Goal: Task Accomplishment & Management: Manage account settings

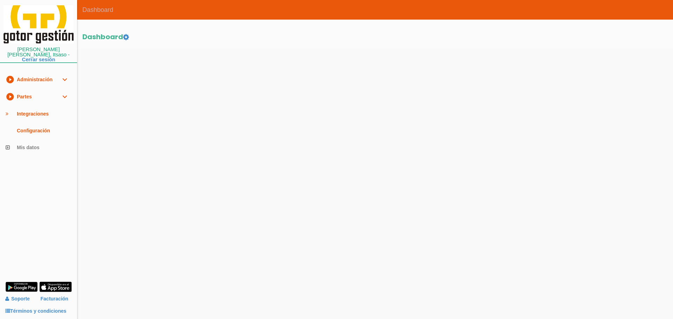
click at [40, 94] on link "play_circle_filled Partes expand_more" at bounding box center [38, 96] width 77 height 17
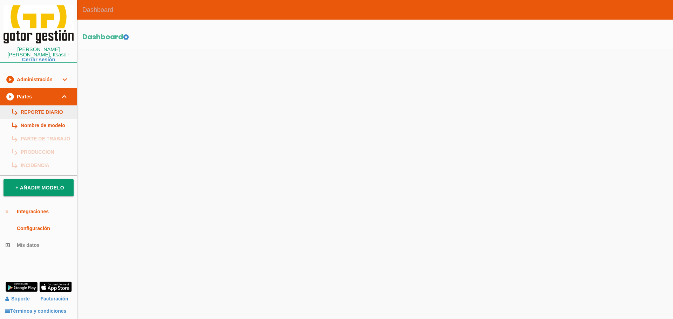
click at [42, 107] on link "subdirectory_arrow_right REPORTE DIARIO" at bounding box center [38, 111] width 77 height 13
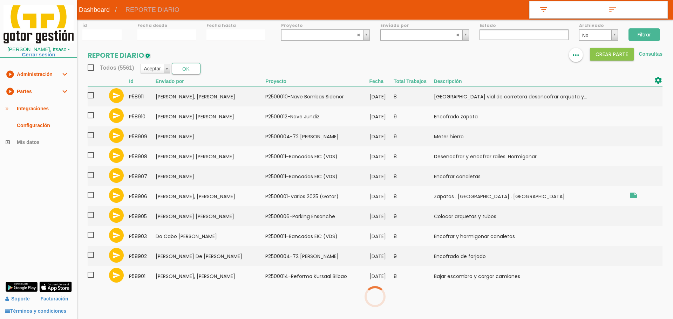
select select
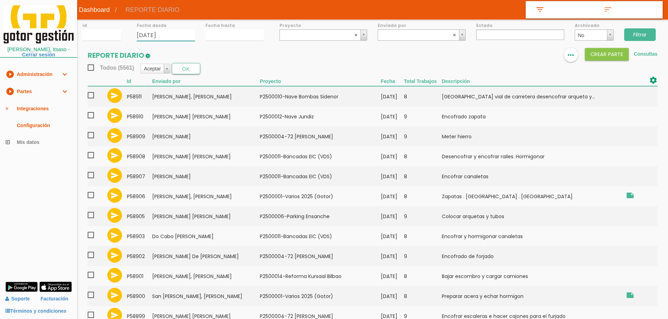
click at [163, 30] on input "01/09/2025" at bounding box center [166, 35] width 58 height 12
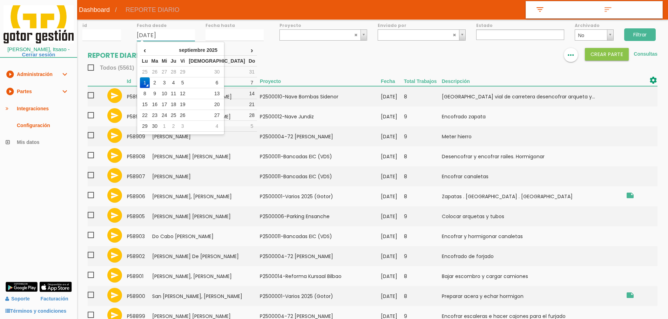
click at [187, 73] on td "29" at bounding box center [182, 72] width 9 height 11
type input "[DATE]"
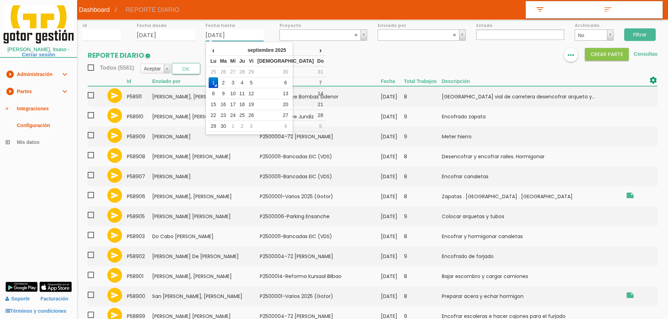
click at [213, 32] on input "01/09/2025" at bounding box center [234, 35] width 58 height 12
click at [256, 67] on td "29" at bounding box center [251, 72] width 9 height 11
type input "[DATE]"
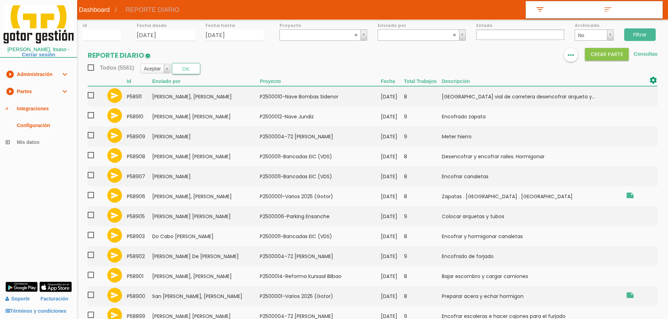
drag, startPoint x: 648, startPoint y: 38, endPoint x: 642, endPoint y: 3, distance: 35.9
click at [648, 38] on input "Filtrar" at bounding box center [640, 34] width 32 height 13
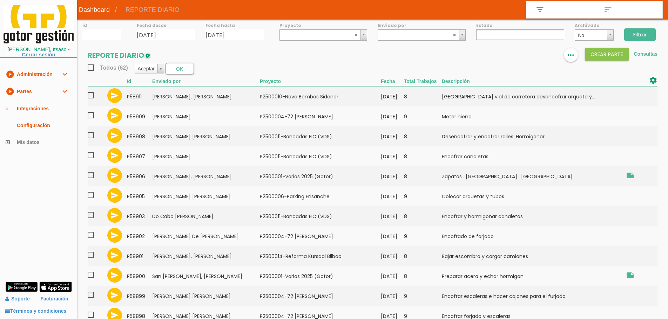
select select
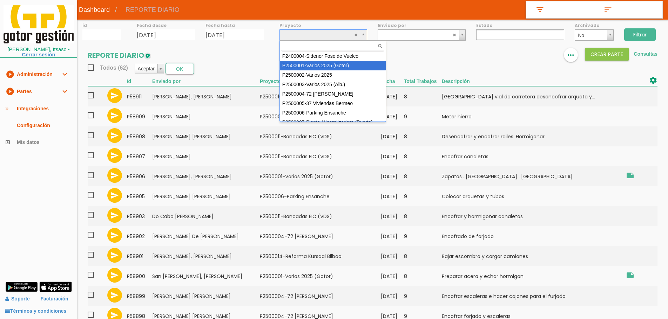
select select "83"
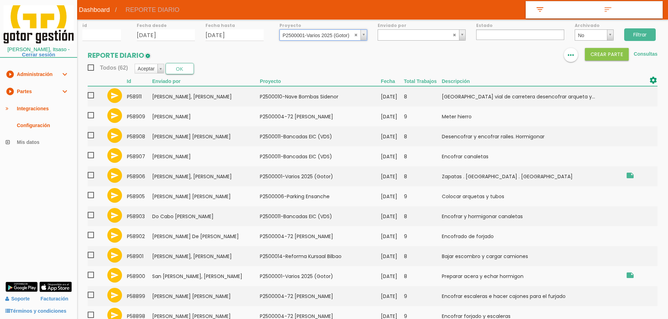
click at [641, 30] on input "Filtrar" at bounding box center [640, 34] width 32 height 13
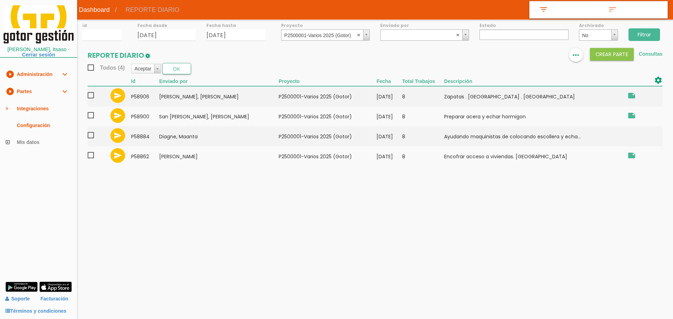
select select
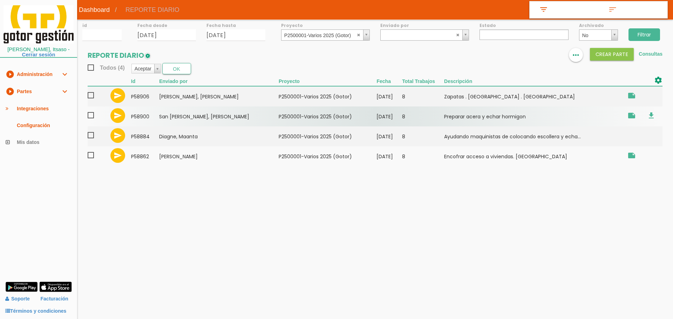
click at [92, 115] on span at bounding box center [94, 115] width 12 height 9
click at [0, 0] on input "checkbox" at bounding box center [0, 0] width 0 height 0
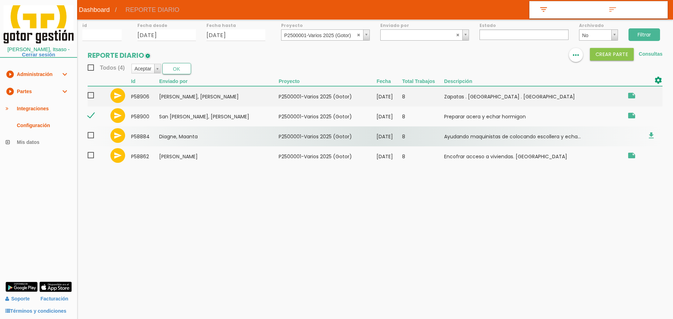
click at [92, 132] on span at bounding box center [94, 135] width 12 height 9
click at [0, 0] on input "checkbox" at bounding box center [0, 0] width 0 height 0
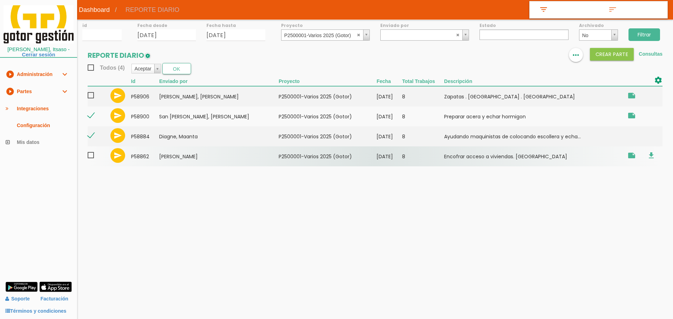
click at [90, 156] on span at bounding box center [94, 155] width 12 height 9
click at [0, 0] on input "checkbox" at bounding box center [0, 0] width 0 height 0
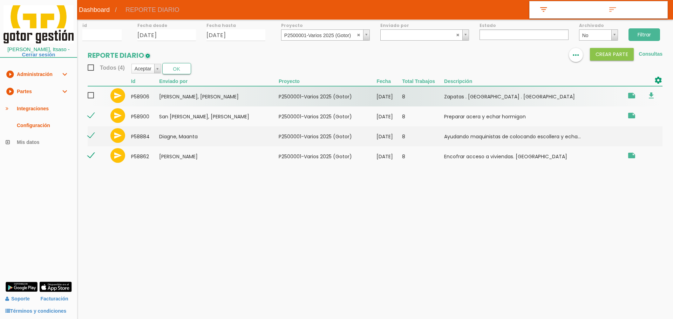
click at [89, 96] on span at bounding box center [94, 95] width 12 height 9
click at [0, 0] on input "checkbox" at bounding box center [0, 0] width 0 height 0
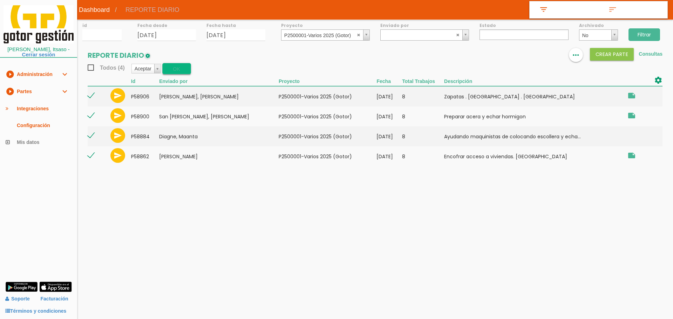
click at [176, 68] on button "OK" at bounding box center [176, 68] width 29 height 11
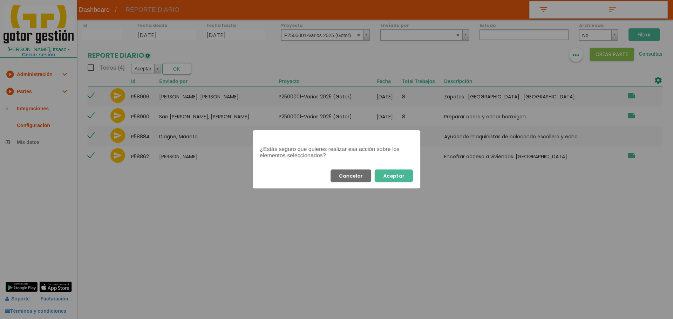
drag, startPoint x: 399, startPoint y: 177, endPoint x: 428, endPoint y: 157, distance: 34.6
click at [399, 177] on button "Aceptar" at bounding box center [394, 176] width 38 height 13
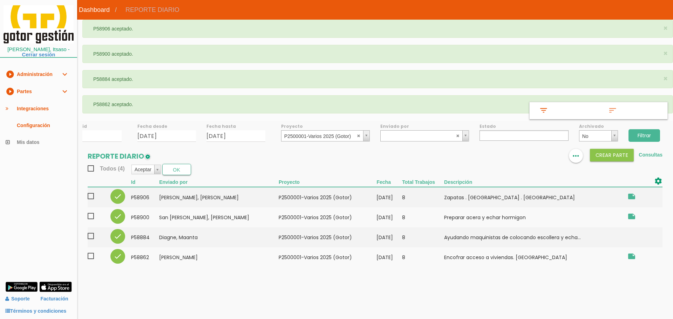
select select
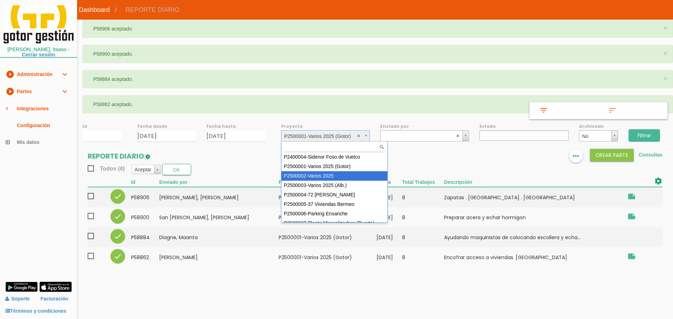
select select "84"
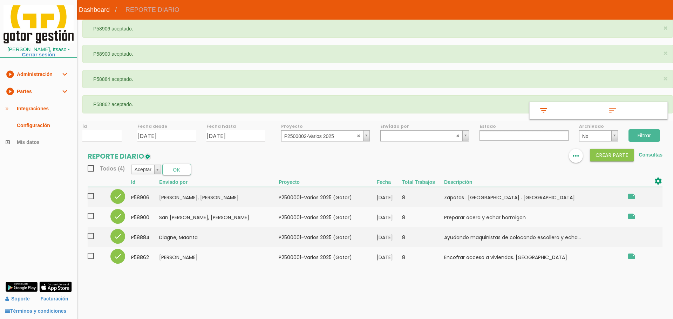
click at [643, 132] on input "Filtrar" at bounding box center [644, 135] width 32 height 13
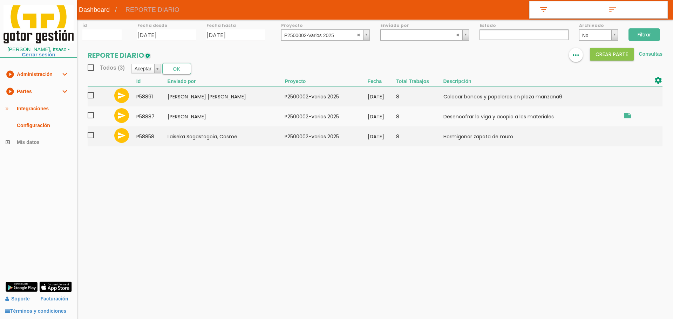
select select
click at [358, 35] on abbr at bounding box center [359, 35] width 4 height 4
drag, startPoint x: 648, startPoint y: 33, endPoint x: 648, endPoint y: 28, distance: 4.2
click at [648, 33] on input "Filtrar" at bounding box center [644, 34] width 32 height 13
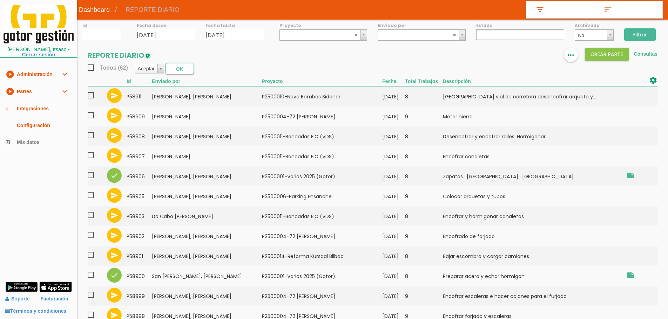
select select
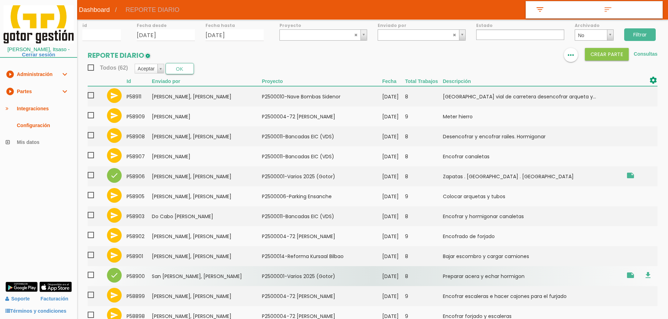
click at [179, 272] on td "San Emeterio Sañudo, Manuel Antonio" at bounding box center [207, 276] width 110 height 20
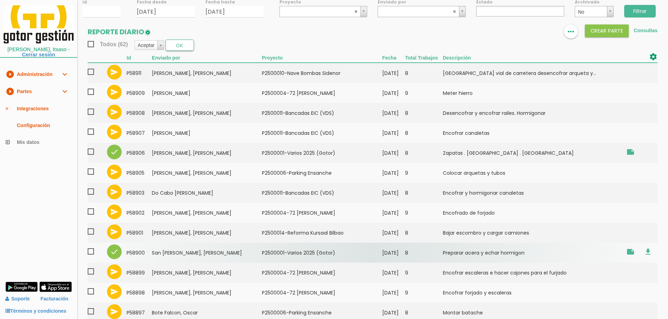
scroll to position [35, 0]
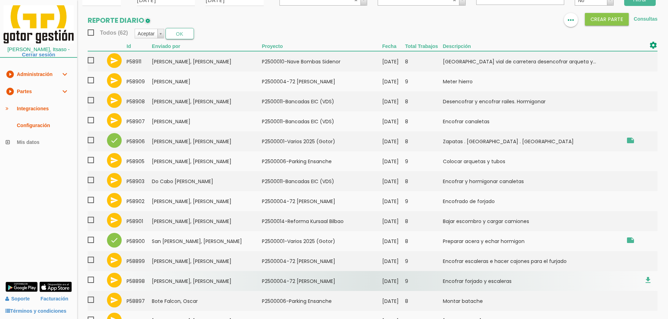
click at [169, 280] on td "Moreira Rodrigues, Helder Adriano" at bounding box center [207, 281] width 110 height 20
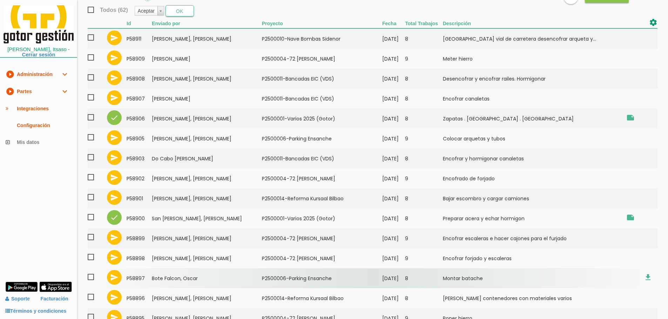
scroll to position [70, 0]
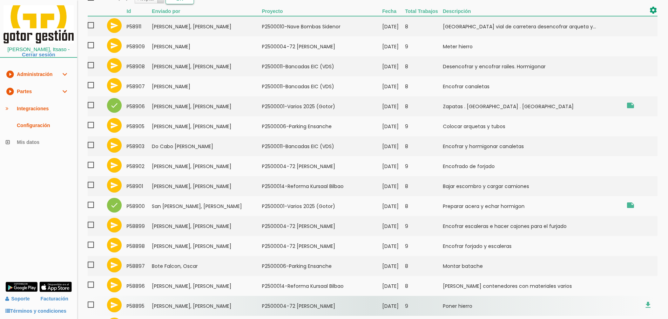
click at [181, 309] on td "Bocanegra Bedoya, Juan Diego" at bounding box center [207, 306] width 110 height 20
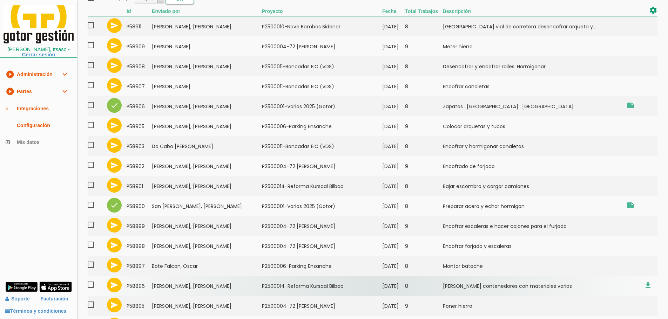
click at [155, 287] on td "Marquez Ulla, Endika" at bounding box center [207, 286] width 110 height 20
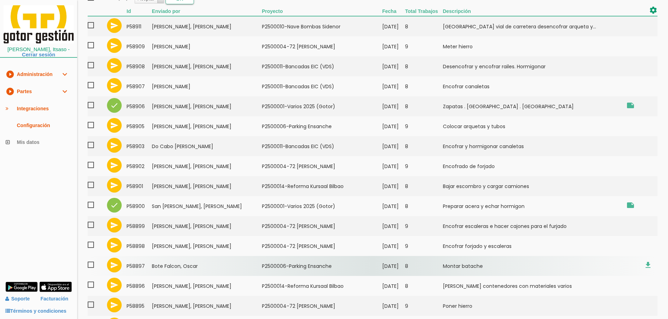
click at [184, 267] on td "Bote Falcon, Oscar" at bounding box center [207, 266] width 110 height 20
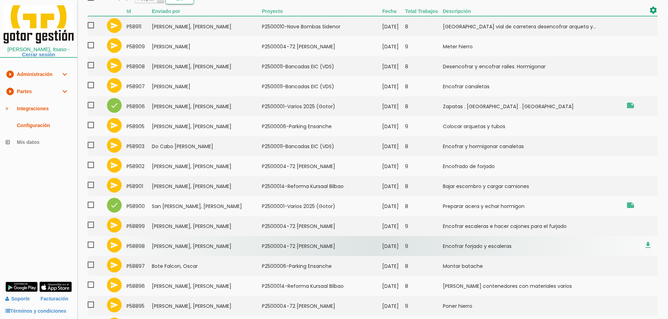
click at [210, 245] on td "Moreira Rodrigues, Helder Adriano" at bounding box center [207, 246] width 110 height 20
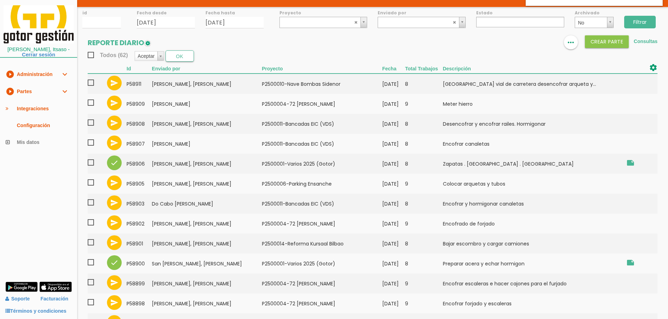
scroll to position [0, 0]
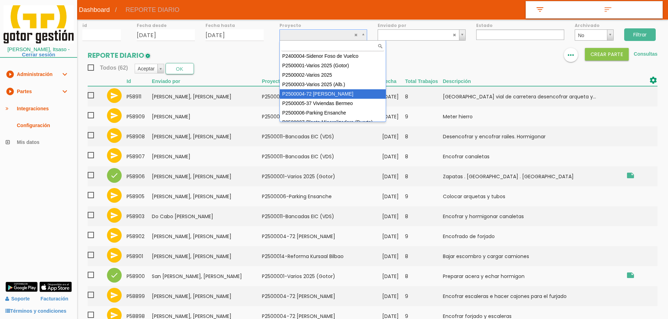
select select "86"
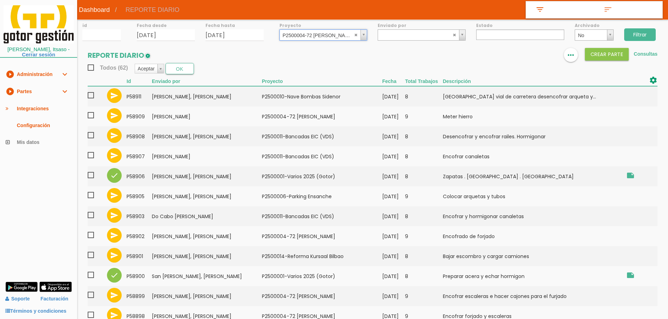
drag, startPoint x: 638, startPoint y: 32, endPoint x: 638, endPoint y: 24, distance: 7.7
click at [638, 20] on form "id Fecha desde 29/08/2025 Fecha hasta 29/08/2025 Proyecto P2500004-72 Viviendas…" at bounding box center [372, 20] width 590 height 0
click at [635, 31] on input "Filtrar" at bounding box center [640, 34] width 32 height 13
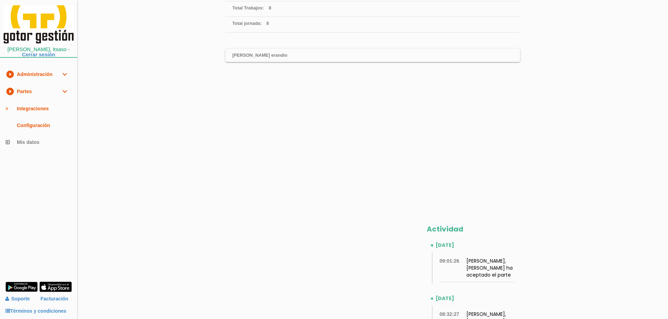
scroll to position [245, 0]
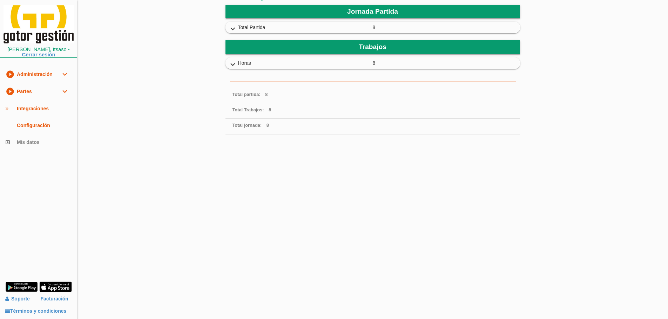
scroll to position [212, 0]
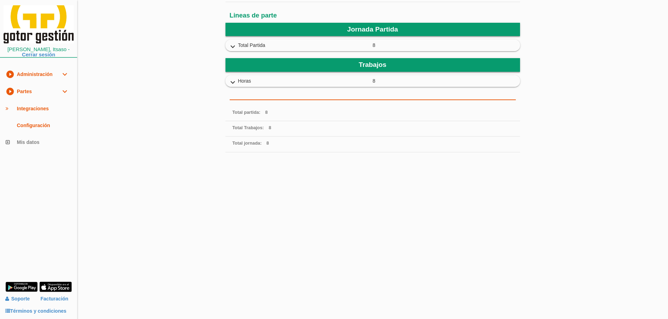
scroll to position [175, 0]
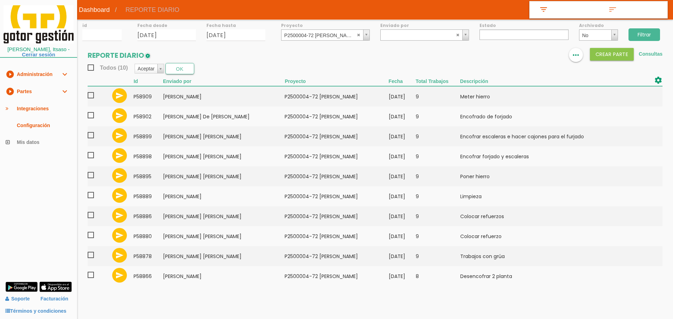
select select
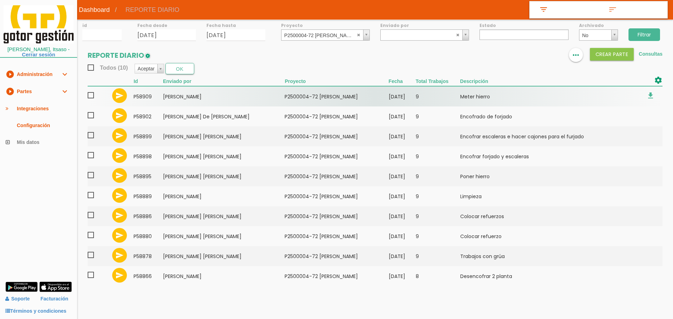
click at [89, 97] on span at bounding box center [94, 95] width 12 height 9
click at [0, 0] on input "checkbox" at bounding box center [0, 0] width 0 height 0
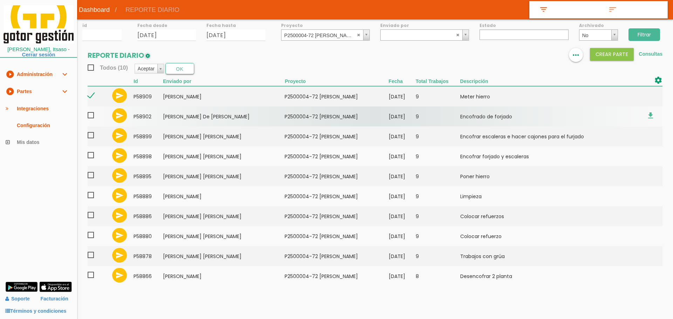
click at [91, 117] on span at bounding box center [94, 115] width 12 height 9
click at [0, 0] on input "checkbox" at bounding box center [0, 0] width 0 height 0
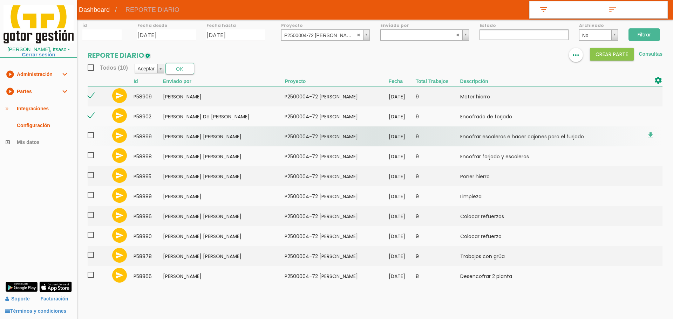
click at [90, 137] on span at bounding box center [94, 135] width 12 height 9
click at [0, 0] on input "checkbox" at bounding box center [0, 0] width 0 height 0
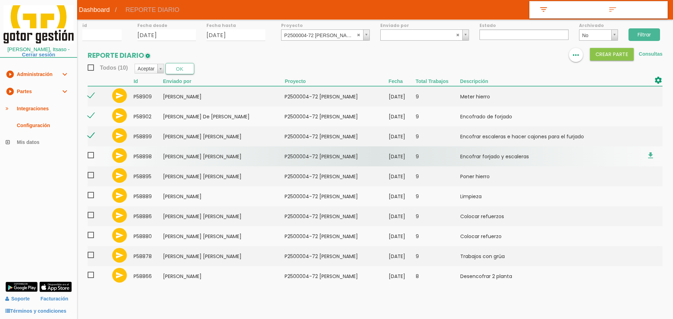
click at [90, 155] on span at bounding box center [94, 155] width 12 height 9
click at [0, 0] on input "checkbox" at bounding box center [0, 0] width 0 height 0
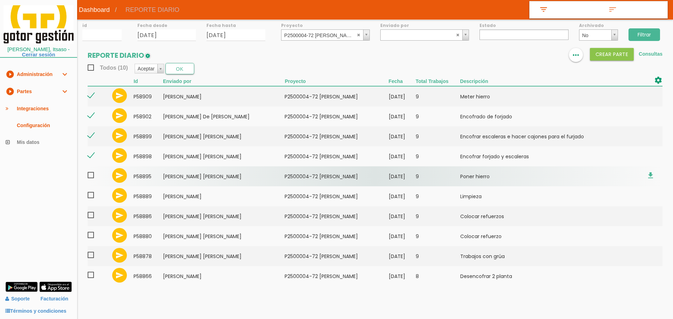
click at [88, 177] on span at bounding box center [94, 175] width 12 height 9
click at [0, 0] on input "checkbox" at bounding box center [0, 0] width 0 height 0
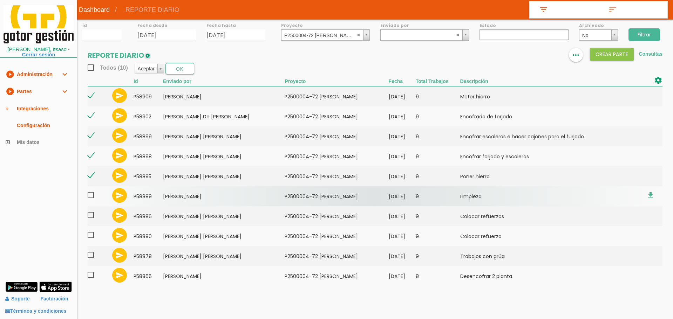
drag, startPoint x: 89, startPoint y: 194, endPoint x: 90, endPoint y: 205, distance: 11.3
click at [89, 194] on span at bounding box center [94, 195] width 12 height 9
click at [0, 0] on input "checkbox" at bounding box center [0, 0] width 0 height 0
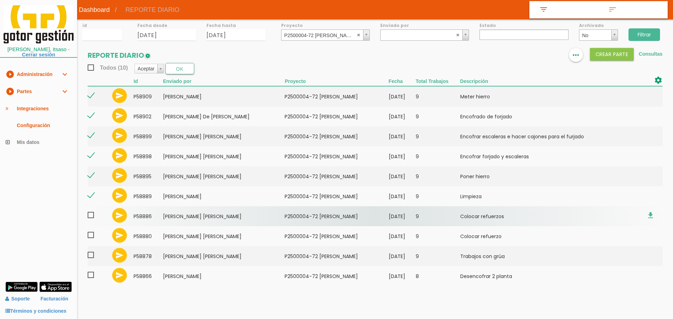
drag, startPoint x: 90, startPoint y: 215, endPoint x: 90, endPoint y: 221, distance: 6.3
click at [90, 216] on span at bounding box center [94, 215] width 12 height 9
click at [0, 0] on input "checkbox" at bounding box center [0, 0] width 0 height 0
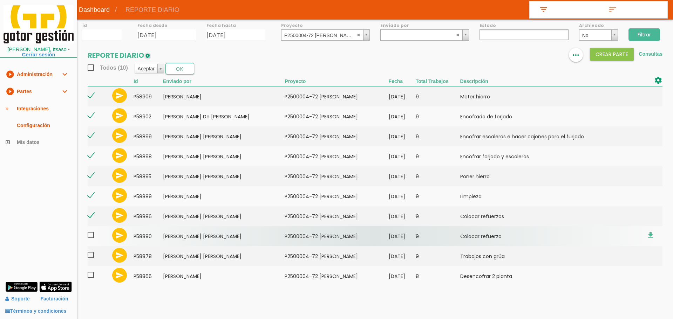
click at [91, 240] on label at bounding box center [94, 236] width 12 height 11
click at [0, 0] on input "checkbox" at bounding box center [0, 0] width 0 height 0
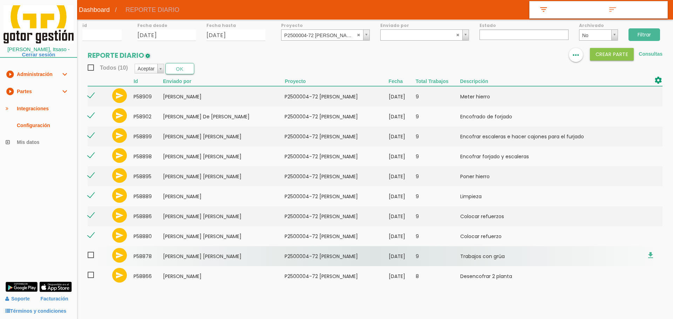
drag, startPoint x: 91, startPoint y: 254, endPoint x: 91, endPoint y: 264, distance: 9.5
click at [91, 255] on span at bounding box center [94, 255] width 12 height 9
click at [0, 0] on input "checkbox" at bounding box center [0, 0] width 0 height 0
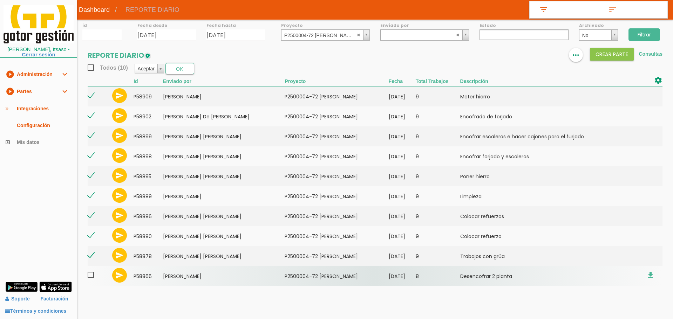
click at [90, 273] on span at bounding box center [94, 275] width 12 height 9
click at [0, 0] on input "checkbox" at bounding box center [0, 0] width 0 height 0
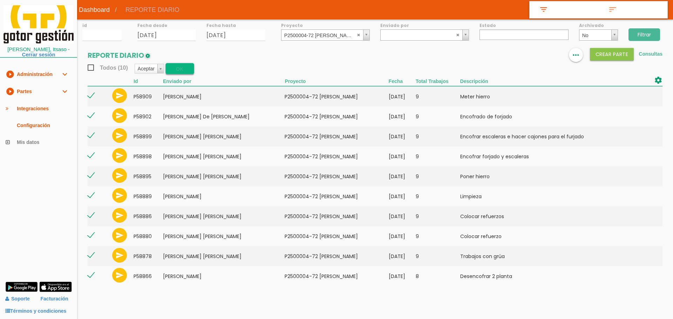
click at [179, 71] on button "OK" at bounding box center [179, 68] width 29 height 11
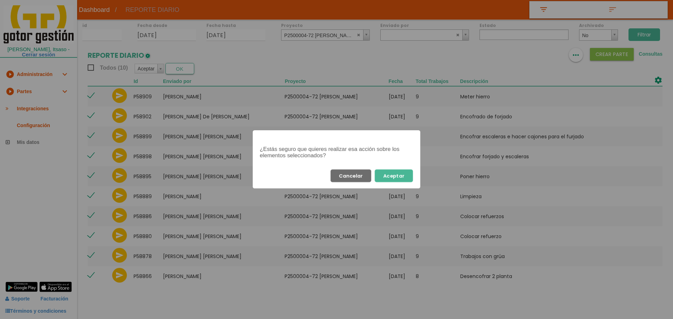
click at [402, 176] on button "Aceptar" at bounding box center [394, 176] width 38 height 13
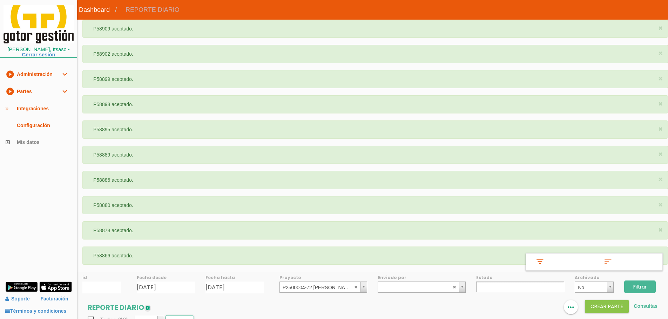
select select
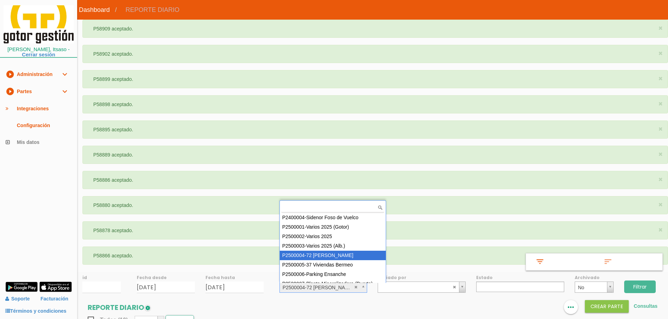
scroll to position [6, 0]
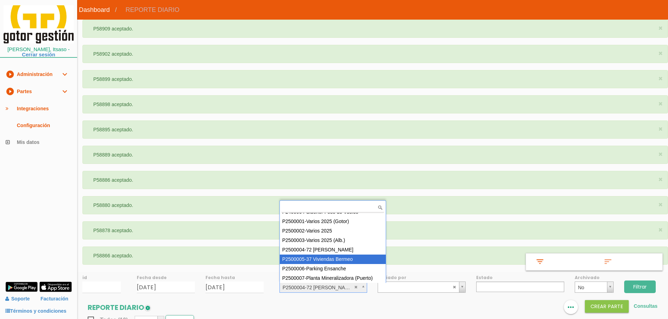
select select "87"
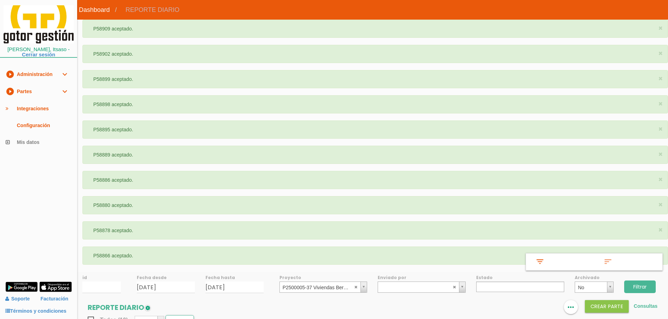
click at [640, 288] on input "Filtrar" at bounding box center [640, 287] width 32 height 13
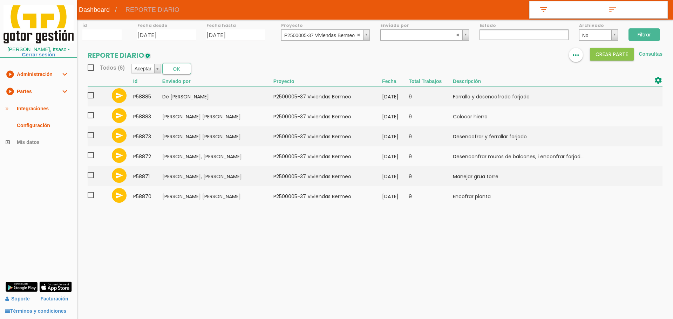
select select
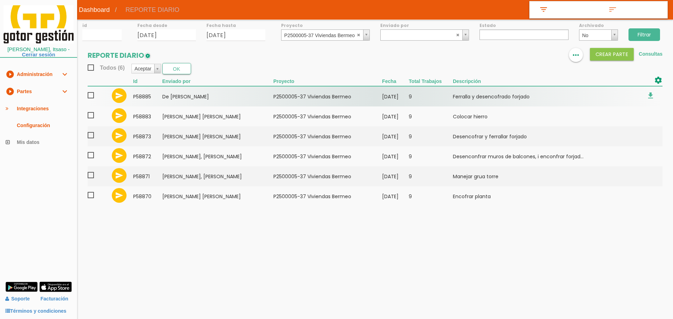
click at [90, 95] on span at bounding box center [94, 95] width 12 height 9
click at [0, 0] on input "checkbox" at bounding box center [0, 0] width 0 height 0
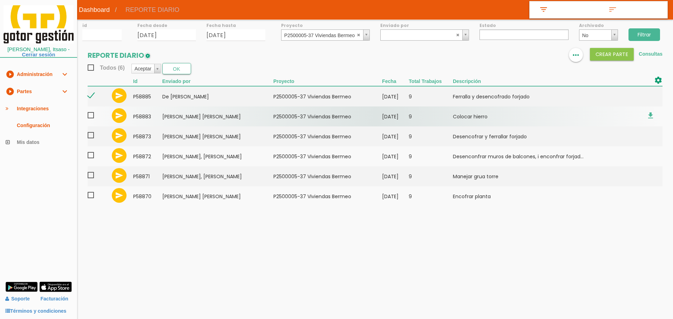
drag, startPoint x: 90, startPoint y: 115, endPoint x: 93, endPoint y: 132, distance: 17.0
click at [90, 115] on span at bounding box center [94, 115] width 12 height 9
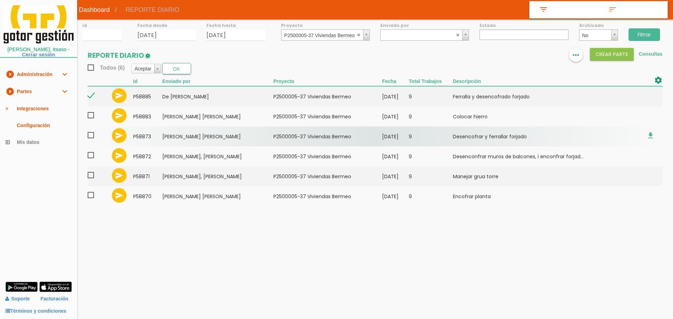
click at [0, 0] on input "checkbox" at bounding box center [0, 0] width 0 height 0
drag, startPoint x: 93, startPoint y: 137, endPoint x: 93, endPoint y: 142, distance: 5.3
click at [93, 139] on span at bounding box center [94, 135] width 12 height 9
click at [0, 0] on input "checkbox" at bounding box center [0, 0] width 0 height 0
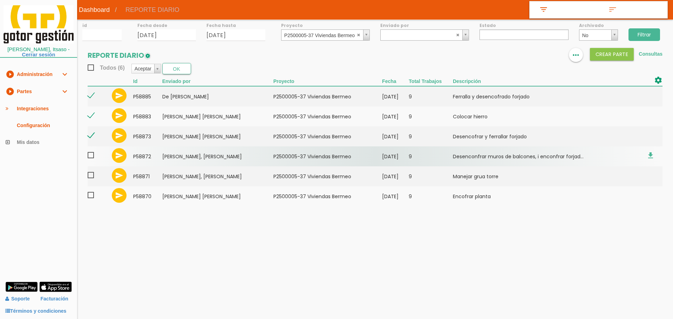
drag, startPoint x: 89, startPoint y: 156, endPoint x: 89, endPoint y: 165, distance: 9.1
click at [89, 157] on span at bounding box center [94, 155] width 12 height 9
click at [0, 0] on input "checkbox" at bounding box center [0, 0] width 0 height 0
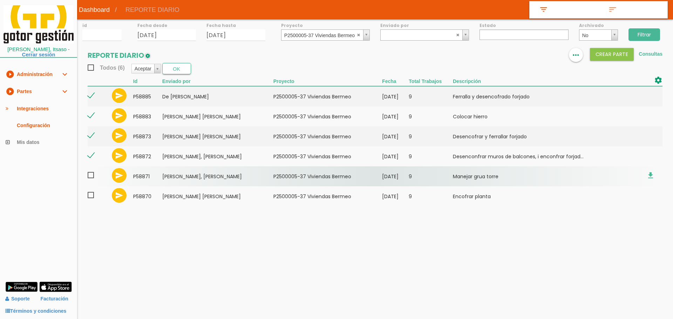
drag, startPoint x: 90, startPoint y: 176, endPoint x: 92, endPoint y: 185, distance: 9.2
click at [91, 178] on span at bounding box center [94, 175] width 12 height 9
click at [0, 0] on input "checkbox" at bounding box center [0, 0] width 0 height 0
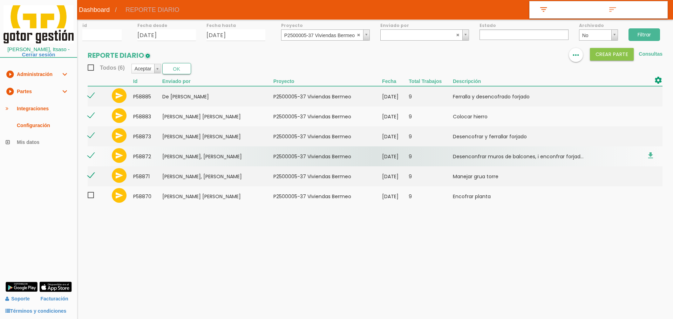
drag, startPoint x: 91, startPoint y: 195, endPoint x: 106, endPoint y: 149, distance: 48.8
click at [91, 196] on span at bounding box center [94, 195] width 12 height 9
click at [0, 0] on input "checkbox" at bounding box center [0, 0] width 0 height 0
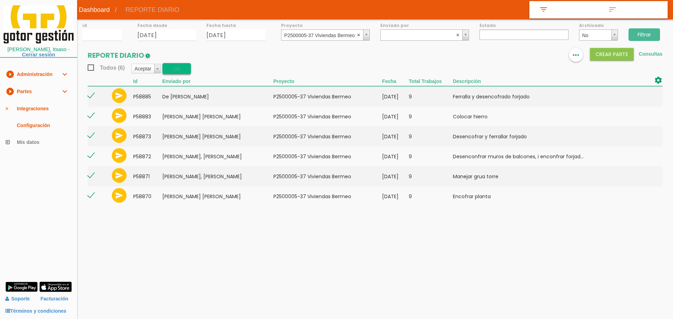
click at [177, 72] on button "OK" at bounding box center [176, 68] width 29 height 11
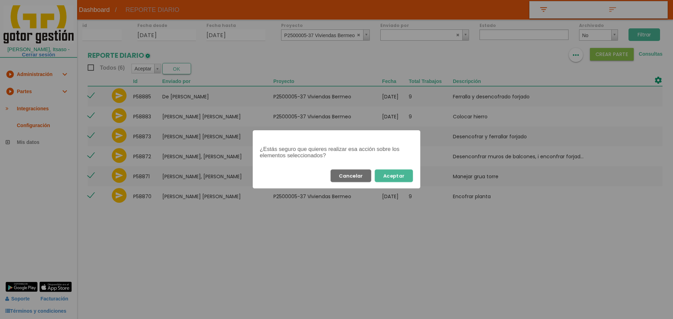
click at [405, 175] on button "Aceptar" at bounding box center [394, 176] width 38 height 13
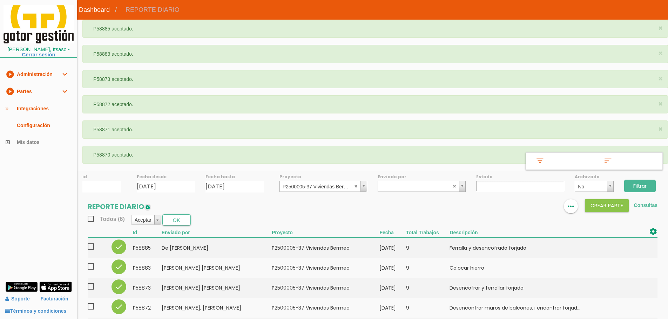
select select
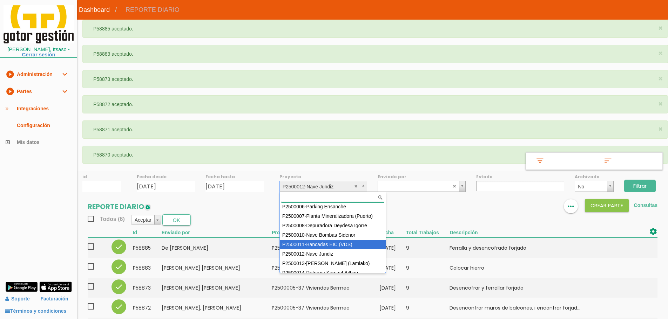
scroll to position [57, 0]
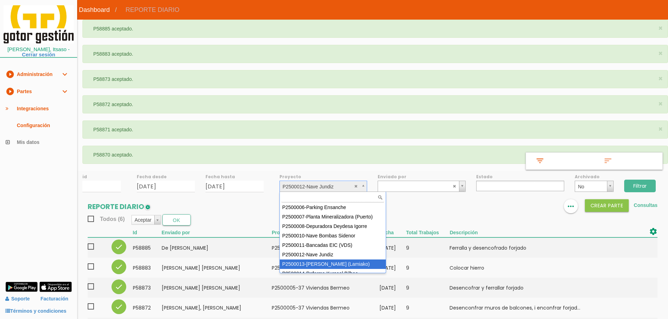
select select "96"
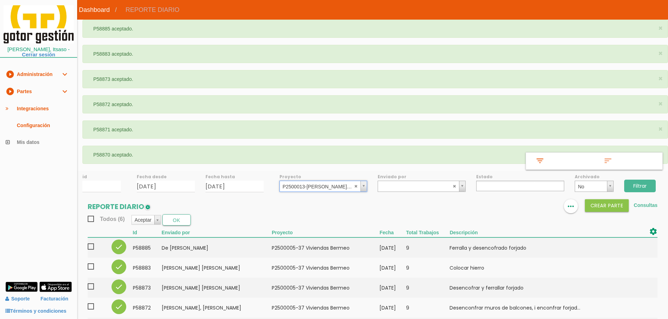
click at [638, 185] on input "Filtrar" at bounding box center [640, 186] width 32 height 13
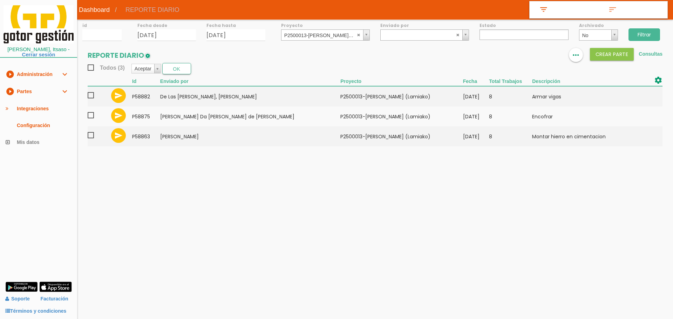
select select
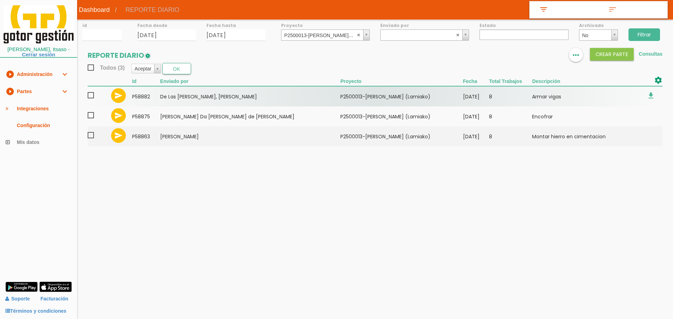
click at [92, 98] on span at bounding box center [94, 95] width 12 height 9
click at [0, 0] on input "checkbox" at bounding box center [0, 0] width 0 height 0
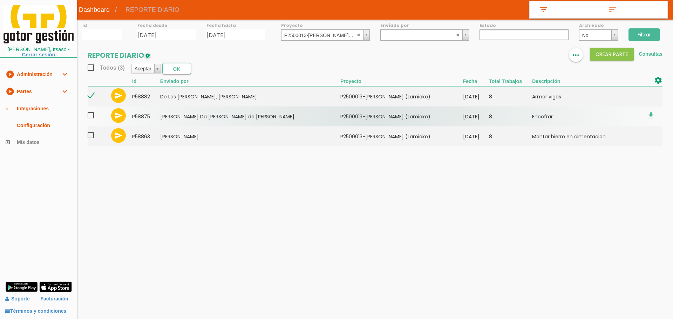
click at [92, 113] on span at bounding box center [94, 115] width 12 height 9
click at [0, 0] on input "checkbox" at bounding box center [0, 0] width 0 height 0
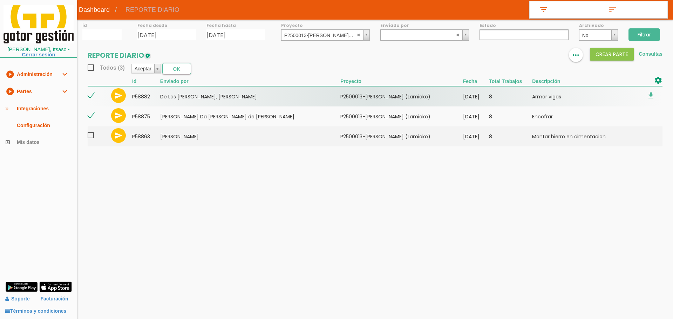
drag, startPoint x: 89, startPoint y: 136, endPoint x: 128, endPoint y: 96, distance: 55.8
click at [91, 135] on span at bounding box center [94, 135] width 12 height 9
click at [0, 0] on input "checkbox" at bounding box center [0, 0] width 0 height 0
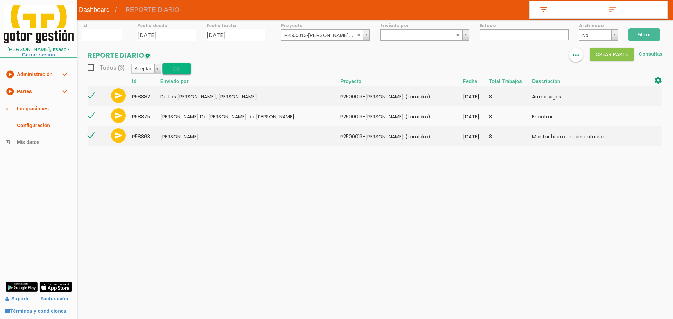
click at [168, 63] on button "OK" at bounding box center [176, 68] width 29 height 11
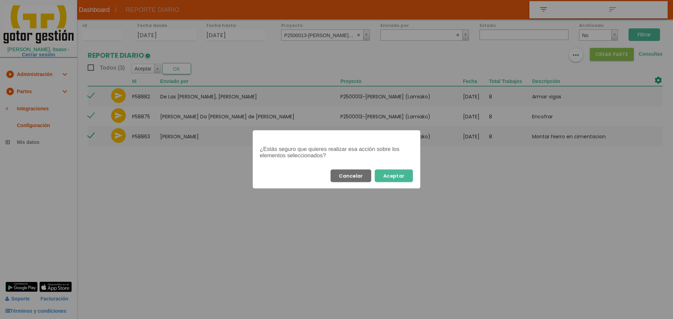
click at [397, 179] on button "Aceptar" at bounding box center [394, 176] width 38 height 13
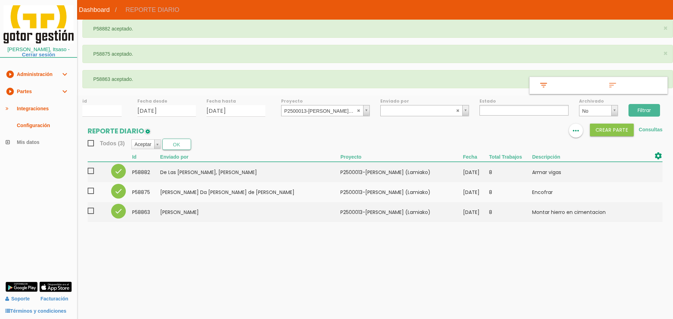
select select
click at [342, 117] on div "id Fecha desde [DATE] Fecha hasta [DATE] Proyecto P2500013-Viviendas [PERSON_NA…" at bounding box center [375, 162] width 596 height 134
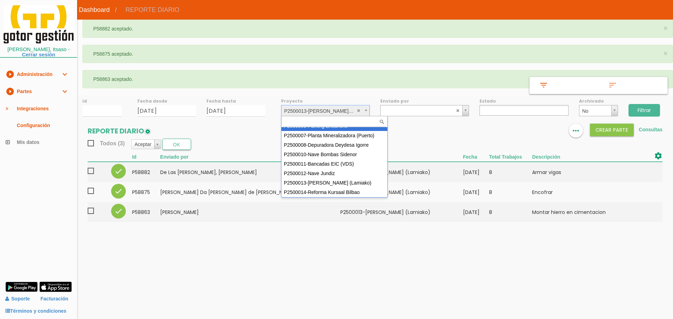
scroll to position [57, 0]
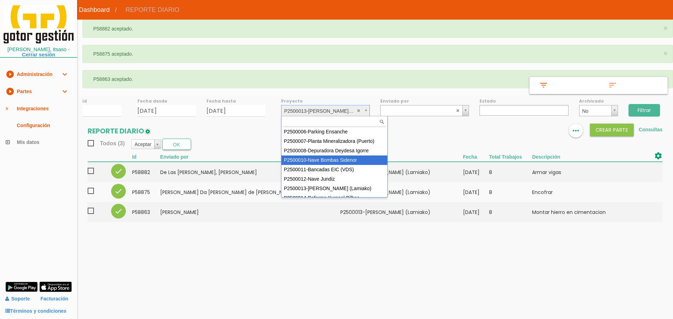
select select "92"
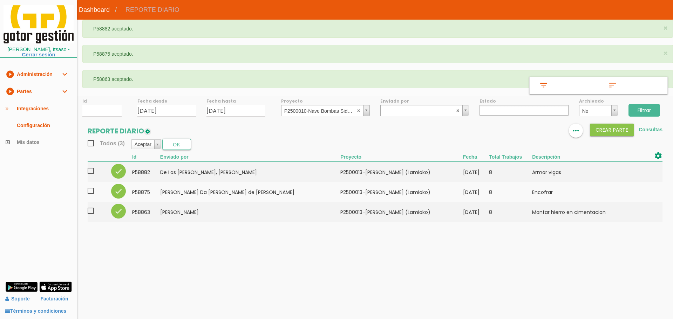
click at [653, 109] on input "Filtrar" at bounding box center [644, 110] width 32 height 13
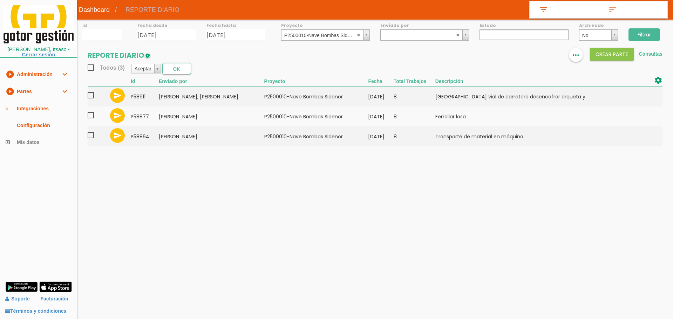
select select
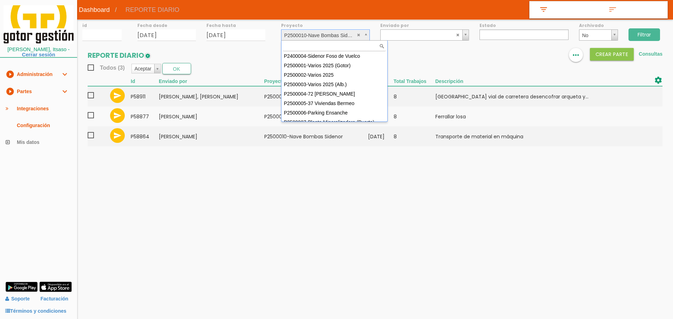
scroll to position [39, 0]
select select "93"
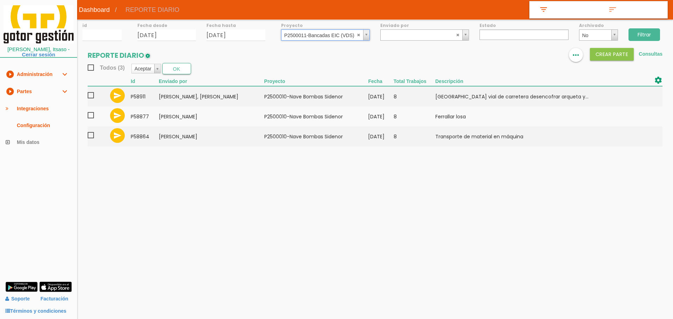
click at [640, 32] on input "Filtrar" at bounding box center [644, 34] width 32 height 13
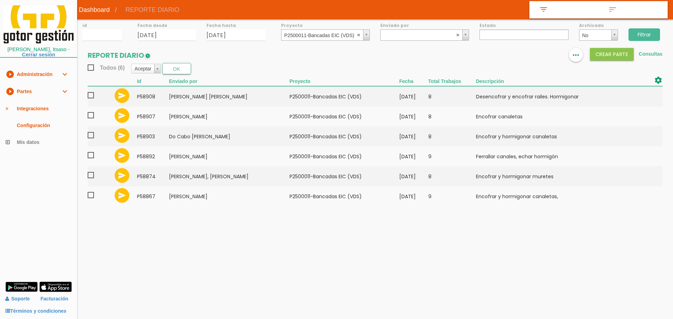
select select
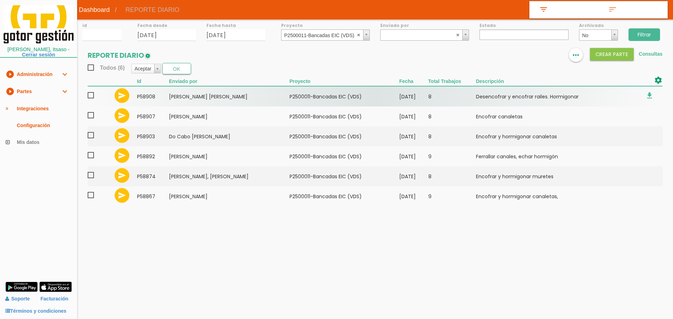
click at [89, 95] on span at bounding box center [94, 95] width 12 height 9
click at [0, 0] on input "checkbox" at bounding box center [0, 0] width 0 height 0
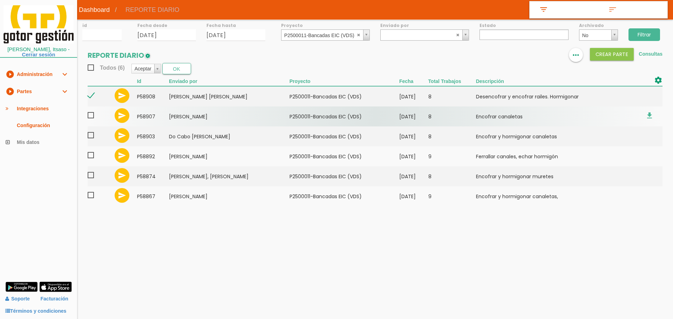
click at [90, 115] on span at bounding box center [94, 115] width 12 height 9
click at [0, 0] on input "checkbox" at bounding box center [0, 0] width 0 height 0
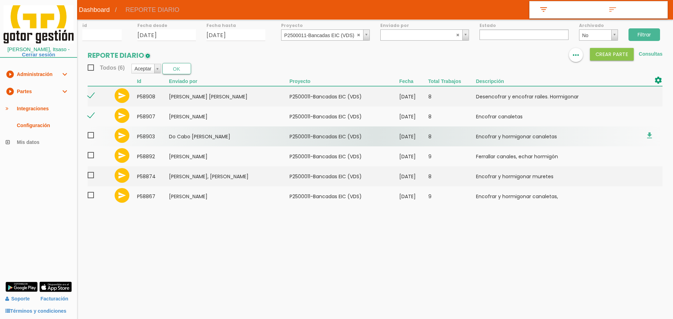
drag, startPoint x: 90, startPoint y: 131, endPoint x: 91, endPoint y: 141, distance: 9.1
click at [90, 134] on span at bounding box center [94, 135] width 12 height 9
click at [0, 0] on input "checkbox" at bounding box center [0, 0] width 0 height 0
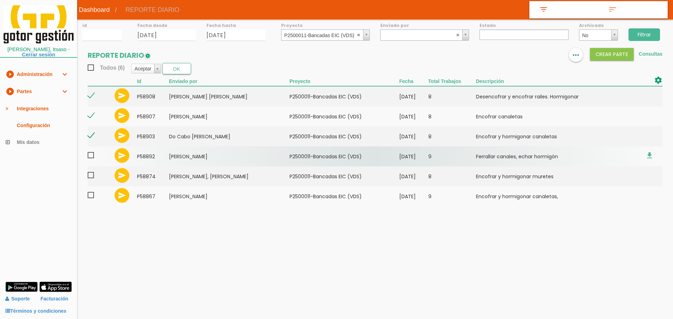
click at [90, 159] on span at bounding box center [94, 155] width 12 height 9
click at [0, 0] on input "checkbox" at bounding box center [0, 0] width 0 height 0
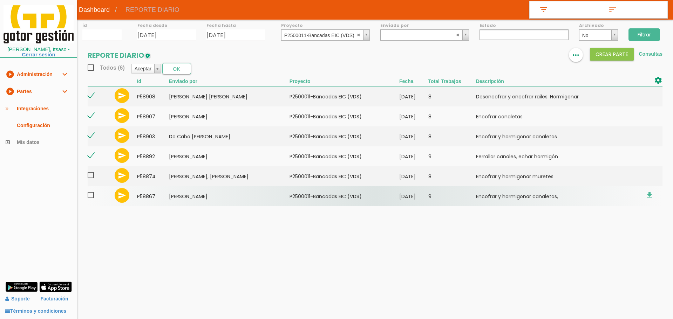
drag, startPoint x: 91, startPoint y: 177, endPoint x: 92, endPoint y: 191, distance: 13.7
click at [91, 181] on label at bounding box center [94, 176] width 12 height 11
click at [0, 0] on input "checkbox" at bounding box center [0, 0] width 0 height 0
click at [92, 196] on span at bounding box center [94, 195] width 12 height 9
click at [0, 0] on input "checkbox" at bounding box center [0, 0] width 0 height 0
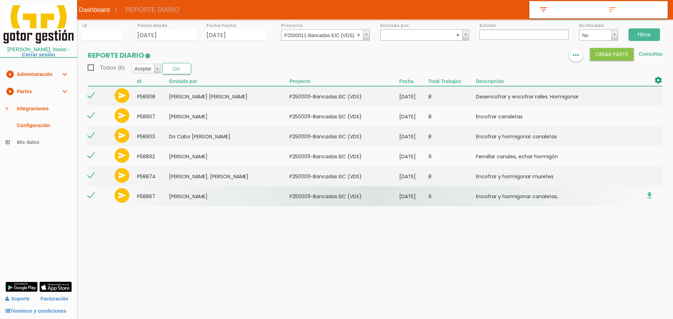
click at [224, 198] on td "[PERSON_NAME]" at bounding box center [229, 196] width 121 height 20
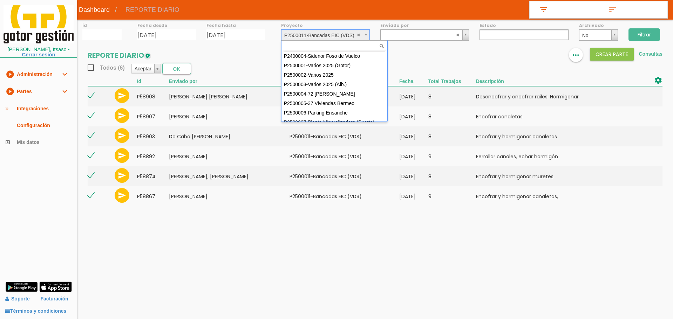
scroll to position [47, 0]
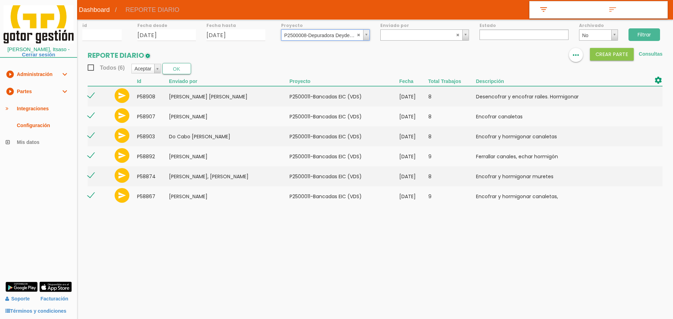
select select "90"
click at [641, 34] on input "Filtrar" at bounding box center [644, 34] width 32 height 13
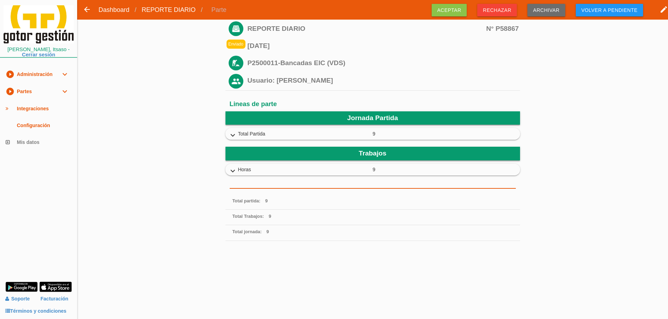
click at [232, 133] on icon "expand_more" at bounding box center [232, 135] width 11 height 9
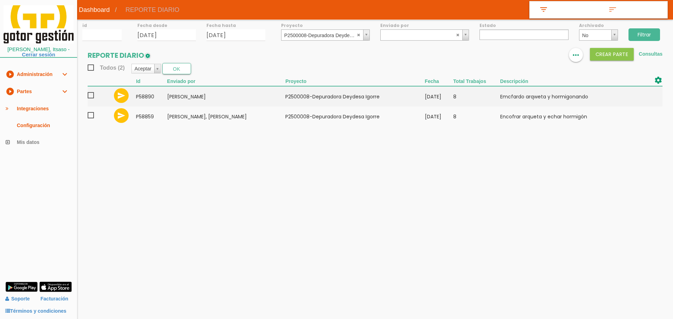
select select
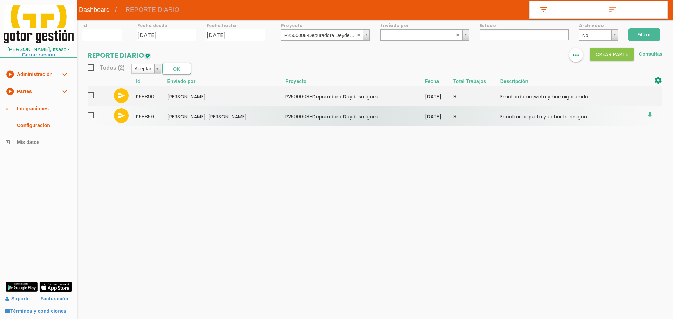
drag, startPoint x: 92, startPoint y: 93, endPoint x: 90, endPoint y: 116, distance: 23.2
click at [91, 93] on span at bounding box center [94, 95] width 12 height 9
click at [0, 0] on input "checkbox" at bounding box center [0, 0] width 0 height 0
click at [90, 117] on span at bounding box center [94, 115] width 12 height 9
click at [0, 0] on input "checkbox" at bounding box center [0, 0] width 0 height 0
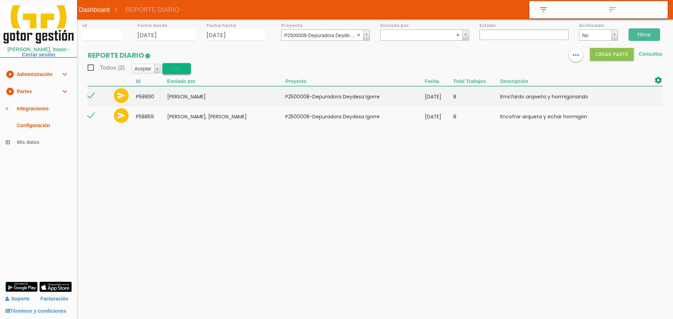
click at [189, 68] on button "OK" at bounding box center [176, 68] width 29 height 11
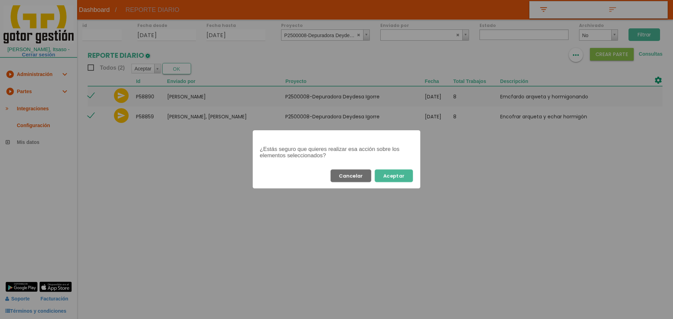
click at [398, 178] on button "Aceptar" at bounding box center [394, 176] width 38 height 13
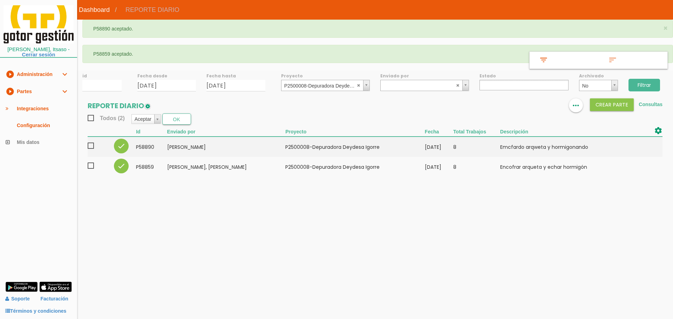
select select
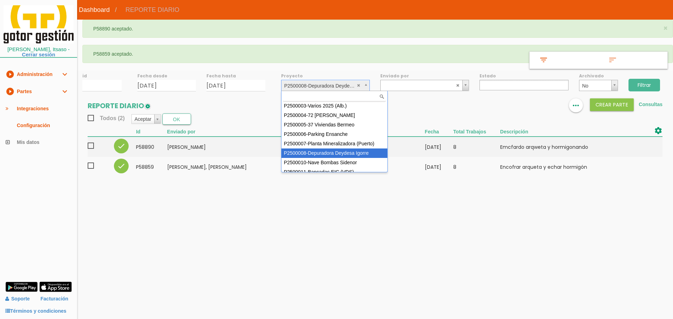
scroll to position [28, 0]
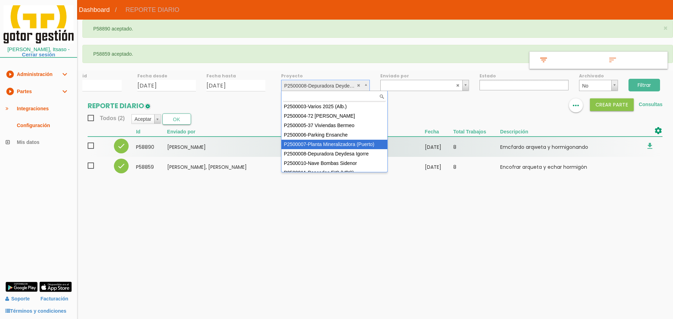
select select "89"
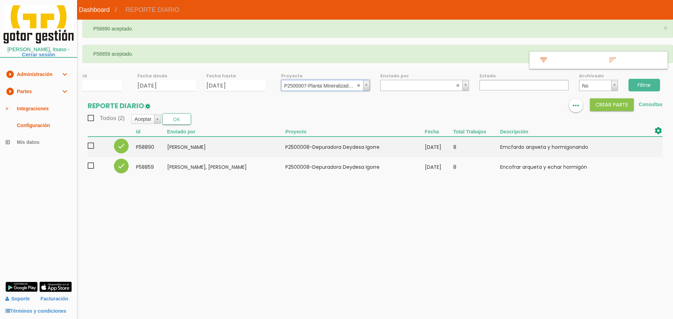
click at [648, 86] on input "Filtrar" at bounding box center [644, 85] width 32 height 13
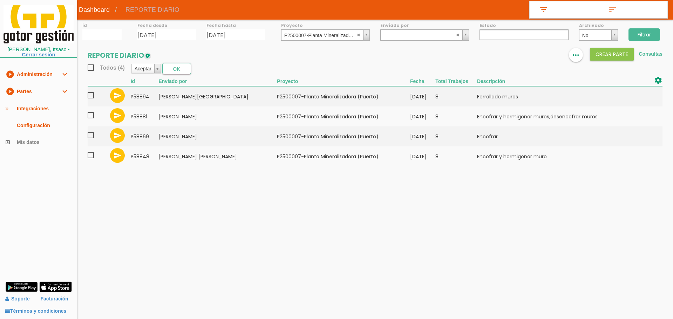
select select
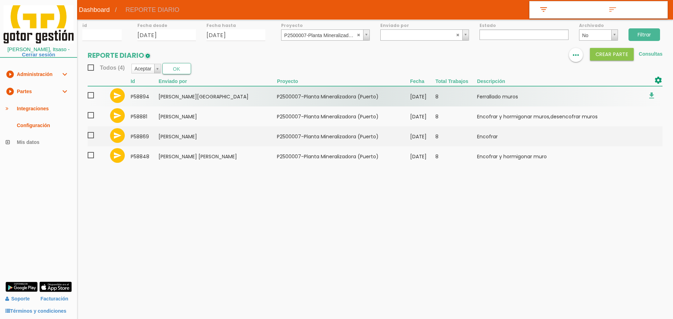
click at [88, 97] on span at bounding box center [94, 95] width 12 height 9
click at [0, 0] on input "checkbox" at bounding box center [0, 0] width 0 height 0
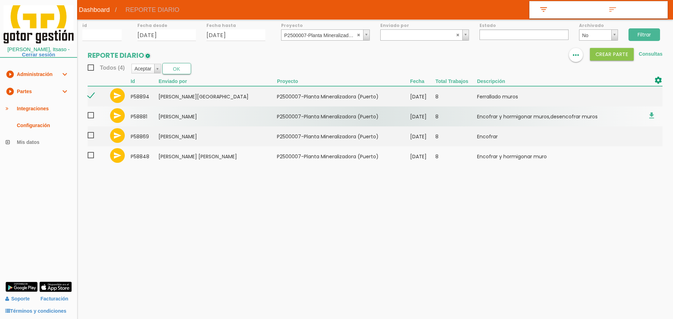
click at [90, 118] on span at bounding box center [94, 115] width 12 height 9
click at [0, 0] on input "checkbox" at bounding box center [0, 0] width 0 height 0
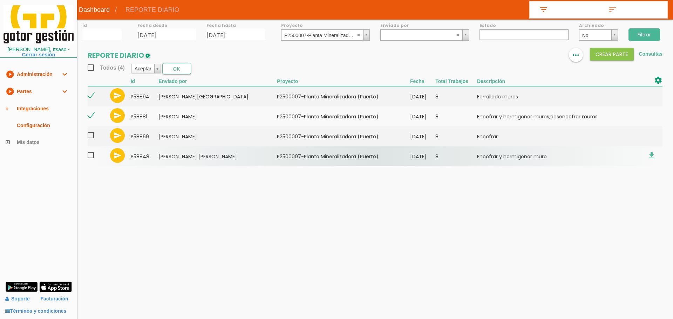
drag, startPoint x: 90, startPoint y: 137, endPoint x: 90, endPoint y: 148, distance: 11.6
click at [90, 138] on span at bounding box center [94, 135] width 12 height 9
click at [0, 0] on input "checkbox" at bounding box center [0, 0] width 0 height 0
click at [90, 152] on span at bounding box center [94, 155] width 12 height 9
click at [0, 0] on input "checkbox" at bounding box center [0, 0] width 0 height 0
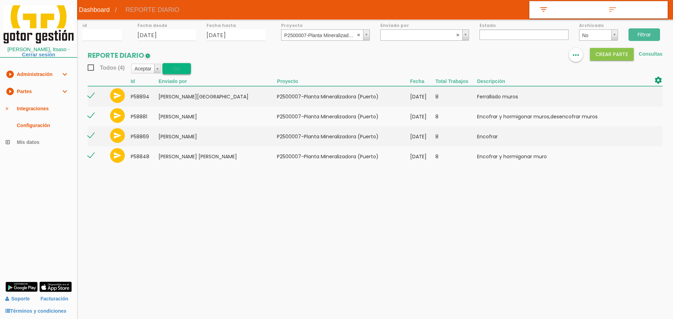
click at [167, 63] on button "OK" at bounding box center [176, 68] width 29 height 11
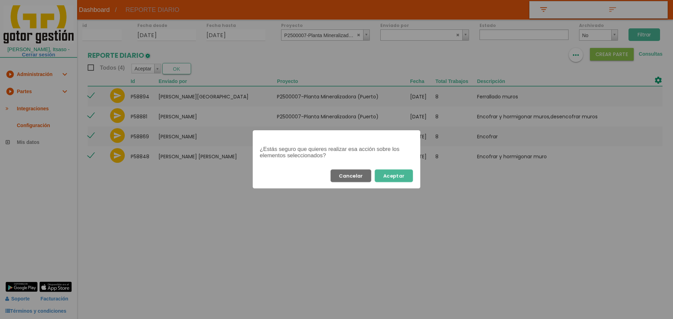
click at [396, 175] on button "Aceptar" at bounding box center [394, 176] width 38 height 13
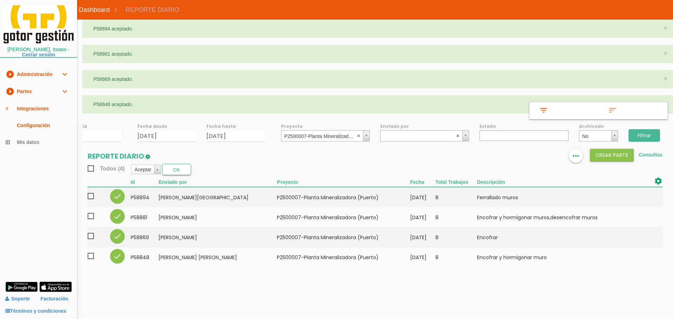
select select
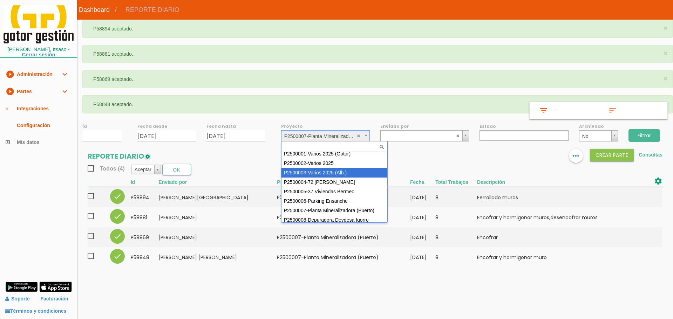
scroll to position [9, 0]
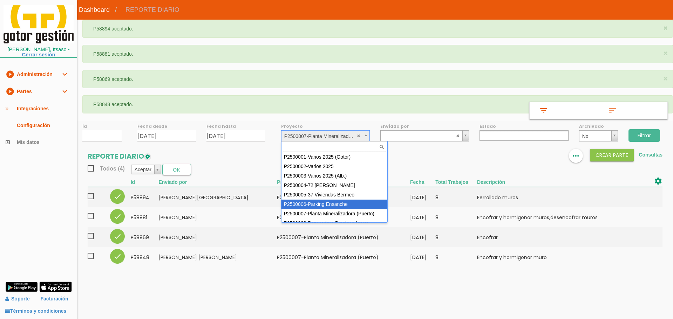
select select "88"
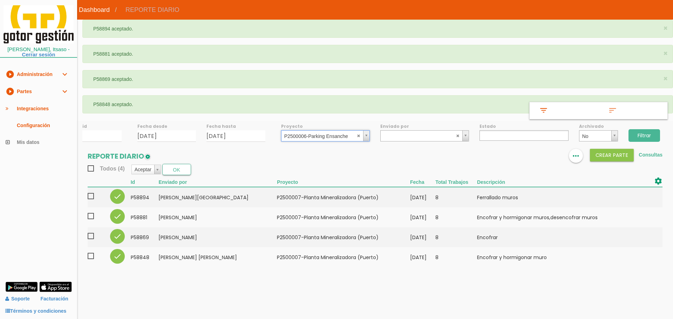
click at [656, 134] on input "Filtrar" at bounding box center [644, 135] width 32 height 13
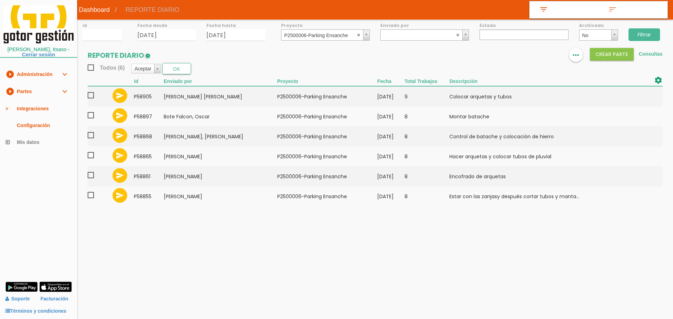
select select
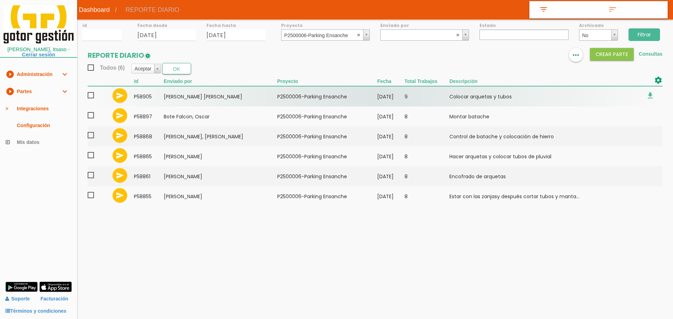
click at [89, 97] on span at bounding box center [94, 95] width 12 height 9
click at [0, 0] on input "checkbox" at bounding box center [0, 0] width 0 height 0
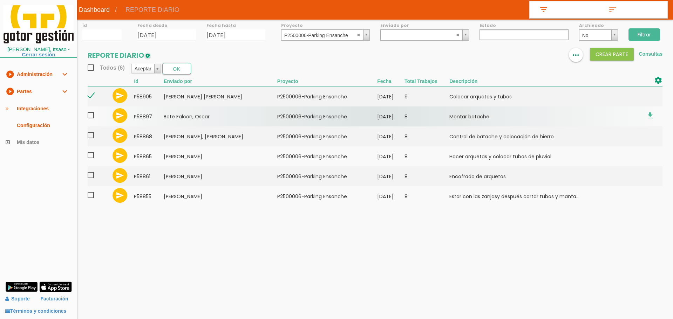
click at [90, 116] on span at bounding box center [94, 115] width 12 height 9
click at [0, 0] on input "checkbox" at bounding box center [0, 0] width 0 height 0
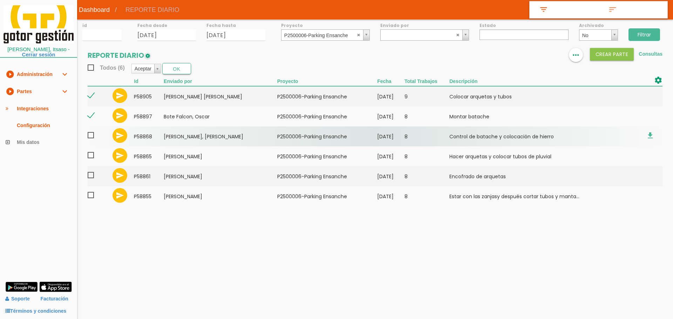
click at [92, 138] on span at bounding box center [94, 135] width 12 height 9
click at [0, 0] on input "checkbox" at bounding box center [0, 0] width 0 height 0
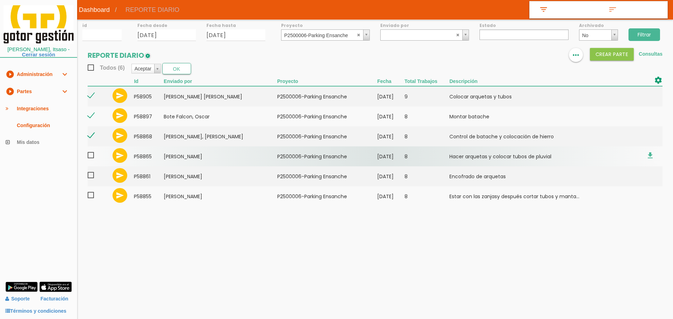
click at [91, 158] on span at bounding box center [94, 155] width 12 height 9
click at [0, 0] on input "checkbox" at bounding box center [0, 0] width 0 height 0
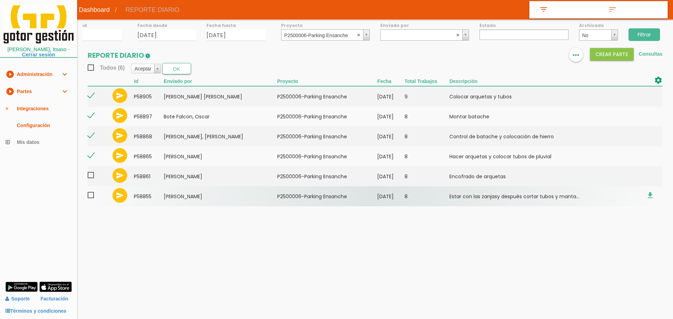
drag, startPoint x: 91, startPoint y: 176, endPoint x: 90, endPoint y: 187, distance: 11.6
click at [91, 177] on span at bounding box center [94, 175] width 12 height 9
click at [0, 0] on input "checkbox" at bounding box center [0, 0] width 0 height 0
drag, startPoint x: 91, startPoint y: 192, endPoint x: 96, endPoint y: 188, distance: 6.0
click at [91, 193] on span at bounding box center [94, 195] width 12 height 9
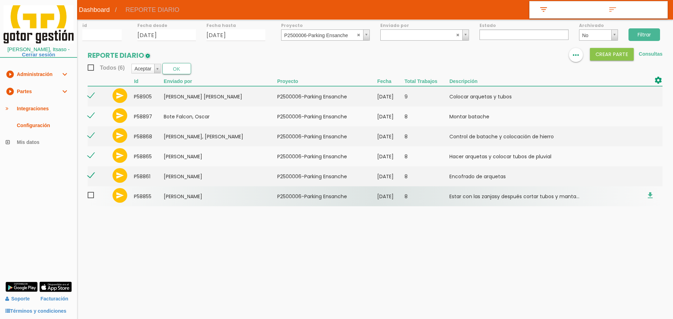
click at [0, 0] on input "checkbox" at bounding box center [0, 0] width 0 height 0
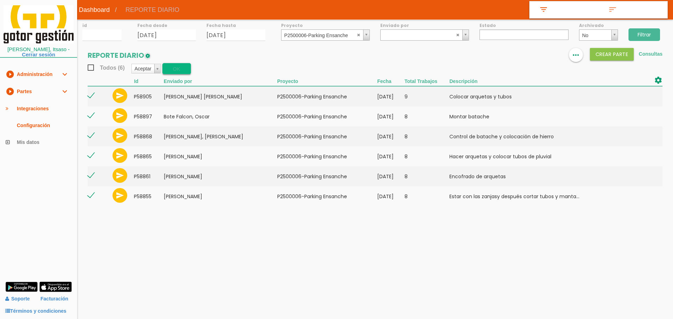
click at [177, 70] on button "OK" at bounding box center [176, 68] width 29 height 11
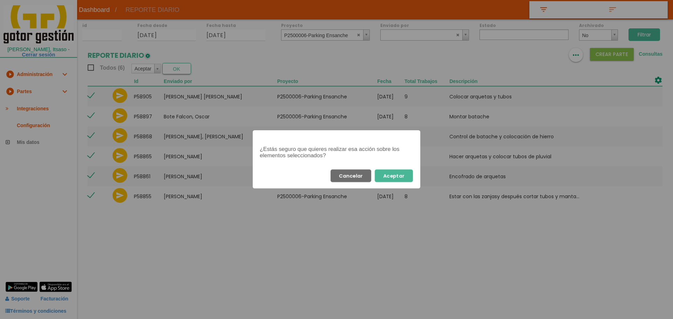
click at [393, 175] on button "Aceptar" at bounding box center [394, 176] width 38 height 13
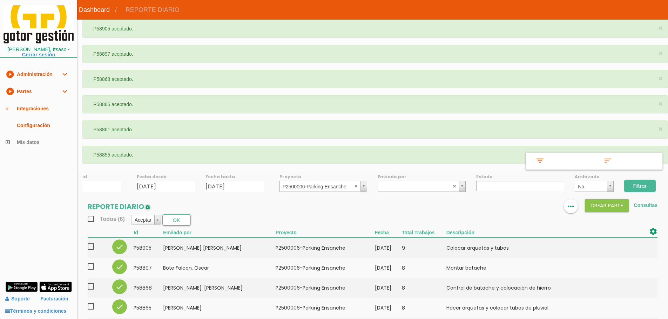
select select
drag, startPoint x: 355, startPoint y: 185, endPoint x: 338, endPoint y: 184, distance: 17.2
click at [355, 185] on abbr at bounding box center [356, 186] width 4 height 4
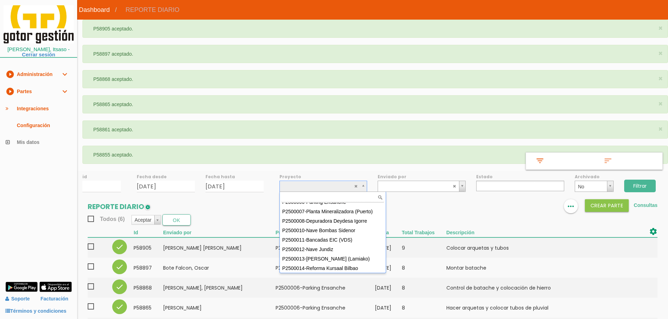
scroll to position [62, 0]
select select "93"
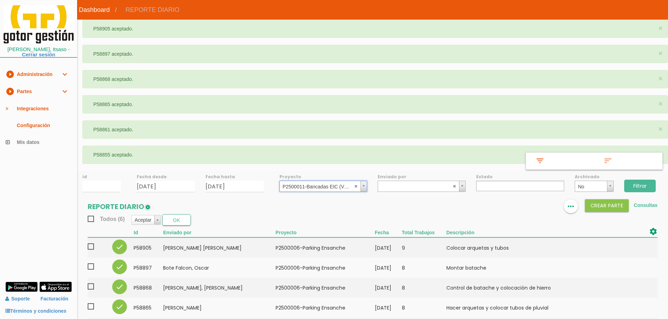
click at [637, 184] on input "Filtrar" at bounding box center [640, 186] width 32 height 13
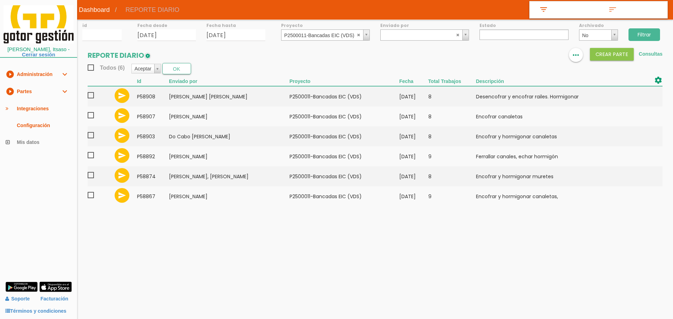
select select
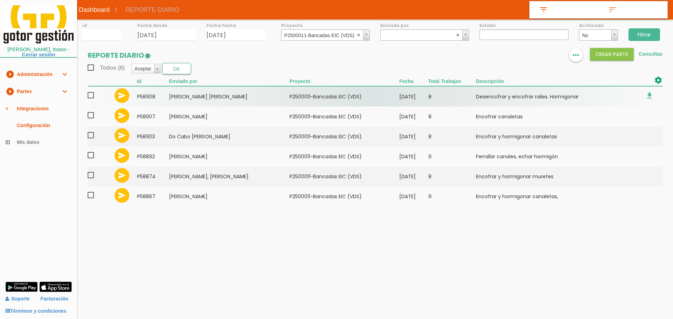
click at [91, 98] on span at bounding box center [94, 95] width 12 height 9
click at [0, 0] on input "checkbox" at bounding box center [0, 0] width 0 height 0
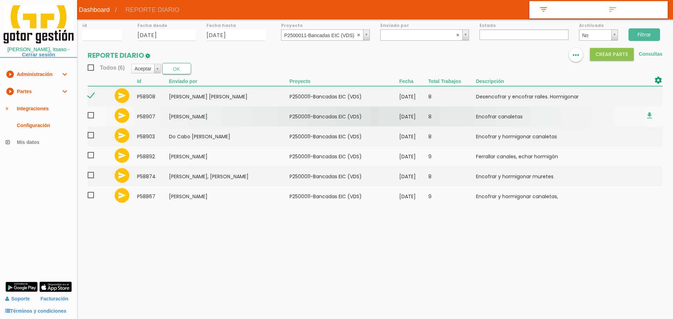
click at [90, 115] on span at bounding box center [94, 115] width 12 height 9
click at [0, 0] on input "checkbox" at bounding box center [0, 0] width 0 height 0
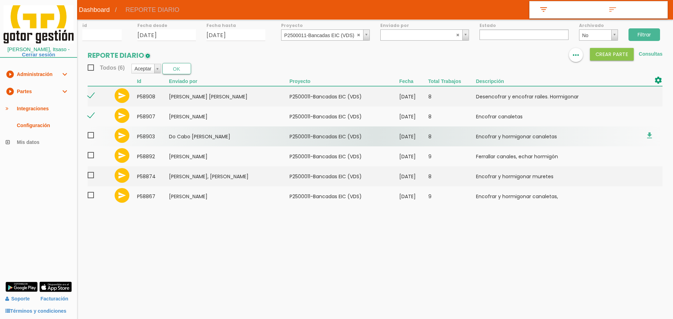
click at [90, 139] on span at bounding box center [94, 135] width 12 height 9
click at [0, 0] on input "checkbox" at bounding box center [0, 0] width 0 height 0
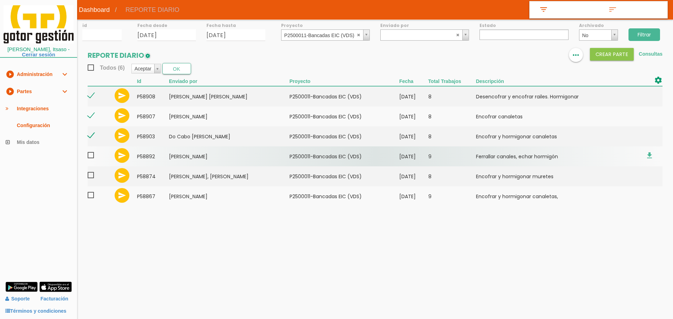
click at [92, 156] on span at bounding box center [94, 155] width 12 height 9
click at [0, 0] on input "checkbox" at bounding box center [0, 0] width 0 height 0
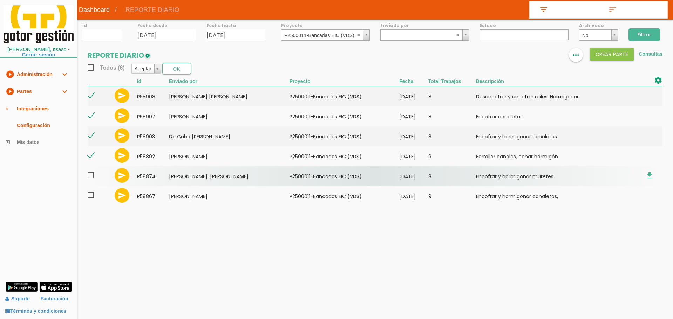
click at [92, 177] on span at bounding box center [94, 175] width 12 height 9
click at [0, 0] on input "checkbox" at bounding box center [0, 0] width 0 height 0
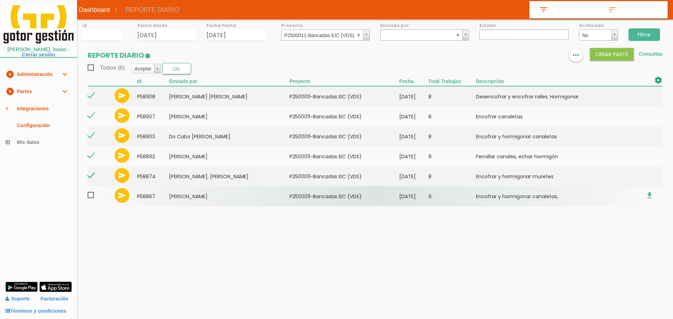
click at [93, 193] on span at bounding box center [94, 195] width 12 height 9
click at [0, 0] on input "checkbox" at bounding box center [0, 0] width 0 height 0
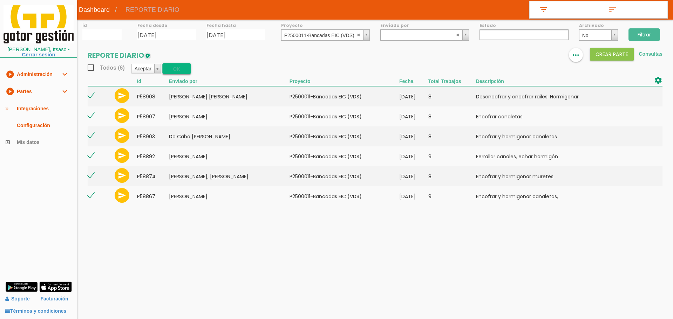
click at [179, 70] on button "OK" at bounding box center [176, 68] width 29 height 11
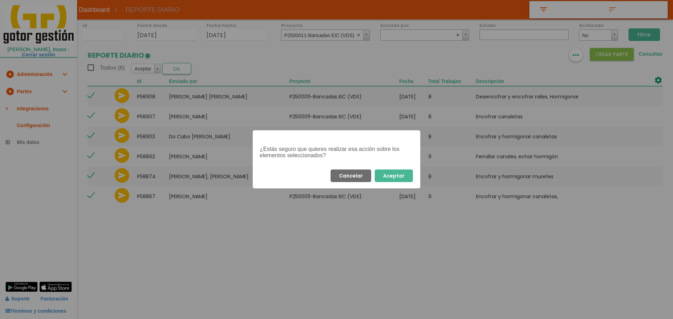
click at [406, 177] on button "Aceptar" at bounding box center [394, 176] width 38 height 13
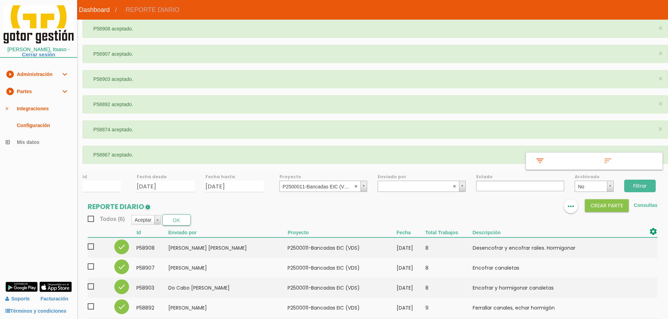
select select
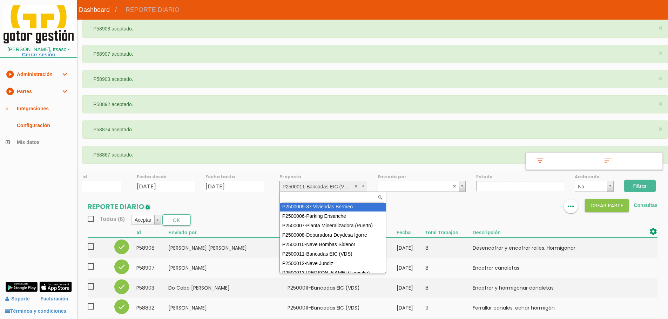
scroll to position [47, 0]
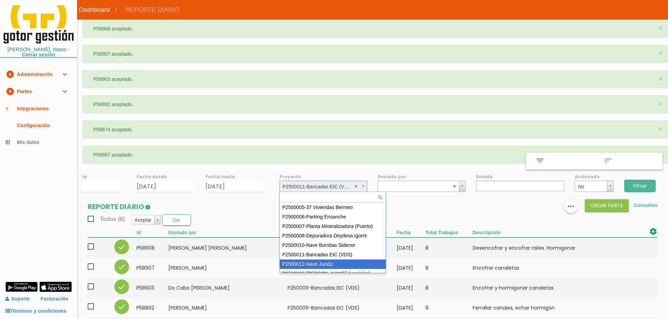
select select "95"
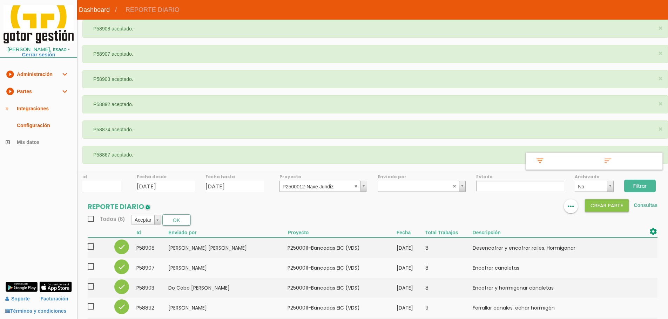
click at [651, 185] on input "Filtrar" at bounding box center [640, 186] width 32 height 13
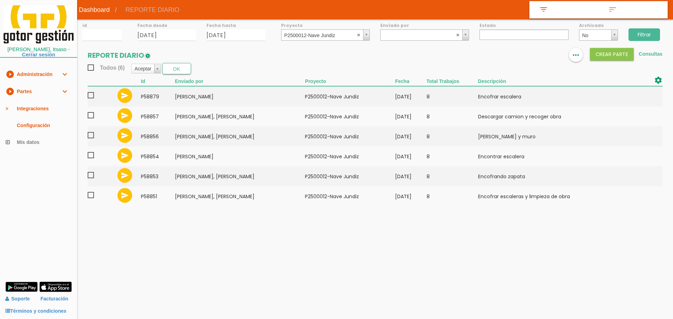
select select
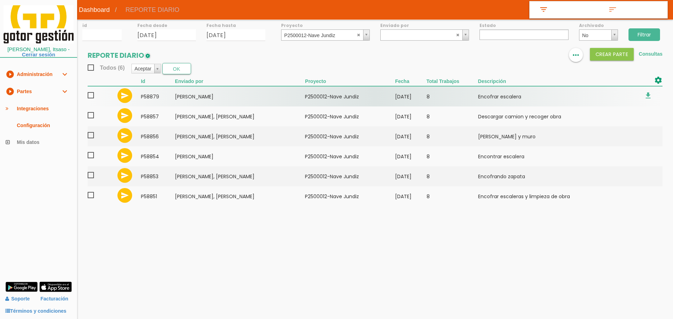
click at [91, 95] on span at bounding box center [94, 95] width 12 height 9
click at [0, 0] on input "checkbox" at bounding box center [0, 0] width 0 height 0
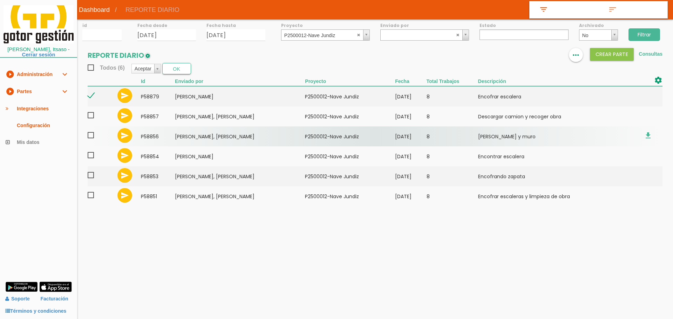
drag, startPoint x: 93, startPoint y: 114, endPoint x: 93, endPoint y: 132, distance: 18.6
click at [93, 116] on span at bounding box center [94, 115] width 12 height 9
click at [0, 0] on input "checkbox" at bounding box center [0, 0] width 0 height 0
click at [90, 136] on span at bounding box center [94, 135] width 12 height 9
click at [0, 0] on input "checkbox" at bounding box center [0, 0] width 0 height 0
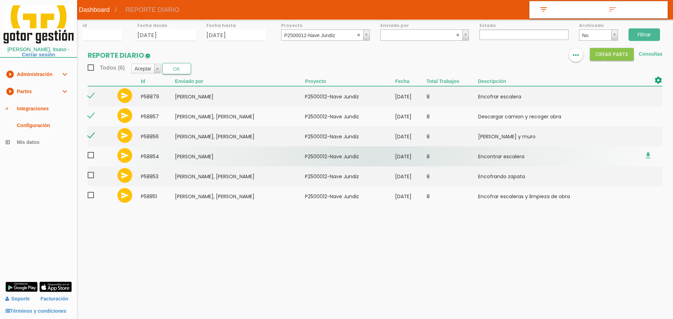
click at [90, 157] on span at bounding box center [94, 155] width 12 height 9
click at [0, 0] on input "checkbox" at bounding box center [0, 0] width 0 height 0
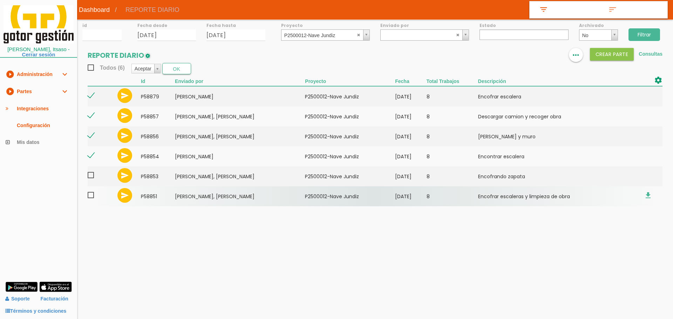
drag, startPoint x: 90, startPoint y: 177, endPoint x: 91, endPoint y: 188, distance: 10.6
click at [90, 179] on span at bounding box center [94, 175] width 12 height 9
click at [0, 0] on input "checkbox" at bounding box center [0, 0] width 0 height 0
click at [91, 198] on span at bounding box center [94, 195] width 12 height 9
click at [0, 0] on input "checkbox" at bounding box center [0, 0] width 0 height 0
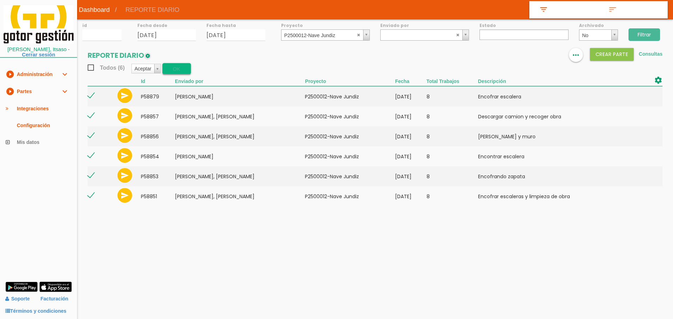
click at [178, 70] on button "OK" at bounding box center [176, 68] width 29 height 11
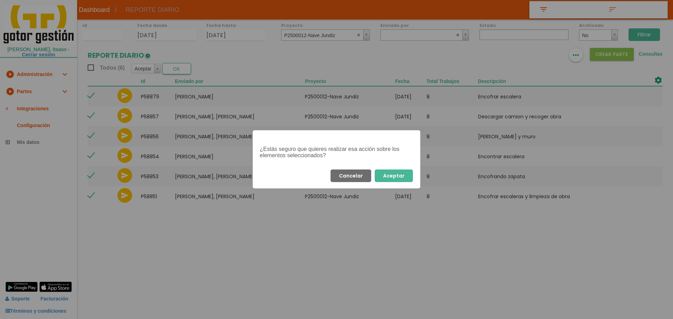
drag, startPoint x: 400, startPoint y: 178, endPoint x: 409, endPoint y: 169, distance: 12.7
click at [400, 177] on button "Aceptar" at bounding box center [394, 176] width 38 height 13
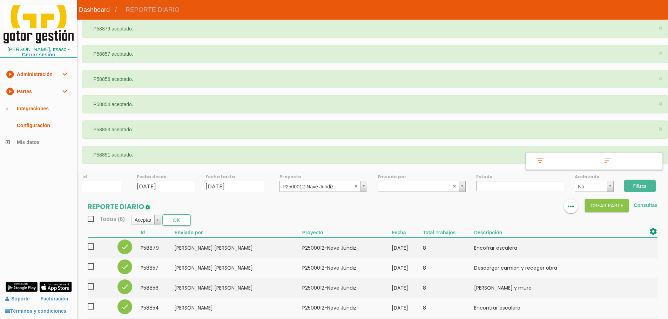
select select
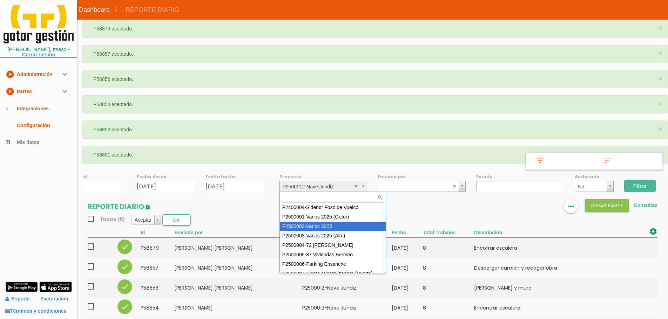
select select "84"
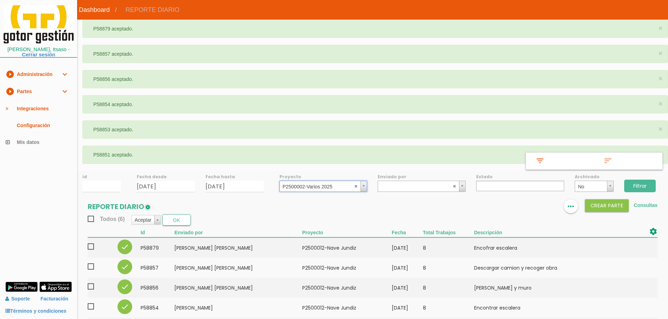
click at [634, 186] on input "Filtrar" at bounding box center [640, 186] width 32 height 13
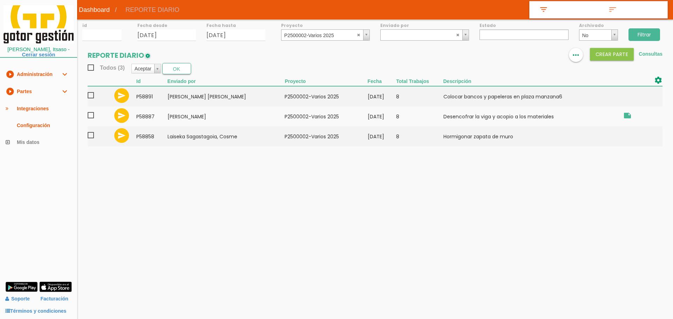
select select
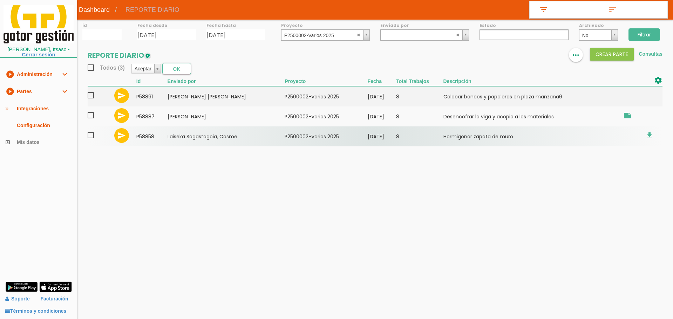
click at [90, 136] on span at bounding box center [94, 135] width 12 height 9
click at [0, 0] on input "checkbox" at bounding box center [0, 0] width 0 height 0
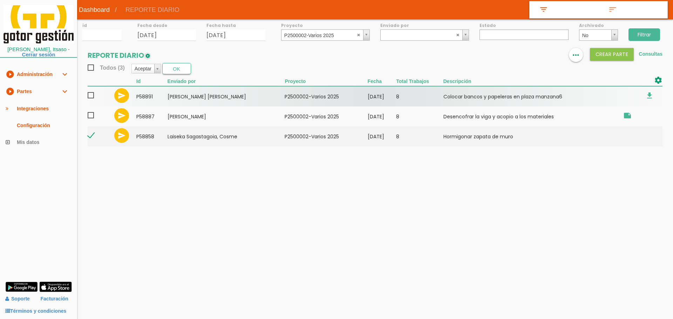
click at [91, 96] on span at bounding box center [94, 95] width 12 height 9
click at [0, 0] on input "checkbox" at bounding box center [0, 0] width 0 height 0
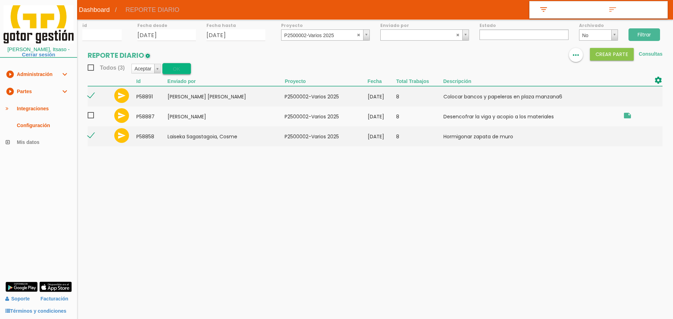
click at [177, 69] on button "OK" at bounding box center [176, 68] width 29 height 11
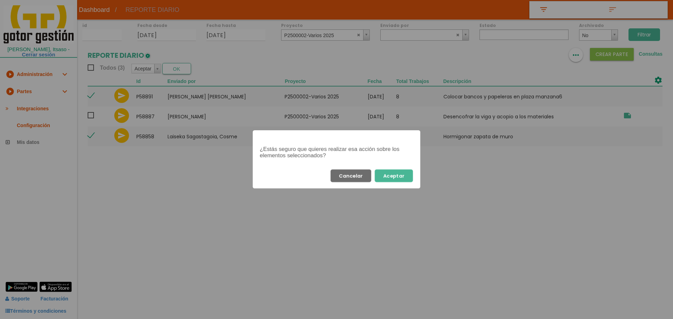
click at [393, 175] on button "Aceptar" at bounding box center [394, 176] width 38 height 13
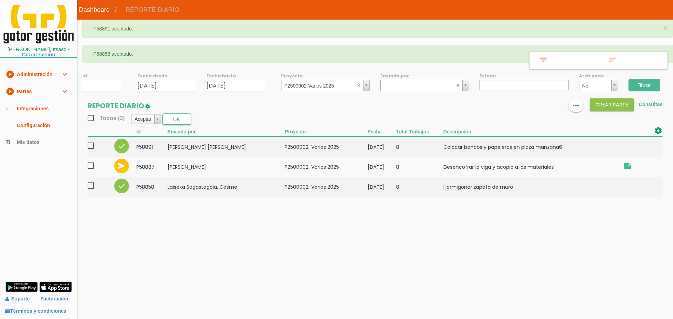
select select
drag, startPoint x: 349, startPoint y: 77, endPoint x: 337, endPoint y: 83, distance: 12.7
click at [348, 77] on label "Proyecto" at bounding box center [325, 76] width 89 height 6
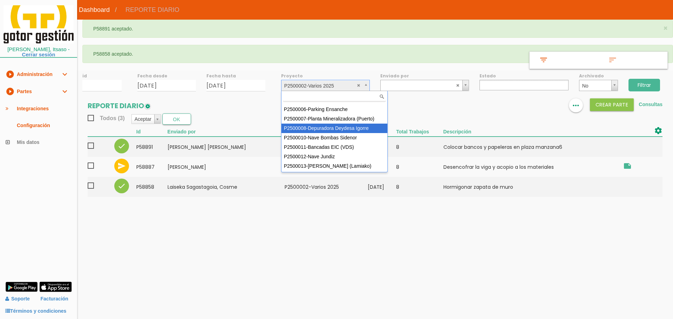
scroll to position [62, 0]
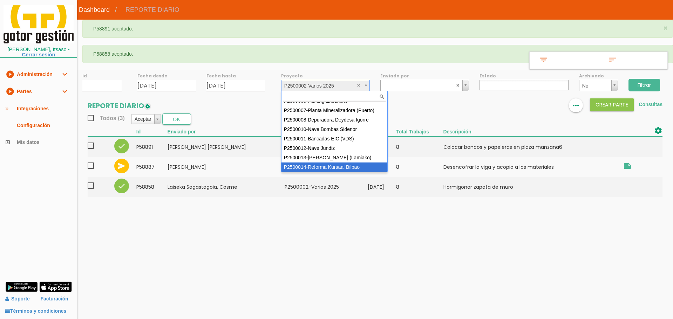
select select "97"
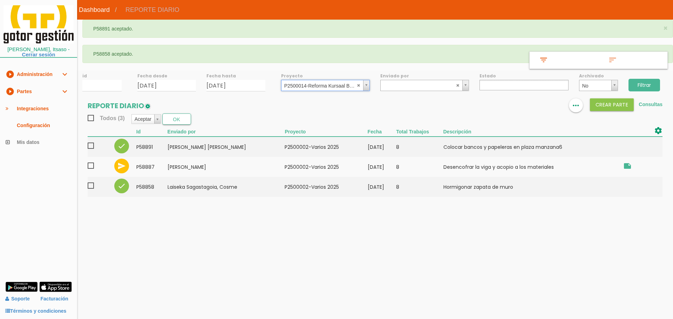
click at [648, 84] on input "Filtrar" at bounding box center [644, 85] width 32 height 13
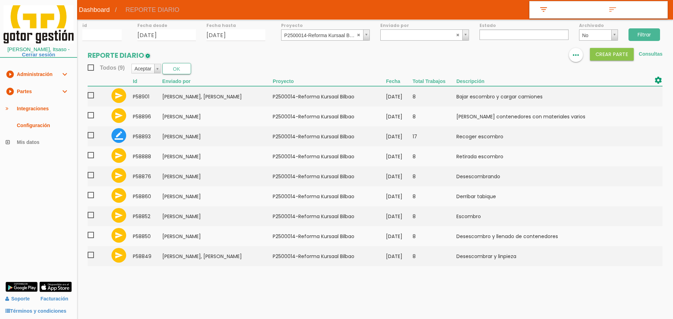
select select
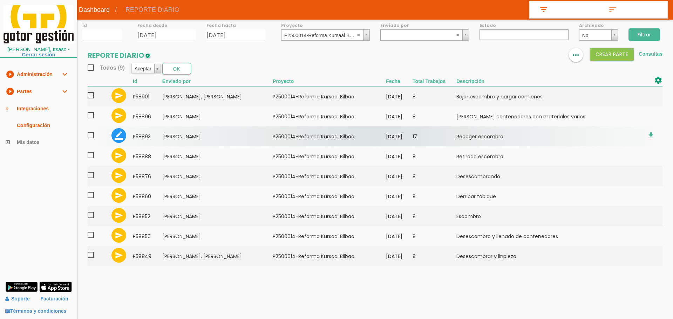
click at [209, 136] on td "[PERSON_NAME]" at bounding box center [217, 137] width 110 height 20
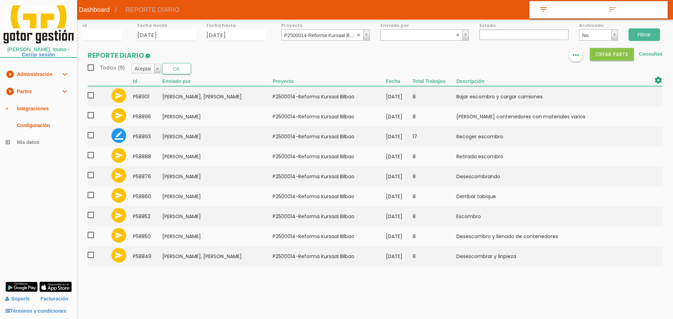
click at [647, 29] on input "Filtrar" at bounding box center [644, 34] width 32 height 13
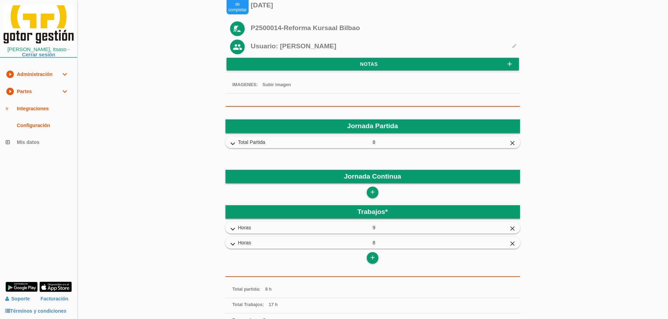
scroll to position [105, 0]
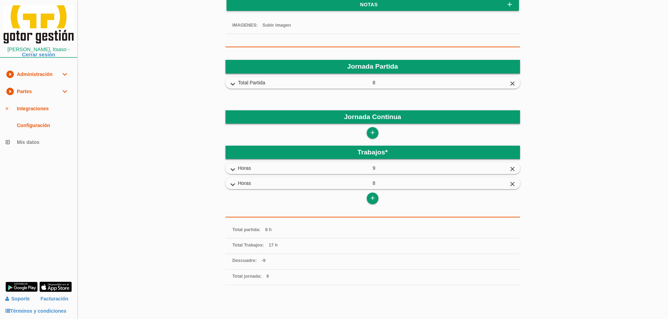
click at [233, 170] on icon "expand_more" at bounding box center [232, 169] width 11 height 9
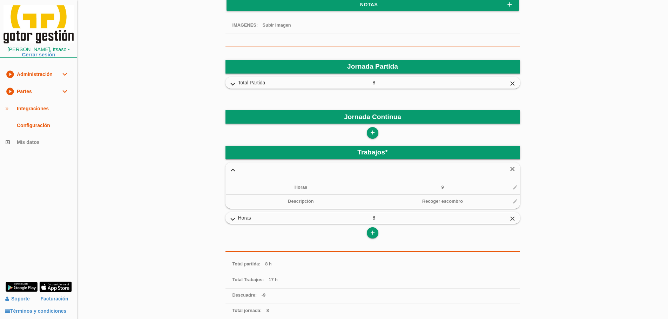
click at [234, 223] on icon "expand_more" at bounding box center [232, 219] width 11 height 9
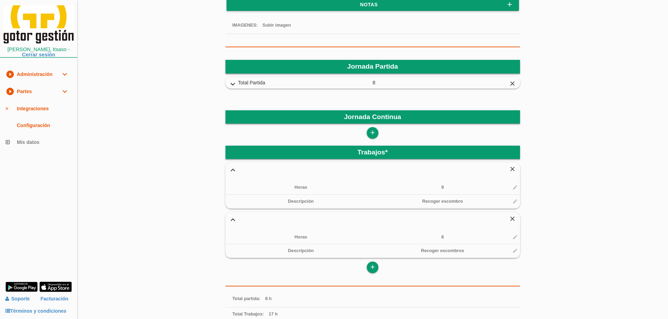
click at [511, 167] on icon "close" at bounding box center [512, 169] width 11 height 7
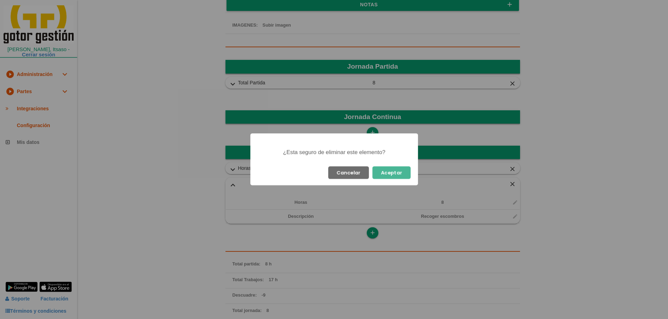
click at [399, 175] on button "Aceptar" at bounding box center [391, 172] width 38 height 13
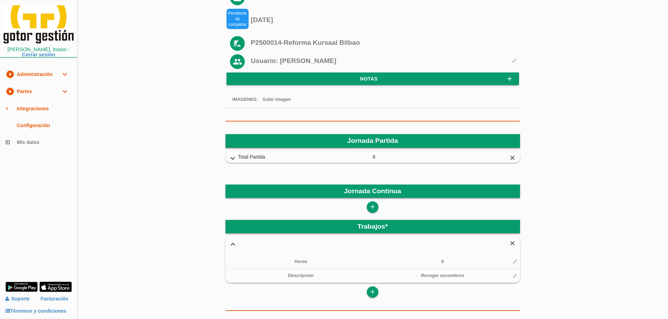
scroll to position [0, 0]
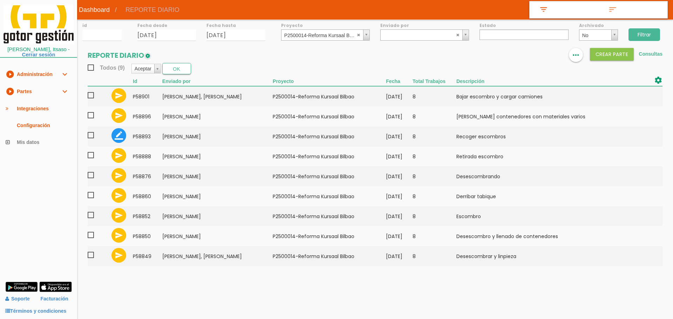
select select
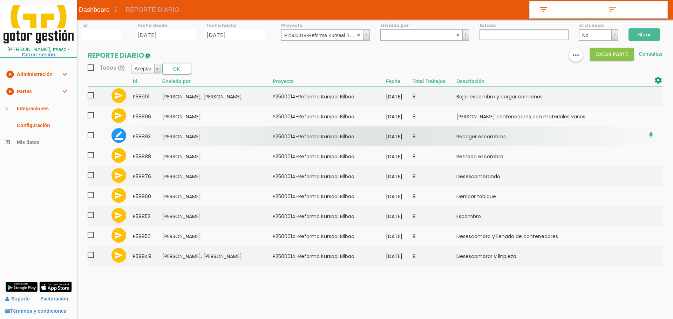
click at [227, 142] on td "[PERSON_NAME]" at bounding box center [217, 137] width 110 height 20
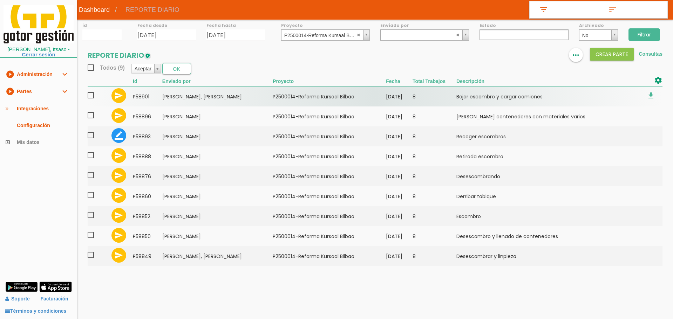
click at [95, 97] on span at bounding box center [94, 95] width 12 height 9
click at [0, 0] on input "checkbox" at bounding box center [0, 0] width 0 height 0
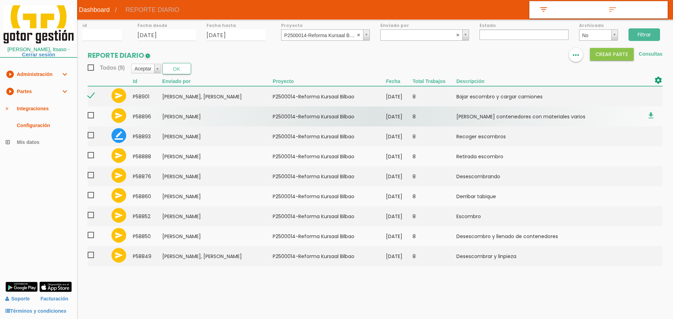
click at [91, 114] on span at bounding box center [94, 115] width 12 height 9
click at [0, 0] on input "checkbox" at bounding box center [0, 0] width 0 height 0
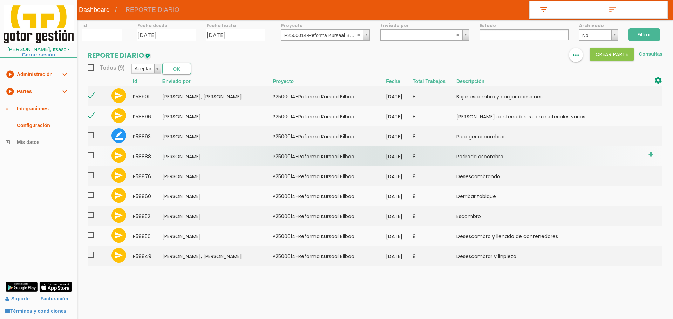
click at [93, 158] on span at bounding box center [94, 155] width 12 height 9
click at [0, 0] on input "checkbox" at bounding box center [0, 0] width 0 height 0
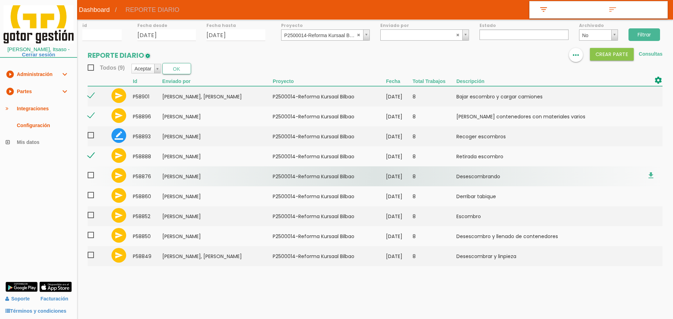
click at [91, 176] on span at bounding box center [94, 175] width 12 height 9
click at [0, 0] on input "checkbox" at bounding box center [0, 0] width 0 height 0
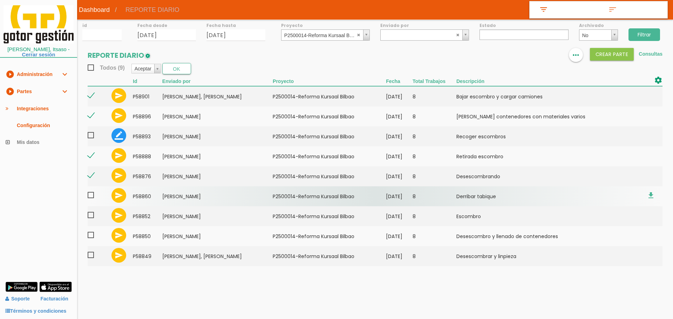
drag, startPoint x: 90, startPoint y: 194, endPoint x: 90, endPoint y: 199, distance: 4.9
click at [90, 194] on span at bounding box center [94, 195] width 12 height 9
click at [0, 0] on input "checkbox" at bounding box center [0, 0] width 0 height 0
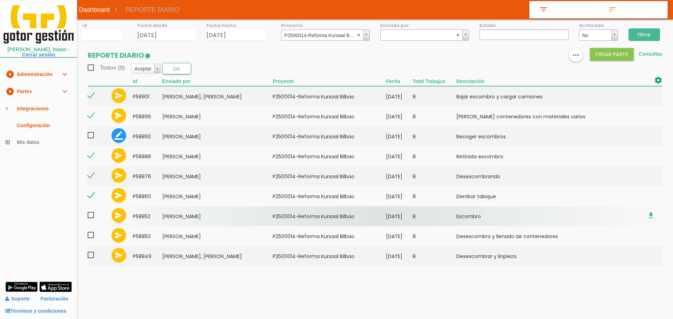
click at [92, 217] on span at bounding box center [94, 215] width 12 height 9
click at [0, 0] on input "checkbox" at bounding box center [0, 0] width 0 height 0
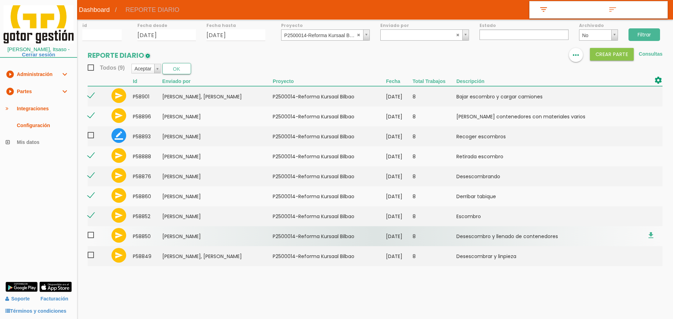
click at [91, 234] on span at bounding box center [94, 235] width 12 height 9
click at [0, 0] on input "checkbox" at bounding box center [0, 0] width 0 height 0
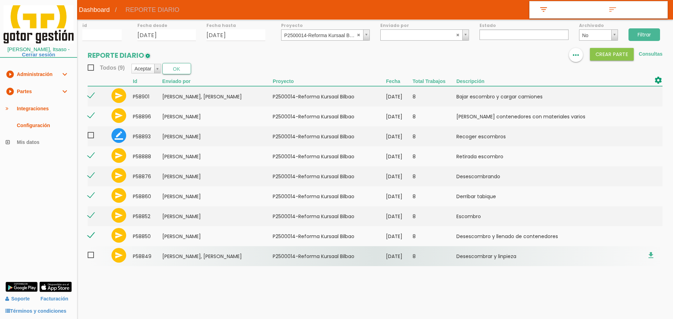
click at [92, 252] on span at bounding box center [94, 255] width 12 height 9
click at [0, 0] on input "checkbox" at bounding box center [0, 0] width 0 height 0
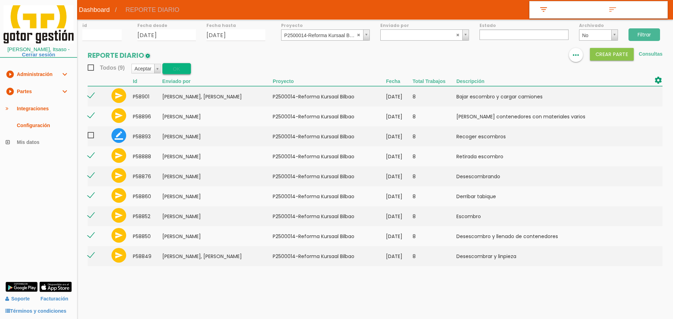
click at [185, 69] on button "OK" at bounding box center [176, 68] width 29 height 11
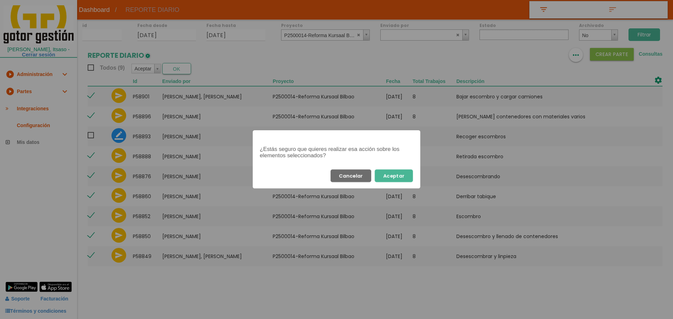
click at [394, 177] on button "Aceptar" at bounding box center [394, 176] width 38 height 13
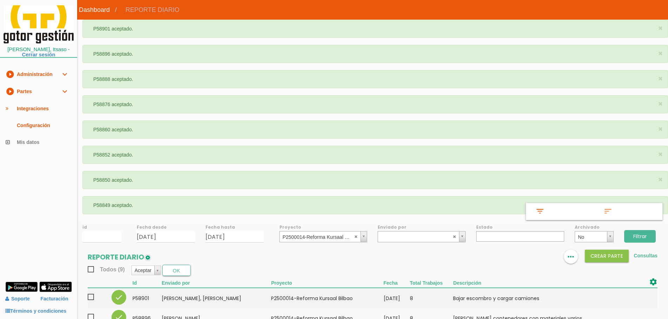
select select
click at [21, 88] on link "play_circle_filled Partes expand_more" at bounding box center [38, 91] width 77 height 17
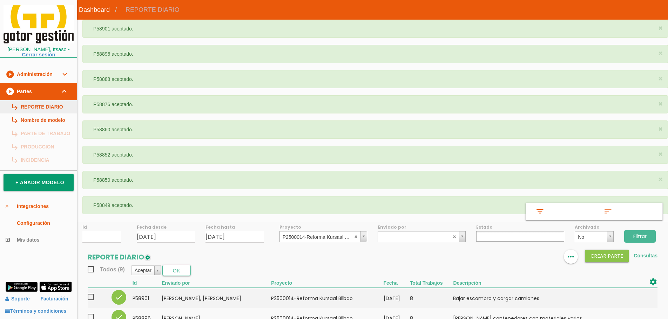
click at [35, 109] on link "subdirectory_arrow_right REPORTE DIARIO" at bounding box center [38, 106] width 77 height 13
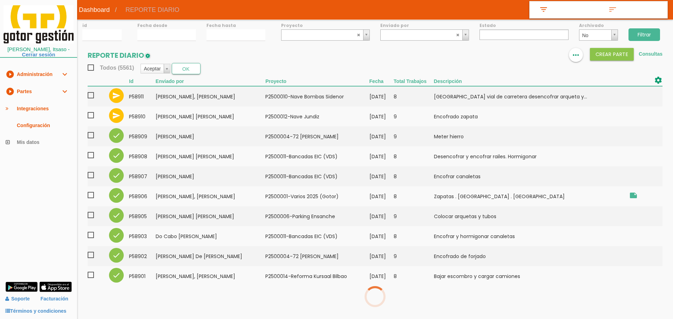
select select
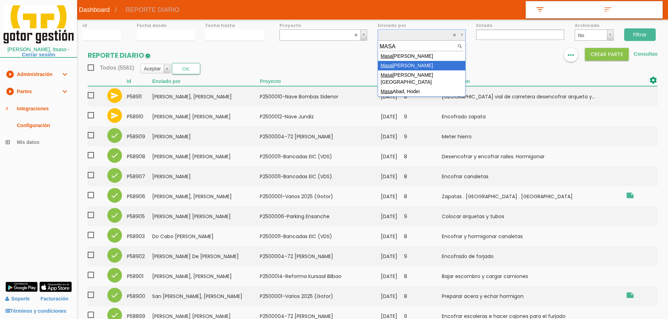
type input "MASA"
select select "74"
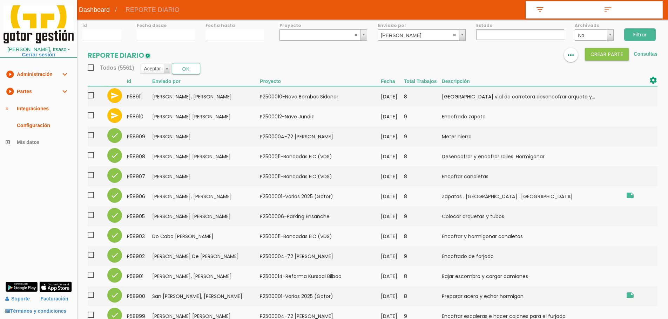
click at [639, 35] on input "Filtrar" at bounding box center [640, 34] width 32 height 13
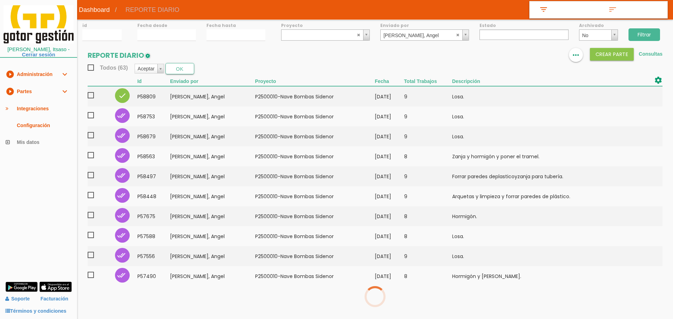
select select
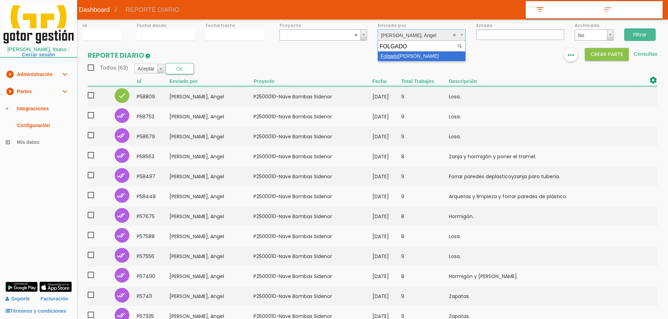
type input "FOLGADO"
select select "91"
click at [645, 35] on input "Filtrar" at bounding box center [640, 34] width 32 height 13
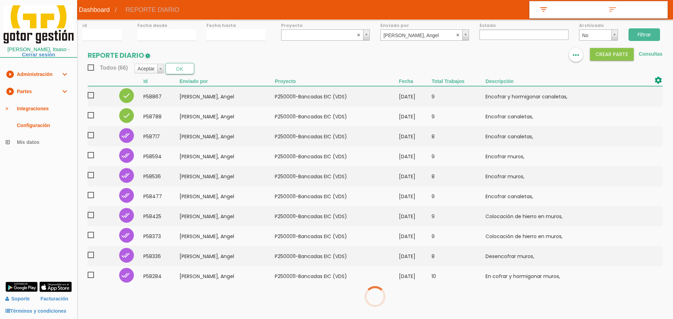
select select
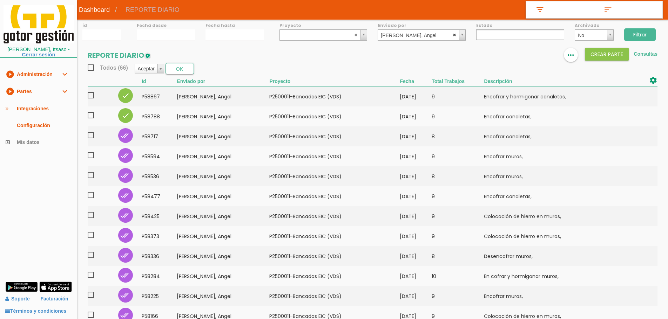
select select
drag, startPoint x: 454, startPoint y: 34, endPoint x: 437, endPoint y: 27, distance: 18.7
click at [454, 34] on abbr at bounding box center [454, 35] width 4 height 4
click at [171, 34] on input "01/09/2025" at bounding box center [166, 35] width 58 height 12
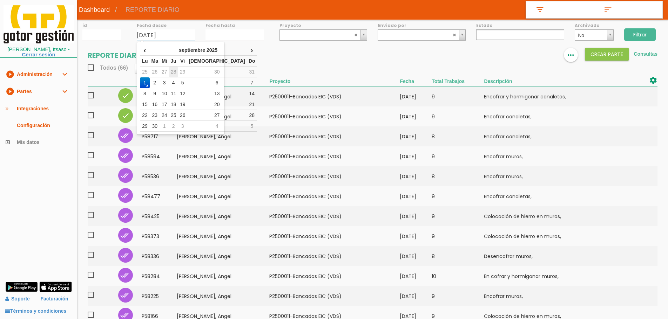
click at [178, 71] on td "28" at bounding box center [173, 72] width 9 height 11
type input "[DATE]"
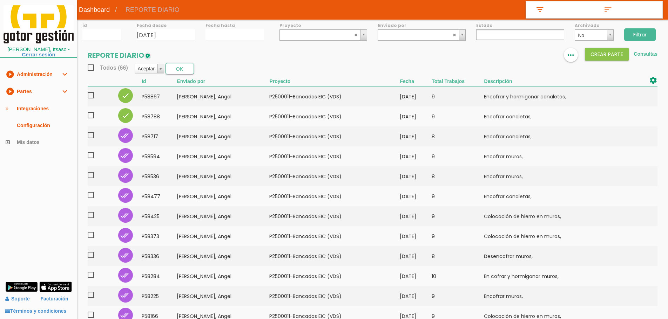
click at [234, 29] on div "Fecha hasta" at bounding box center [234, 30] width 69 height 21
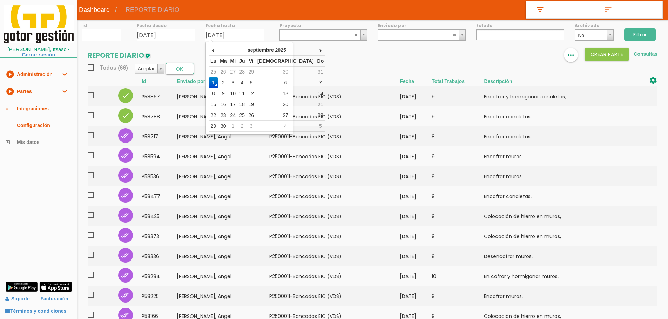
click at [234, 32] on input "01/09/2025" at bounding box center [234, 35] width 58 height 12
click at [246, 69] on td "28" at bounding box center [241, 72] width 9 height 11
type input "[DATE]"
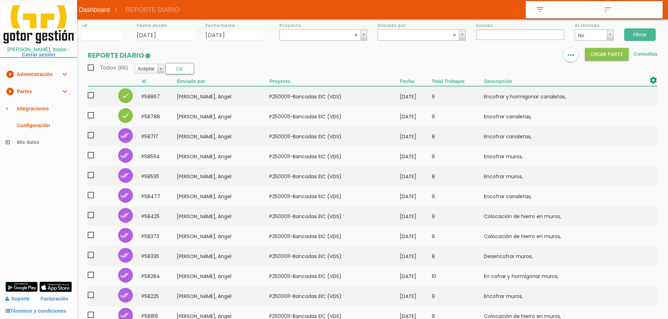
click at [635, 33] on input "Filtrar" at bounding box center [640, 34] width 32 height 13
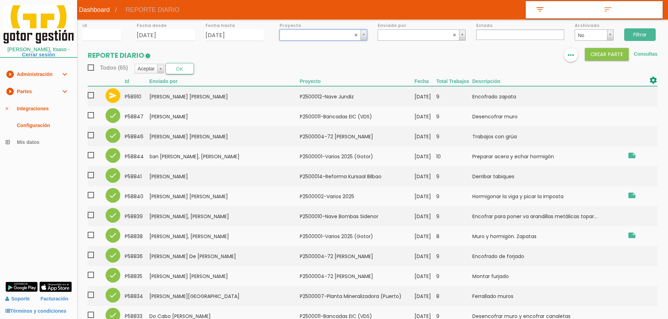
click at [524, 32] on ul at bounding box center [520, 34] width 88 height 11
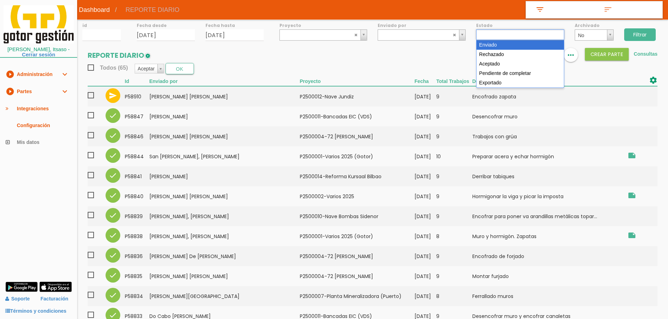
select select "1"
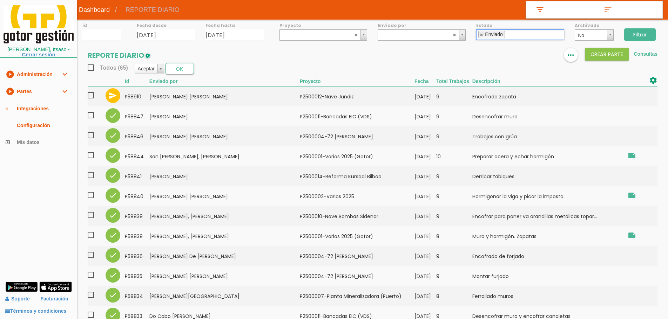
click at [635, 29] on input "Filtrar" at bounding box center [640, 34] width 32 height 13
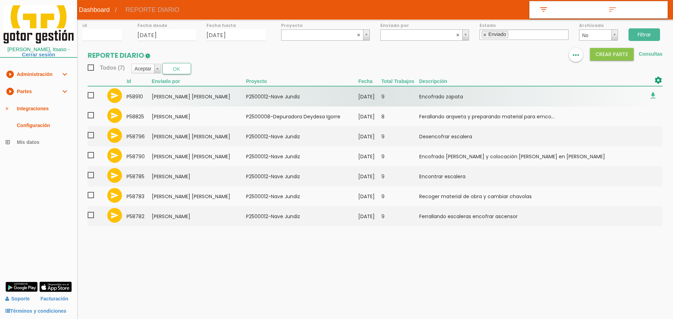
click at [92, 96] on span at bounding box center [94, 95] width 12 height 9
click at [0, 0] on input "checkbox" at bounding box center [0, 0] width 0 height 0
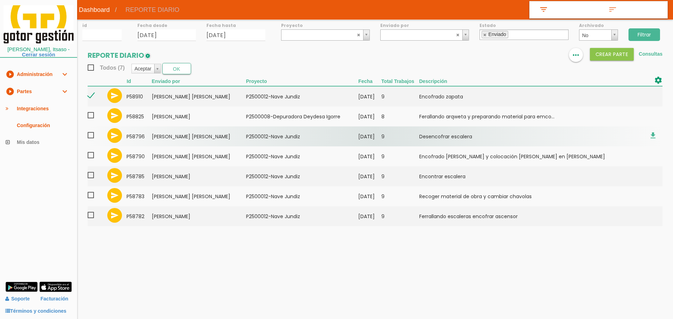
click at [93, 135] on span at bounding box center [94, 135] width 12 height 9
click at [0, 0] on input "checkbox" at bounding box center [0, 0] width 0 height 0
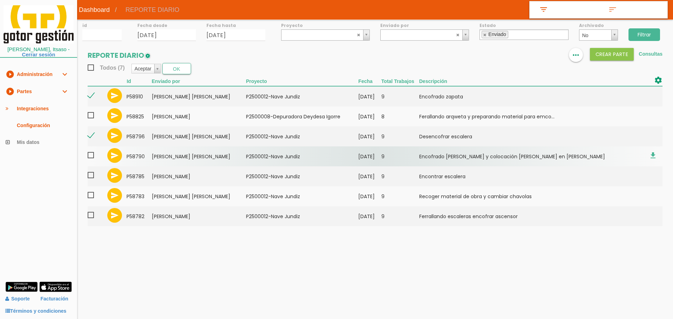
click at [93, 155] on span at bounding box center [94, 155] width 12 height 9
click at [0, 0] on input "checkbox" at bounding box center [0, 0] width 0 height 0
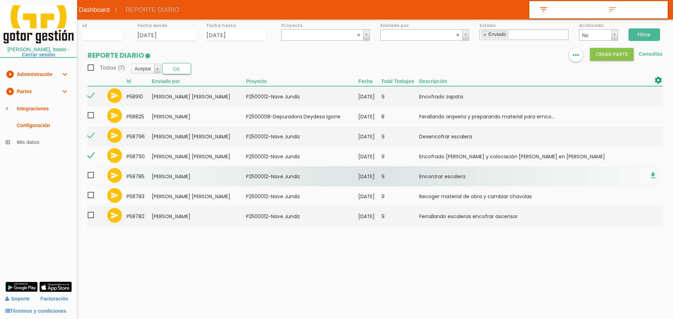
click at [92, 175] on span at bounding box center [94, 175] width 12 height 9
click at [0, 0] on input "checkbox" at bounding box center [0, 0] width 0 height 0
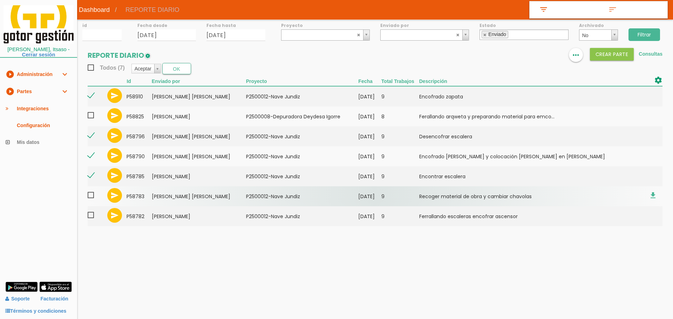
click at [92, 198] on span at bounding box center [94, 195] width 12 height 9
click at [0, 0] on input "checkbox" at bounding box center [0, 0] width 0 height 0
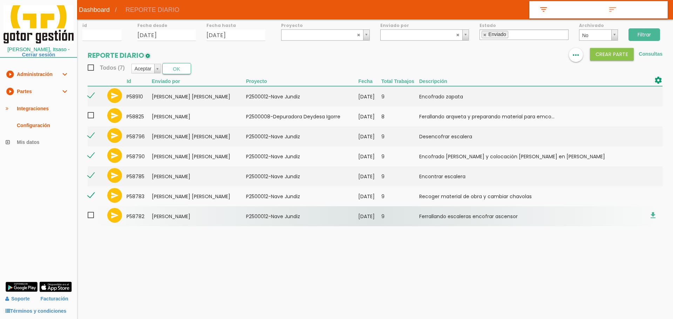
click at [91, 213] on span at bounding box center [94, 215] width 12 height 9
click at [0, 0] on input "checkbox" at bounding box center [0, 0] width 0 height 0
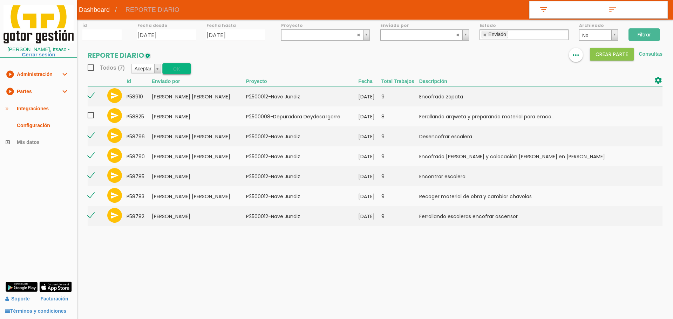
click at [182, 68] on button "OK" at bounding box center [176, 68] width 29 height 11
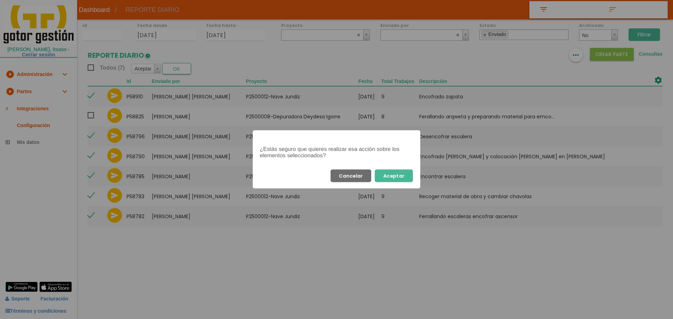
click at [394, 175] on button "Aceptar" at bounding box center [394, 176] width 38 height 13
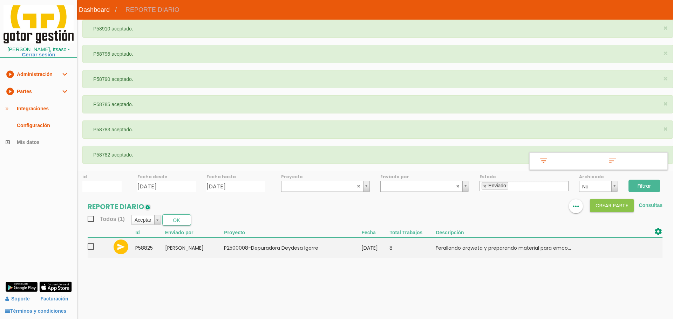
drag, startPoint x: 637, startPoint y: 184, endPoint x: 494, endPoint y: 68, distance: 184.3
click at [637, 182] on input "Filtrar" at bounding box center [644, 186] width 32 height 13
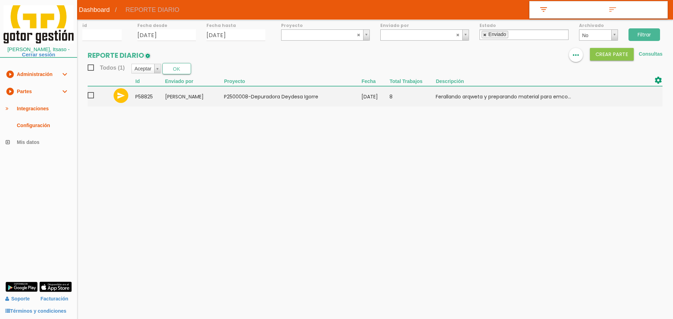
click at [484, 34] on link at bounding box center [485, 35] width 4 height 5
select select
click at [651, 35] on input "Filtrar" at bounding box center [644, 34] width 32 height 13
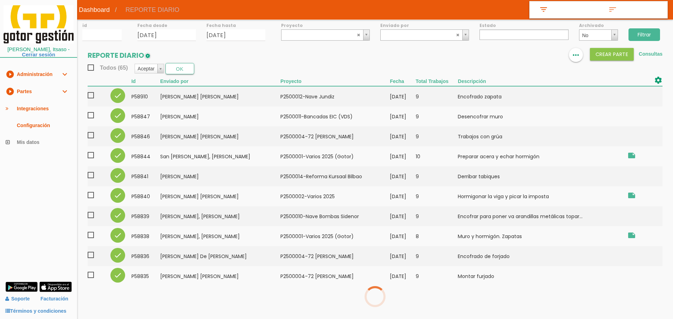
select select
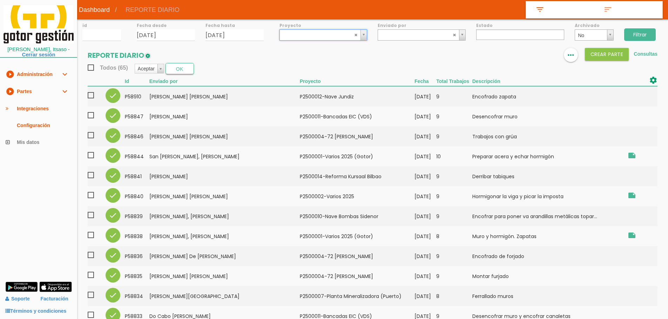
click at [239, 65] on div "Todos (65) Aceptar Aceptar Rechazar Borrar Archivar/Desarchivar Descargar_PDF E…" at bounding box center [372, 68] width 569 height 11
click at [173, 38] on input "28/08/2025" at bounding box center [166, 35] width 58 height 12
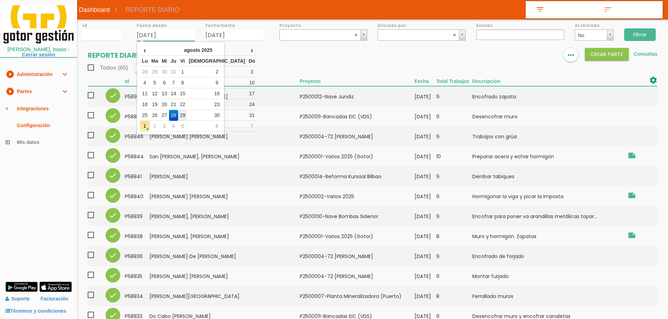
click at [187, 115] on td "29" at bounding box center [182, 115] width 9 height 11
type input "[DATE]"
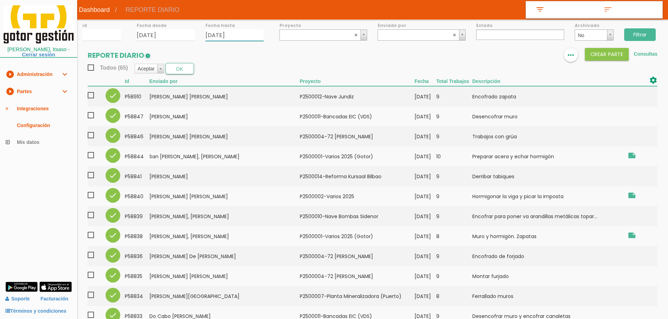
click at [251, 34] on input "28/08/2025" at bounding box center [234, 35] width 58 height 12
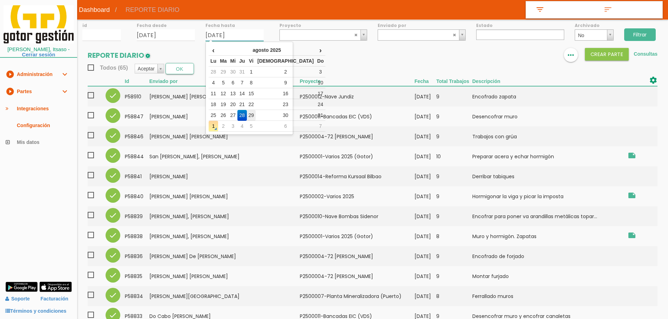
drag, startPoint x: 258, startPoint y: 115, endPoint x: 382, endPoint y: 91, distance: 125.6
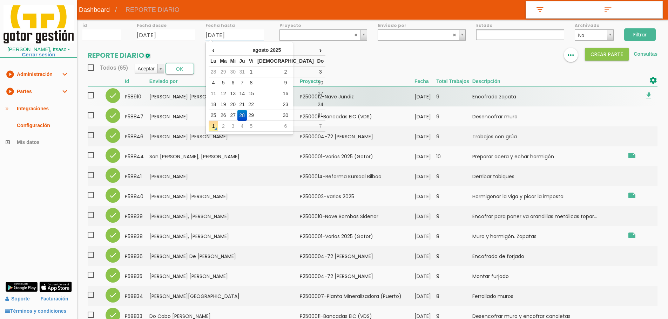
click at [256, 115] on td "29" at bounding box center [251, 115] width 9 height 11
type input "[DATE]"
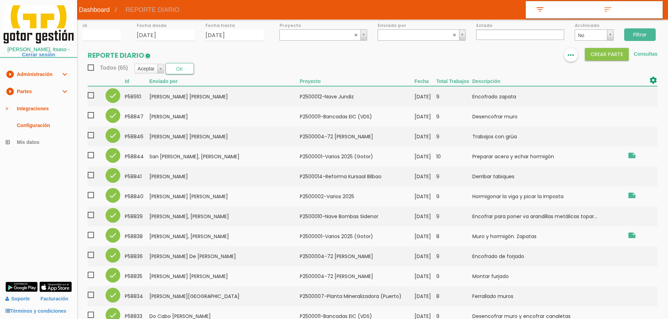
click at [641, 30] on input "Filtrar" at bounding box center [640, 34] width 32 height 13
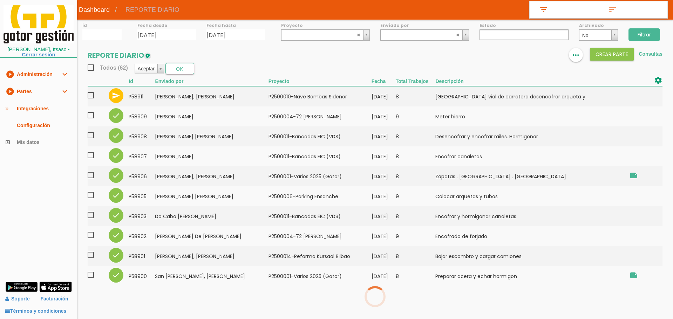
select select
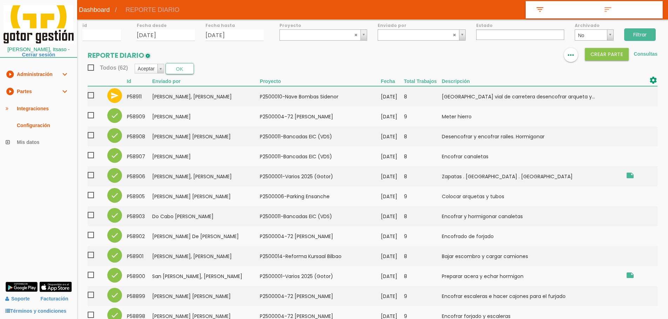
click at [648, 31] on input "Filtrar" at bounding box center [640, 34] width 32 height 13
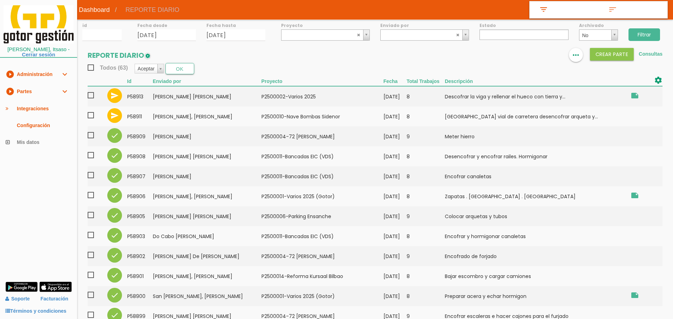
select select
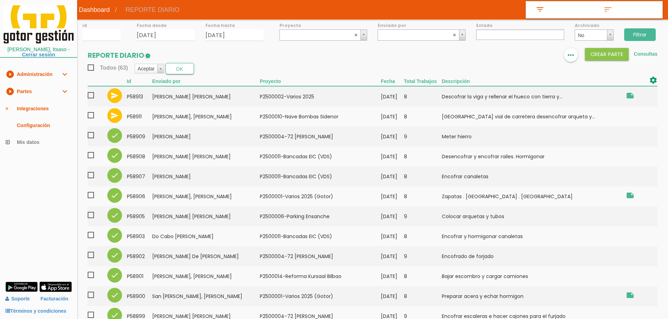
drag, startPoint x: 60, startPoint y: 86, endPoint x: 50, endPoint y: 87, distance: 9.9
click at [56, 87] on ul "play_circle_filled Administración expand_more subdirectory_arrow_right Usuarios…" at bounding box center [38, 108] width 77 height 85
click at [45, 91] on link "play_circle_filled Partes expand_more" at bounding box center [38, 91] width 77 height 17
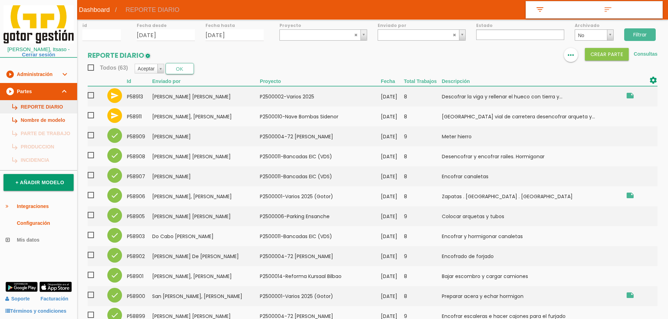
click at [43, 102] on link "subdirectory_arrow_right REPORTE DIARIO" at bounding box center [38, 106] width 77 height 13
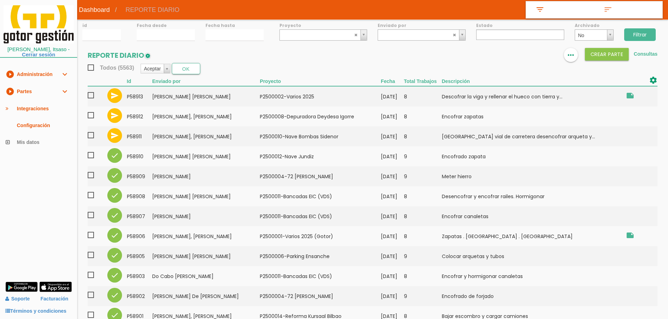
click at [491, 34] on ul at bounding box center [520, 34] width 88 height 11
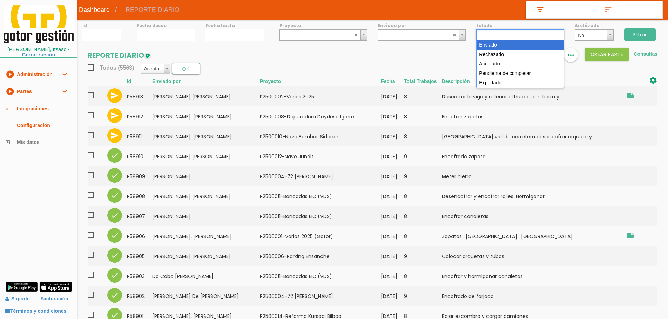
select select "1"
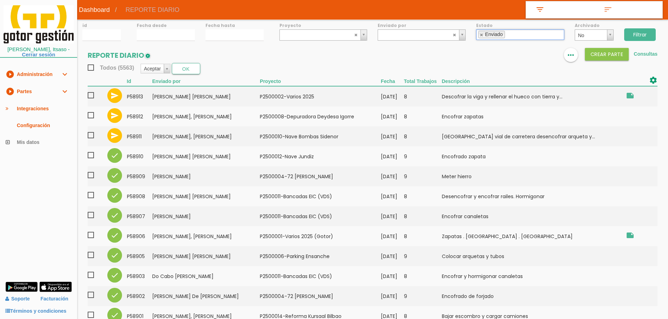
click at [640, 31] on input "Filtrar" at bounding box center [640, 34] width 32 height 13
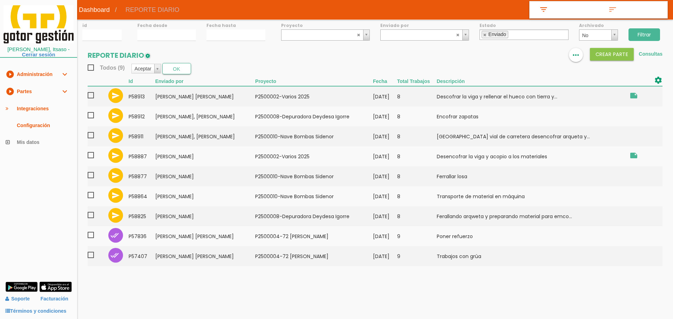
drag, startPoint x: 485, startPoint y: 34, endPoint x: 478, endPoint y: 35, distance: 7.1
click at [485, 34] on link at bounding box center [485, 35] width 4 height 5
select select
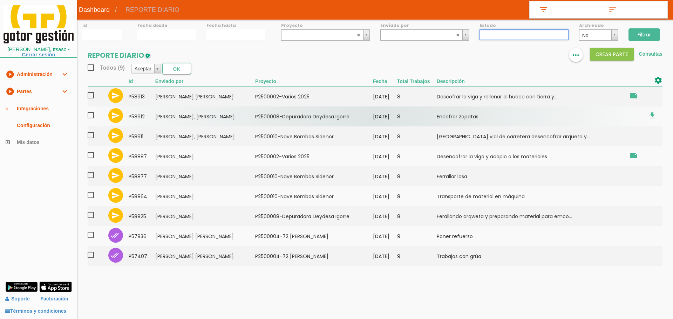
click at [92, 115] on span at bounding box center [94, 115] width 12 height 9
click at [0, 0] on input "checkbox" at bounding box center [0, 0] width 0 height 0
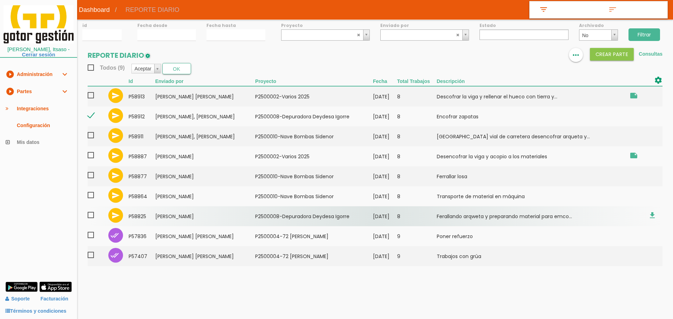
click at [92, 216] on span at bounding box center [94, 215] width 12 height 9
click at [0, 0] on input "checkbox" at bounding box center [0, 0] width 0 height 0
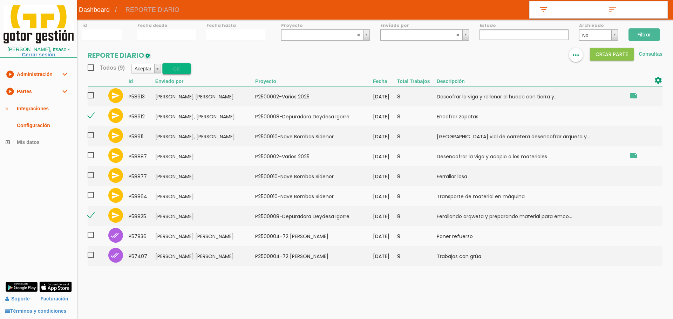
click at [172, 69] on button "OK" at bounding box center [176, 68] width 29 height 11
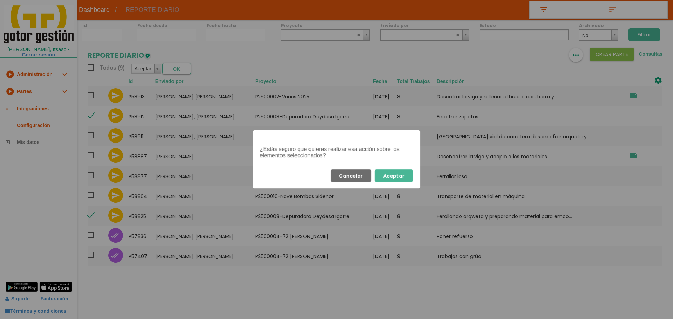
click at [399, 172] on button "Aceptar" at bounding box center [394, 176] width 38 height 13
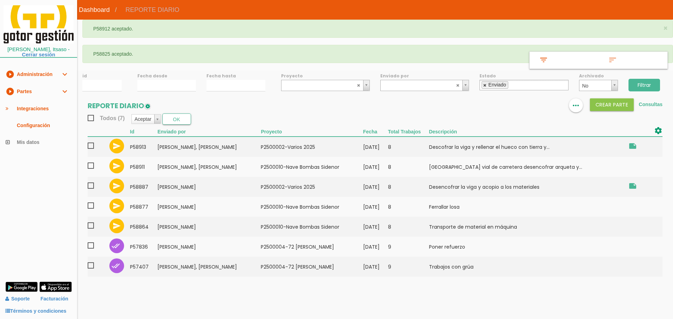
click at [485, 87] on link at bounding box center [485, 85] width 4 height 5
select select
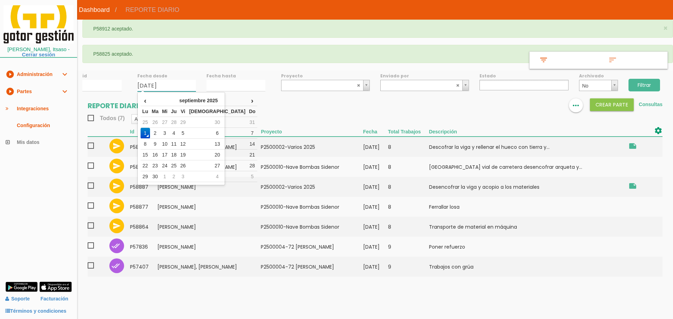
click at [155, 89] on input "01/09/2025" at bounding box center [166, 86] width 59 height 12
click at [146, 102] on th "‹" at bounding box center [145, 100] width 9 height 11
click at [178, 153] on td "21" at bounding box center [173, 155] width 9 height 11
type input "21/08/2025"
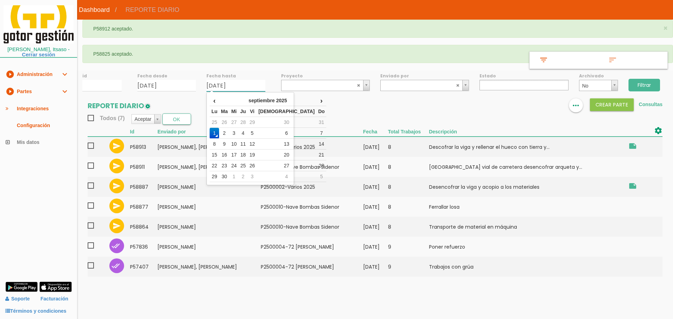
click at [232, 85] on input "01/09/2025" at bounding box center [235, 86] width 59 height 12
click at [215, 103] on th "‹" at bounding box center [214, 100] width 9 height 11
click at [247, 156] on td "21" at bounding box center [242, 155] width 9 height 11
type input "21/08/2025"
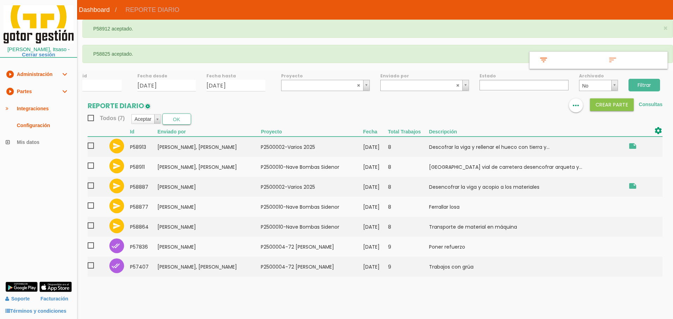
click at [641, 83] on input "Filtrar" at bounding box center [644, 85] width 32 height 13
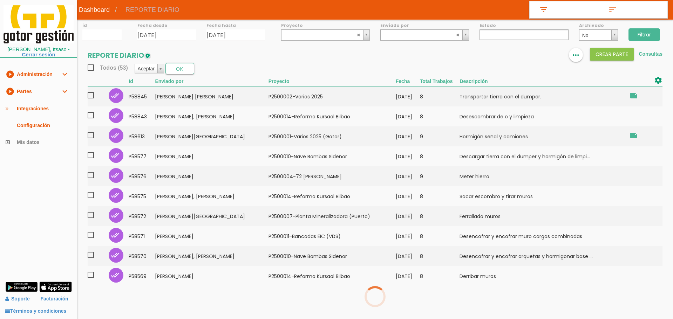
select select
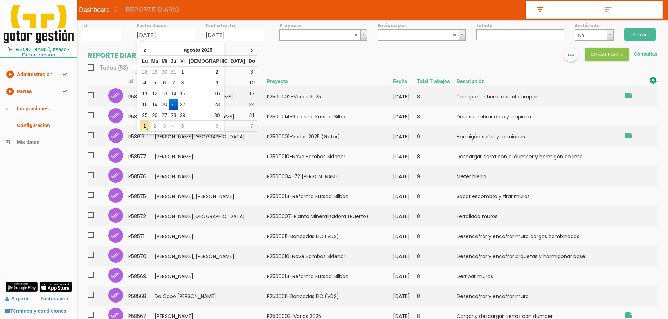
drag, startPoint x: 180, startPoint y: 33, endPoint x: 182, endPoint y: 37, distance: 4.7
click at [180, 33] on input "21/08/2025" at bounding box center [166, 35] width 58 height 12
click at [148, 116] on td "25" at bounding box center [144, 115] width 9 height 11
type input "25/08/2025"
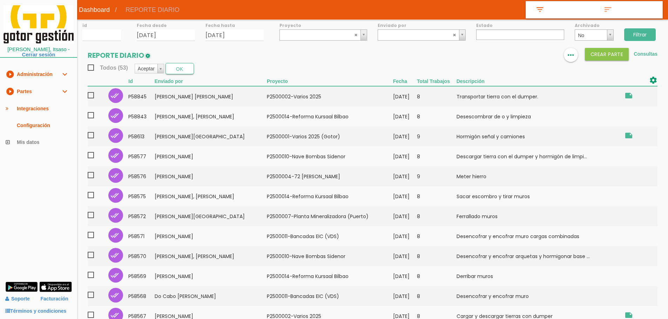
click at [251, 29] on div "Fecha hasta 21/08/2025" at bounding box center [234, 30] width 69 height 21
click at [250, 37] on input "21/08/2025" at bounding box center [234, 35] width 58 height 12
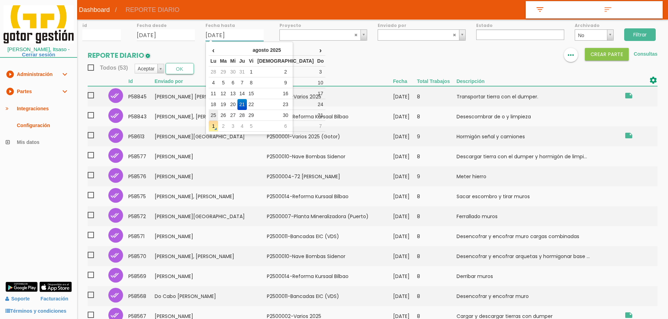
click at [218, 114] on td "25" at bounding box center [213, 115] width 9 height 11
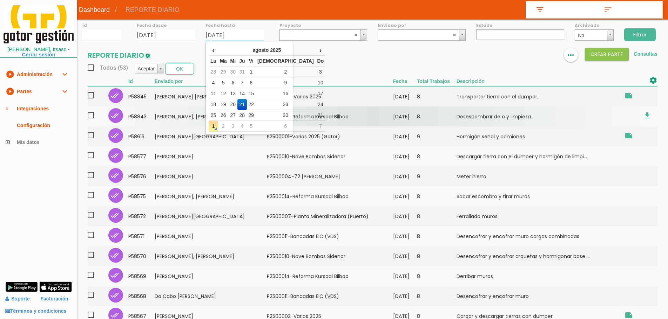
type input "25/08/2025"
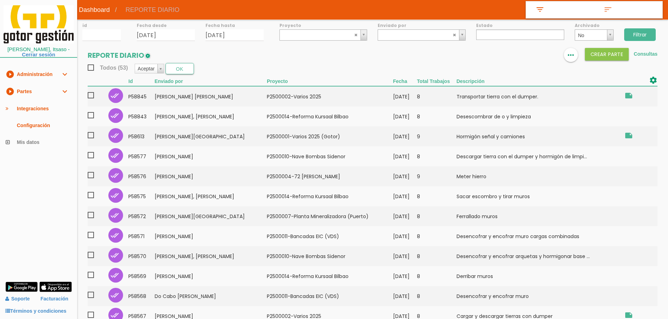
click at [643, 30] on input "Filtrar" at bounding box center [640, 34] width 32 height 13
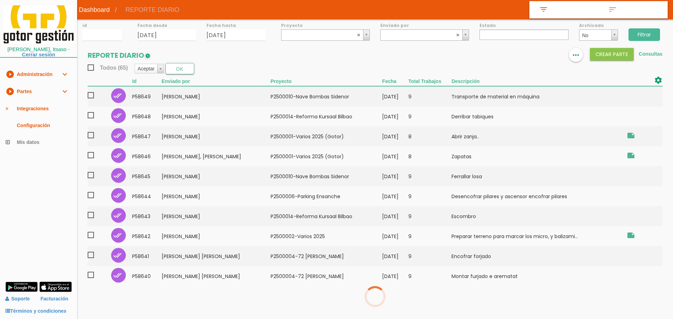
select select
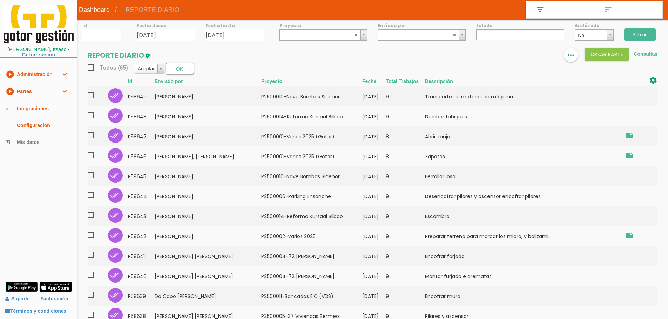
click at [180, 33] on input "25/08/2025" at bounding box center [166, 35] width 58 height 12
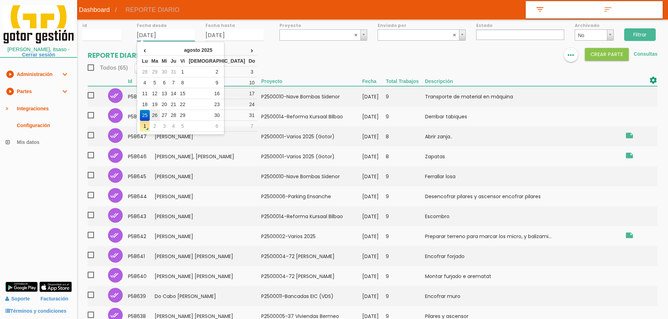
click at [159, 115] on td "26" at bounding box center [155, 115] width 10 height 11
type input "[DATE]"
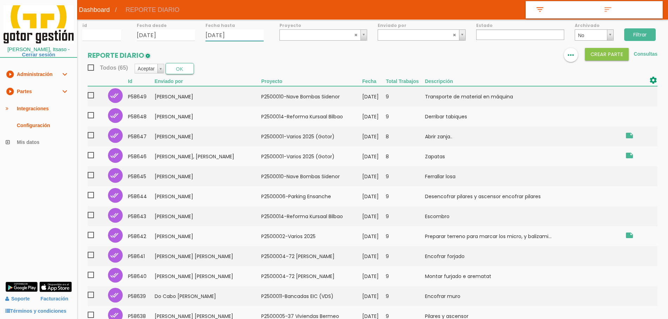
click at [253, 37] on input "25/08/2025" at bounding box center [234, 35] width 58 height 12
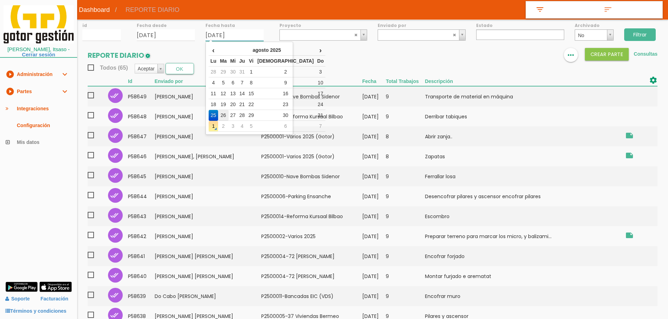
click at [225, 113] on td "26" at bounding box center [223, 115] width 10 height 11
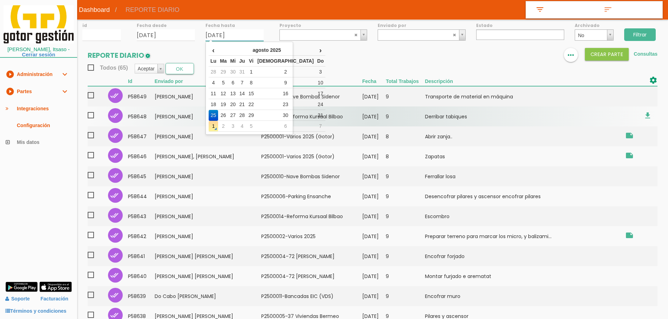
type input "[DATE]"
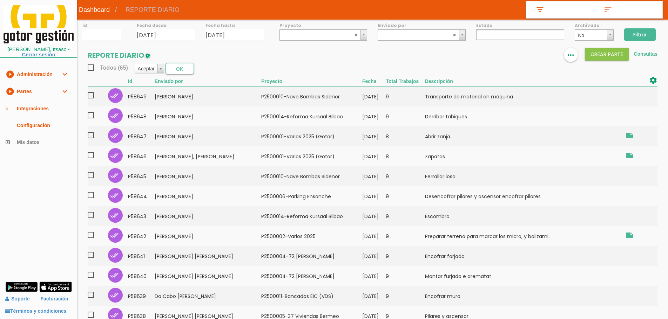
click at [640, 33] on input "Filtrar" at bounding box center [640, 34] width 32 height 13
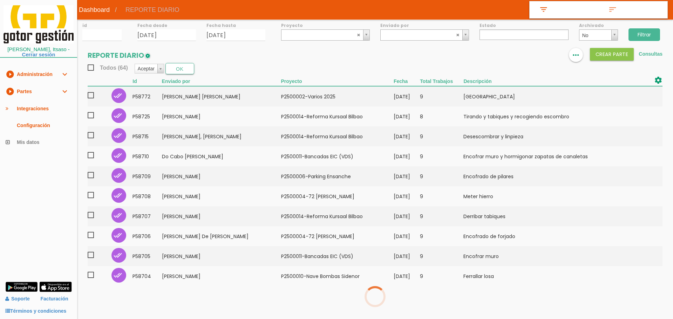
select select
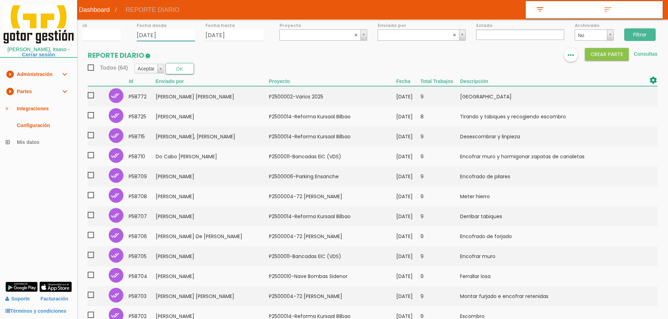
click at [179, 31] on input "[DATE]" at bounding box center [166, 35] width 58 height 12
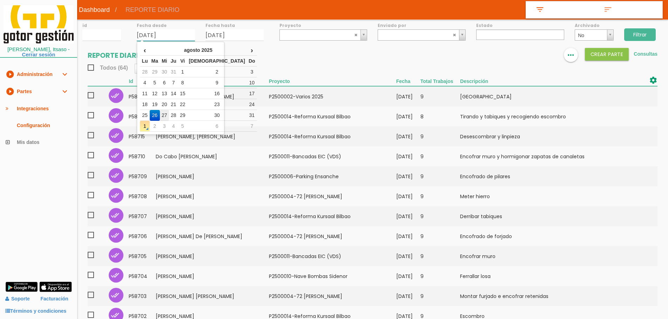
click at [169, 116] on td "27" at bounding box center [164, 115] width 9 height 11
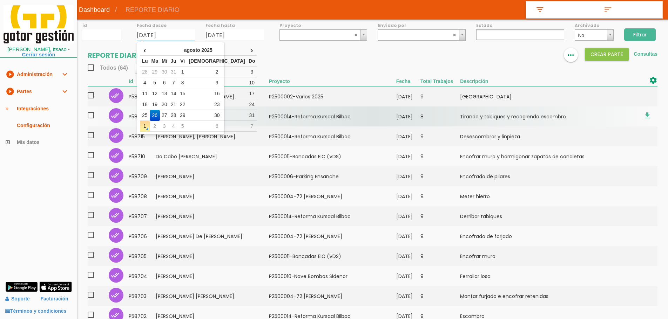
type input "[DATE]"
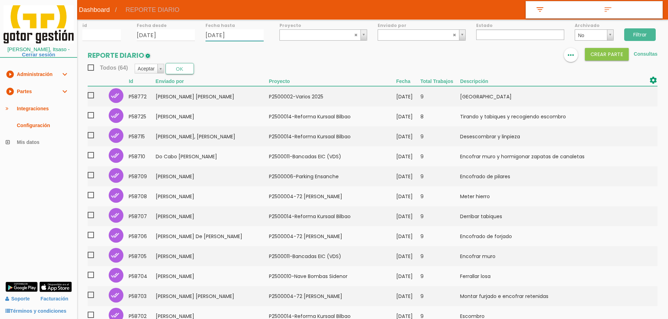
click at [245, 32] on input "[DATE]" at bounding box center [234, 35] width 58 height 12
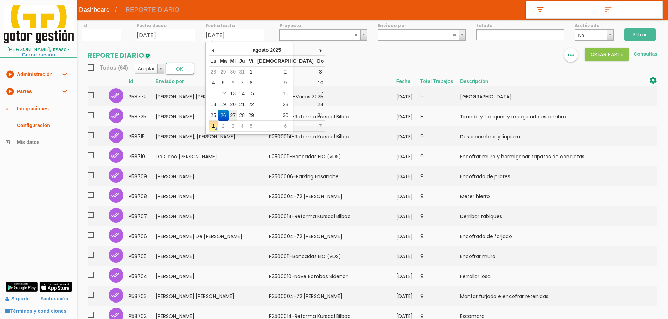
click at [238, 113] on td "27" at bounding box center [232, 115] width 9 height 11
type input "[DATE]"
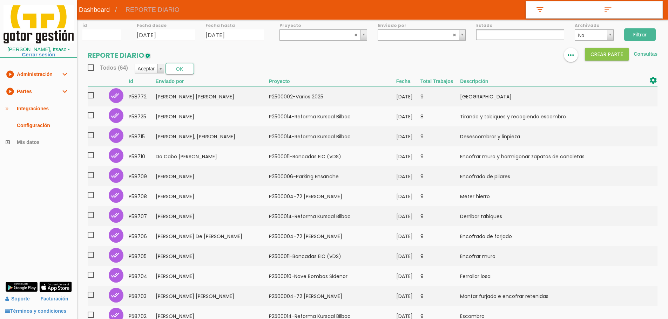
click at [635, 33] on input "Filtrar" at bounding box center [640, 34] width 32 height 13
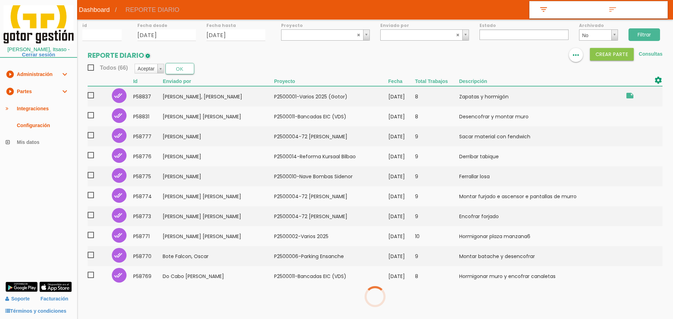
select select
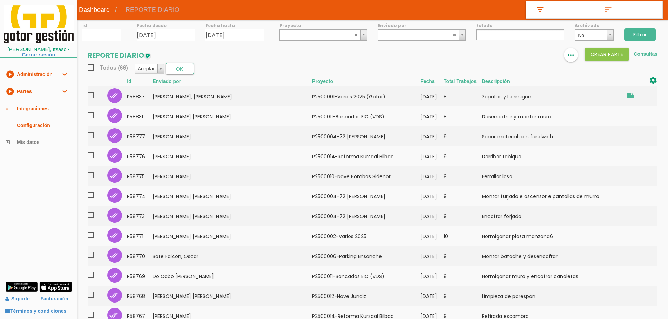
click at [167, 37] on input "27/08/2025" at bounding box center [166, 35] width 58 height 12
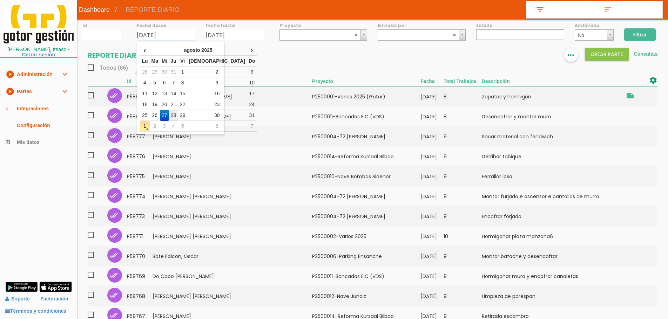
click at [178, 114] on td "28" at bounding box center [173, 115] width 9 height 11
type input "[DATE]"
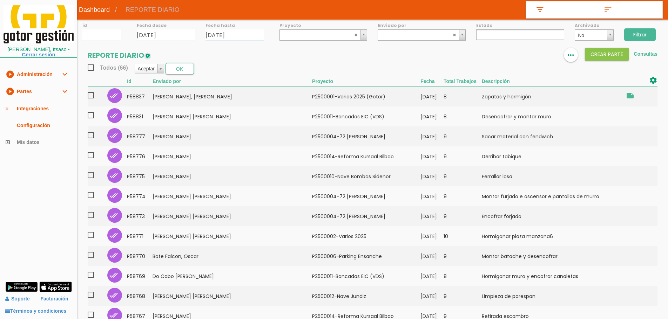
click at [240, 32] on input "27/08/2025" at bounding box center [234, 35] width 58 height 12
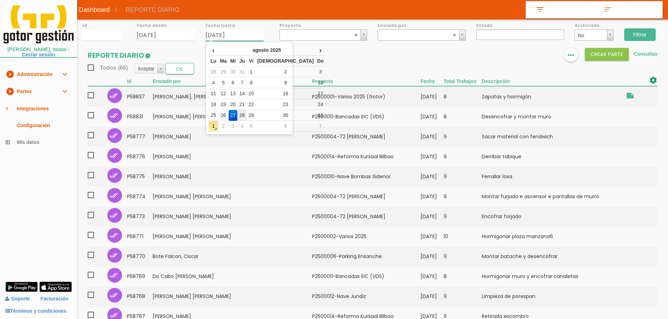
click at [246, 115] on td "28" at bounding box center [241, 115] width 9 height 11
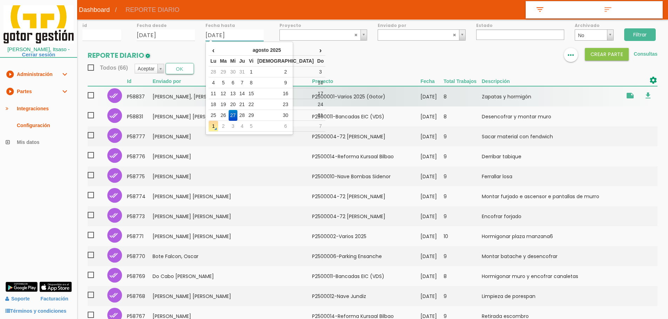
type input "[DATE]"
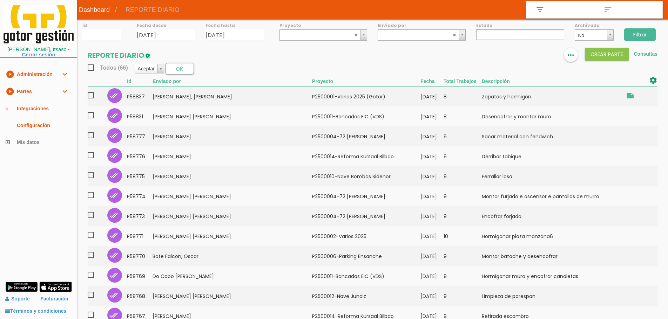
click at [639, 28] on div "Filtrar" at bounding box center [643, 34] width 49 height 28
click at [639, 33] on input "Filtrar" at bounding box center [640, 34] width 32 height 13
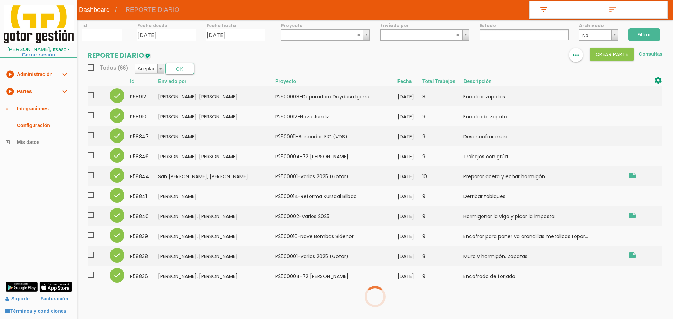
select select
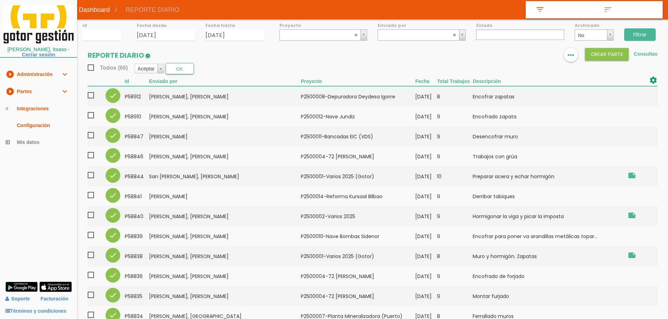
click at [39, 94] on link "play_circle_filled Partes expand_more" at bounding box center [38, 91] width 77 height 17
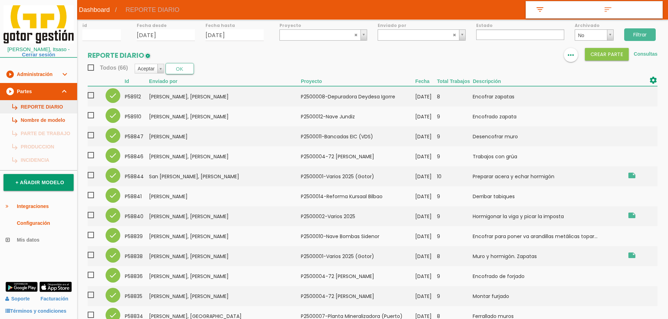
click at [45, 105] on link "subdirectory_arrow_right REPORTE DIARIO" at bounding box center [38, 106] width 77 height 13
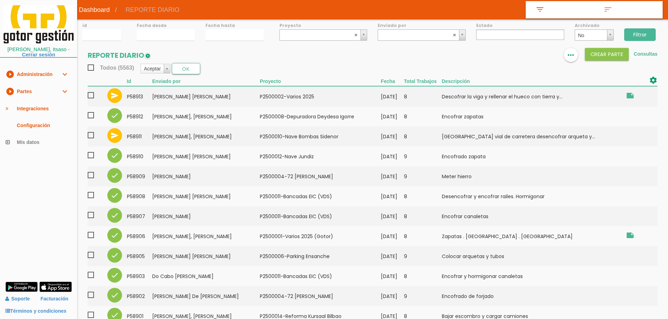
click at [497, 37] on ul at bounding box center [520, 34] width 88 height 11
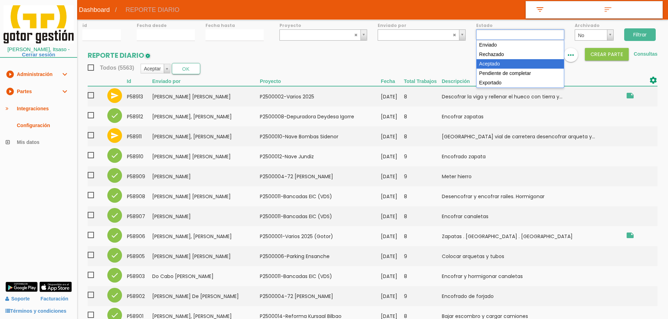
select select "3"
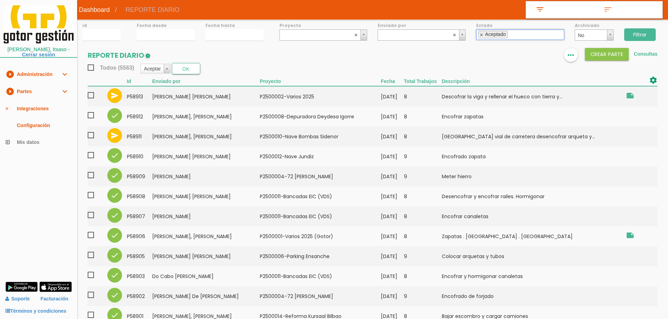
click at [642, 34] on input "Filtrar" at bounding box center [640, 34] width 32 height 13
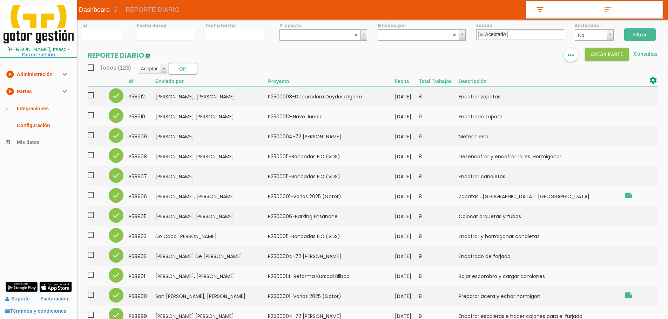
type input "01/09/2025"
click at [158, 37] on input "01/09/2025" at bounding box center [166, 35] width 58 height 12
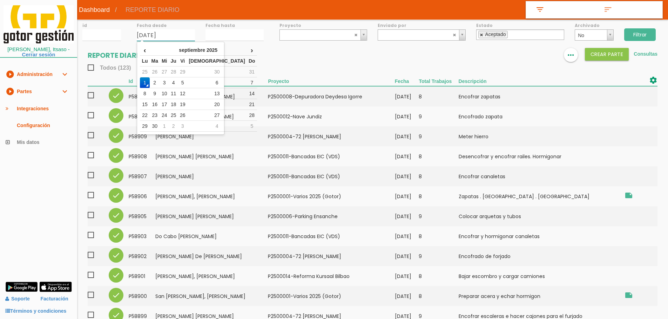
click at [481, 33] on link at bounding box center [481, 35] width 4 height 5
select select
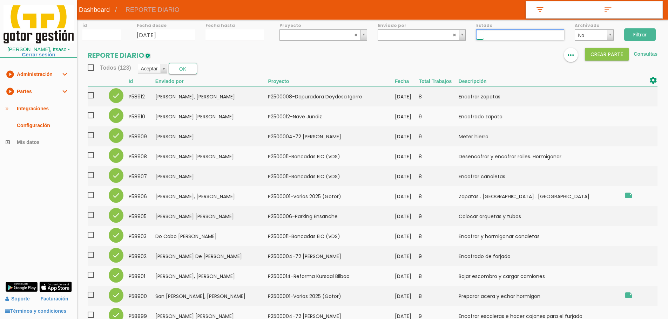
scroll to position [13, 0]
click at [178, 34] on input "01/09/2025" at bounding box center [166, 35] width 58 height 12
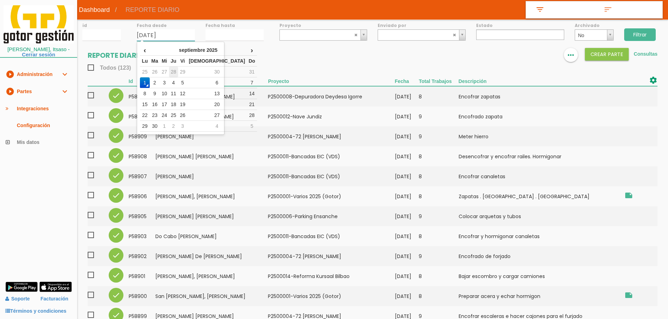
click at [178, 71] on td "28" at bounding box center [173, 72] width 9 height 11
type input "[DATE]"
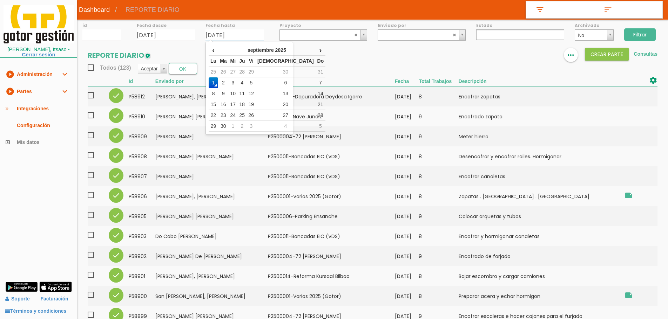
drag, startPoint x: 224, startPoint y: 41, endPoint x: 224, endPoint y: 36, distance: 4.6
click at [224, 39] on input "[DATE]" at bounding box center [234, 35] width 58 height 12
drag, startPoint x: 250, startPoint y: 72, endPoint x: 257, endPoint y: 71, distance: 6.7
click at [246, 71] on td "28" at bounding box center [241, 72] width 9 height 11
type input "[DATE]"
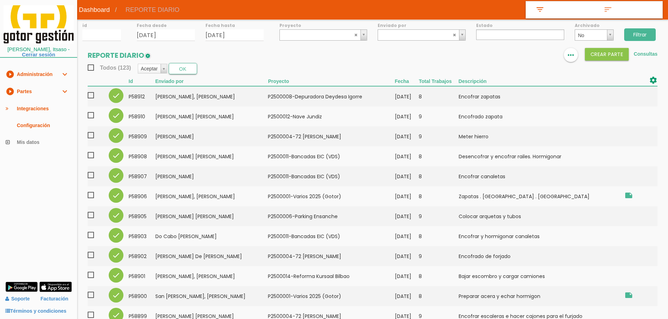
click at [641, 34] on input "Filtrar" at bounding box center [640, 34] width 32 height 13
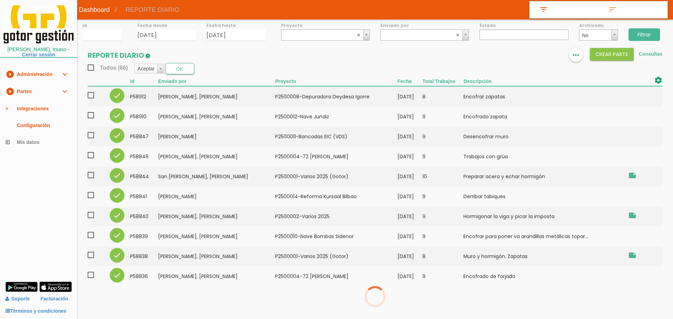
select select
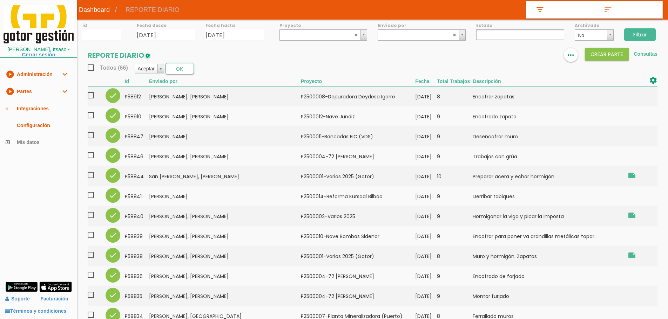
click at [91, 67] on span "Todos (66)" at bounding box center [108, 67] width 40 height 9
click at [0, 0] on input "Todos (66)" at bounding box center [0, 0] width 0 height 0
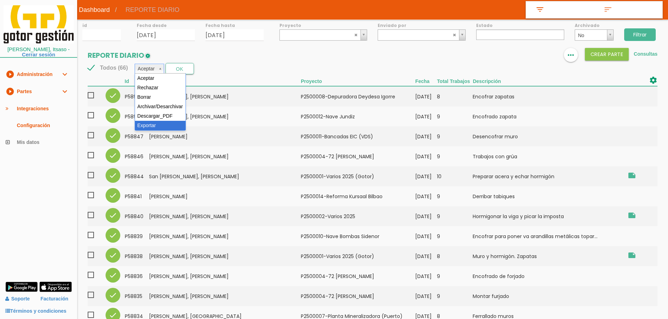
select select "6"
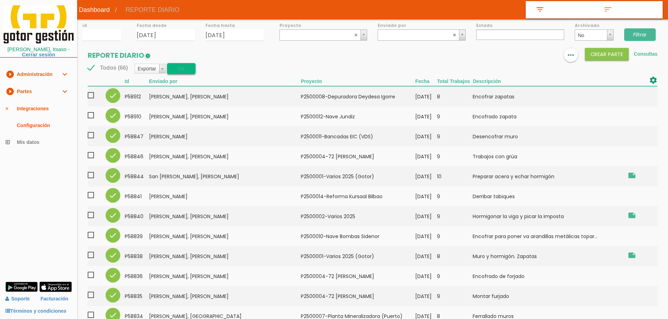
click at [181, 66] on button "OK" at bounding box center [181, 68] width 28 height 11
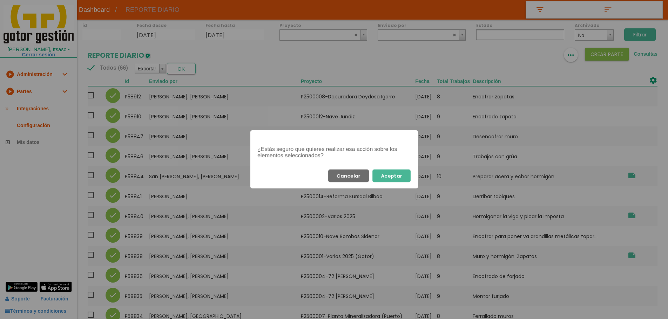
click at [388, 179] on button "Aceptar" at bounding box center [391, 176] width 38 height 13
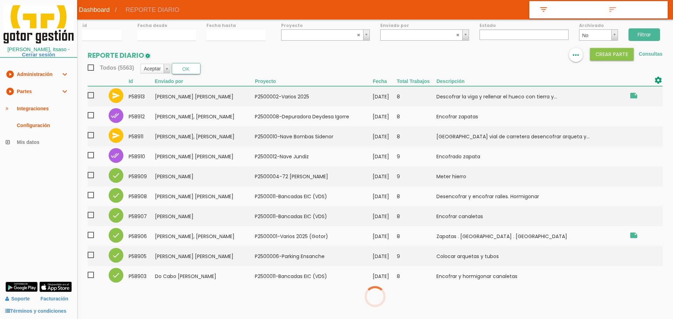
select select
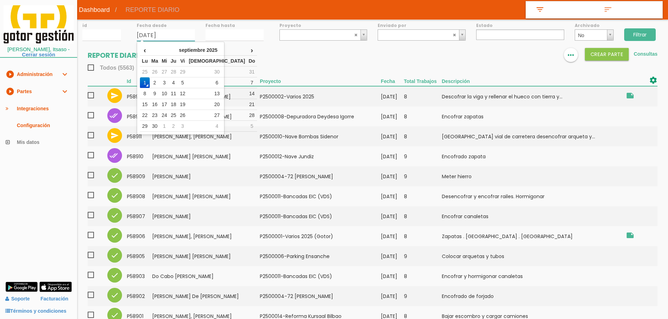
click at [172, 32] on input "[DATE]" at bounding box center [166, 35] width 58 height 12
click at [187, 69] on td "29" at bounding box center [182, 72] width 9 height 11
type input "[DATE]"
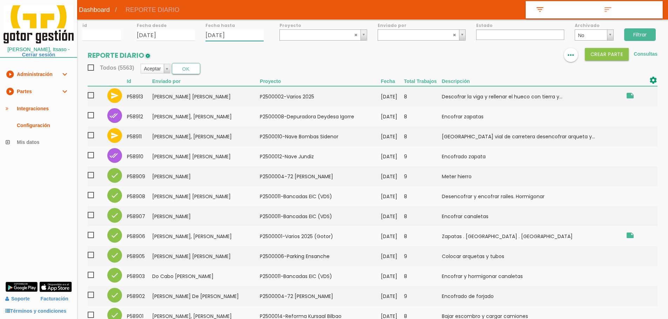
click at [223, 38] on input "01/09/2025" at bounding box center [234, 35] width 58 height 12
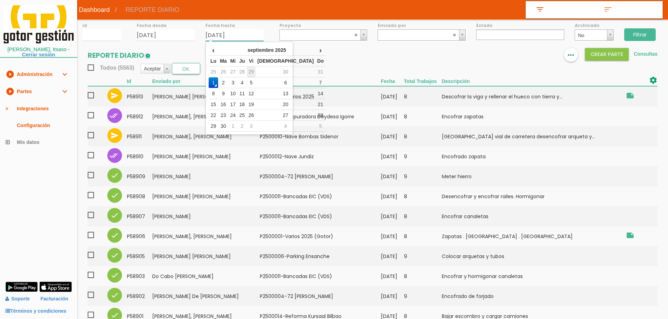
click at [256, 69] on td "29" at bounding box center [251, 72] width 9 height 11
type input "[DATE]"
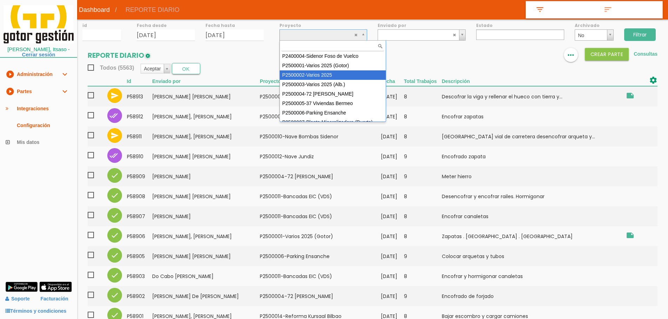
select select "84"
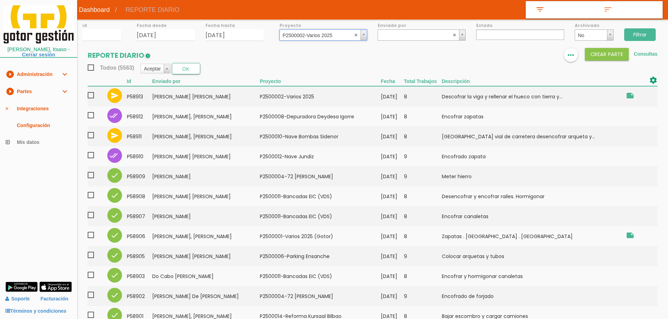
click at [637, 31] on input "Filtrar" at bounding box center [640, 34] width 32 height 13
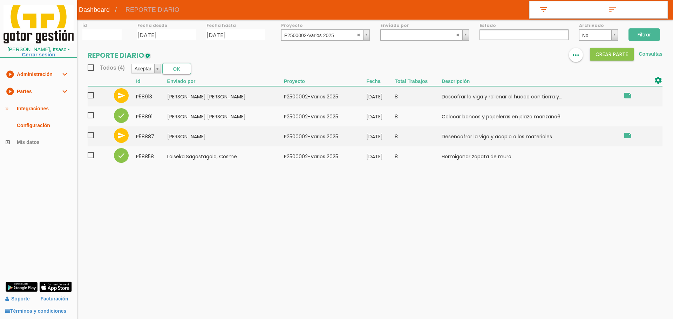
select select
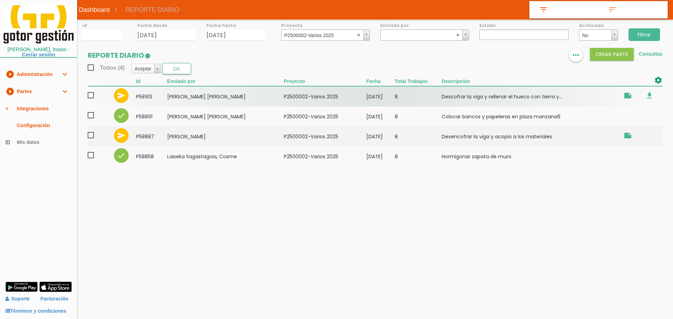
click at [92, 97] on span at bounding box center [94, 95] width 12 height 9
click at [0, 0] on input "checkbox" at bounding box center [0, 0] width 0 height 0
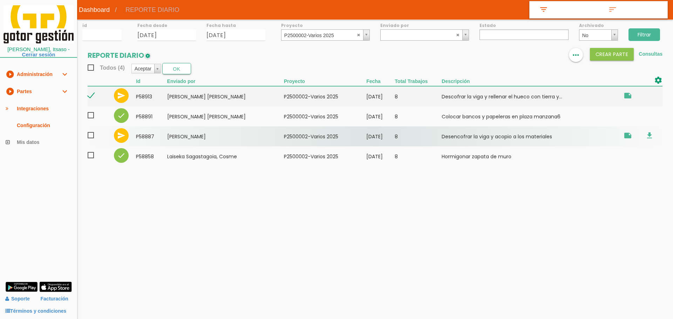
drag, startPoint x: 91, startPoint y: 137, endPoint x: 142, endPoint y: 100, distance: 62.8
click at [91, 137] on span at bounding box center [94, 135] width 12 height 9
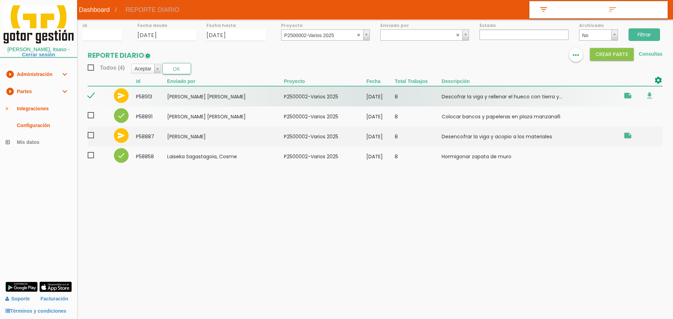
click at [0, 0] on input "checkbox" at bounding box center [0, 0] width 0 height 0
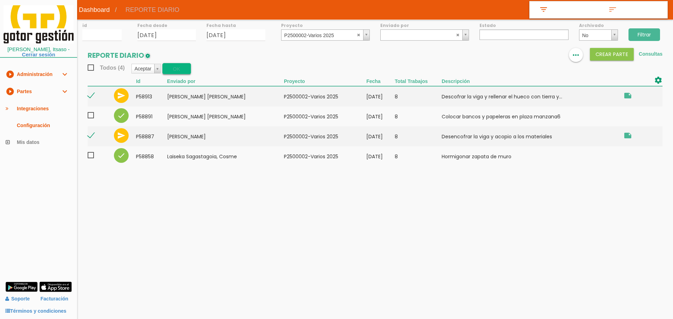
click at [180, 68] on button "OK" at bounding box center [176, 68] width 29 height 11
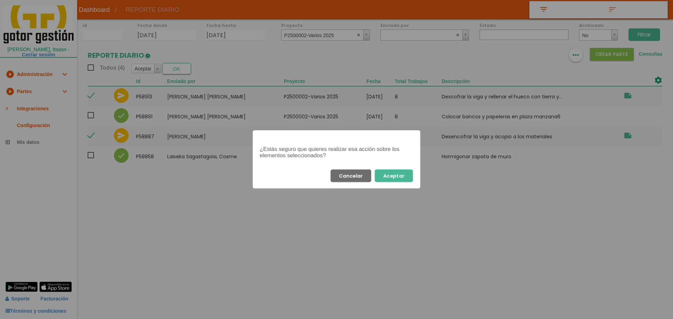
click at [415, 175] on div "Cancelar Aceptar" at bounding box center [337, 175] width 168 height 25
click at [410, 176] on button "Aceptar" at bounding box center [394, 176] width 38 height 13
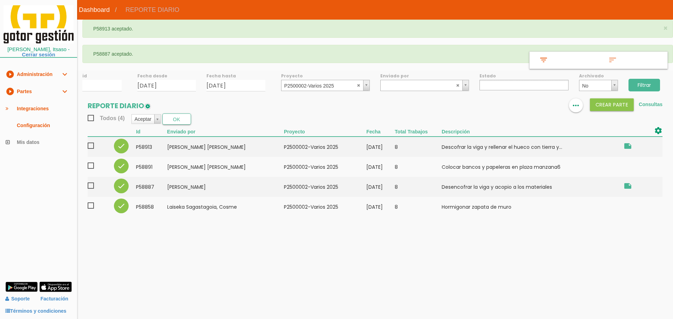
select select
click at [358, 250] on body "menu Dashboard REPORTE DIARIO" at bounding box center [336, 159] width 673 height 319
click at [285, 262] on body "menu Dashboard REPORTE DIARIO" at bounding box center [336, 159] width 673 height 319
click at [45, 85] on link "play_circle_filled Partes expand_more" at bounding box center [38, 91] width 77 height 17
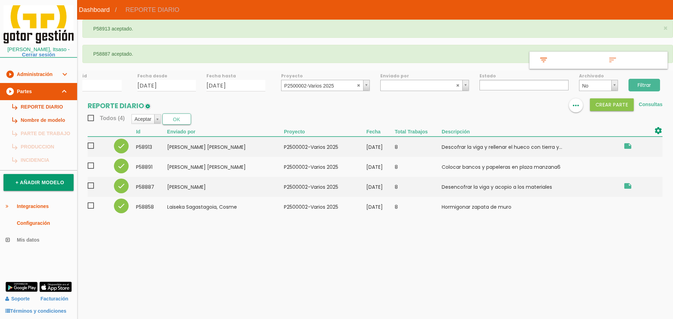
click at [487, 272] on body "menu Dashboard REPORTE DIARIO" at bounding box center [336, 159] width 673 height 319
